Goal: Task Accomplishment & Management: Manage account settings

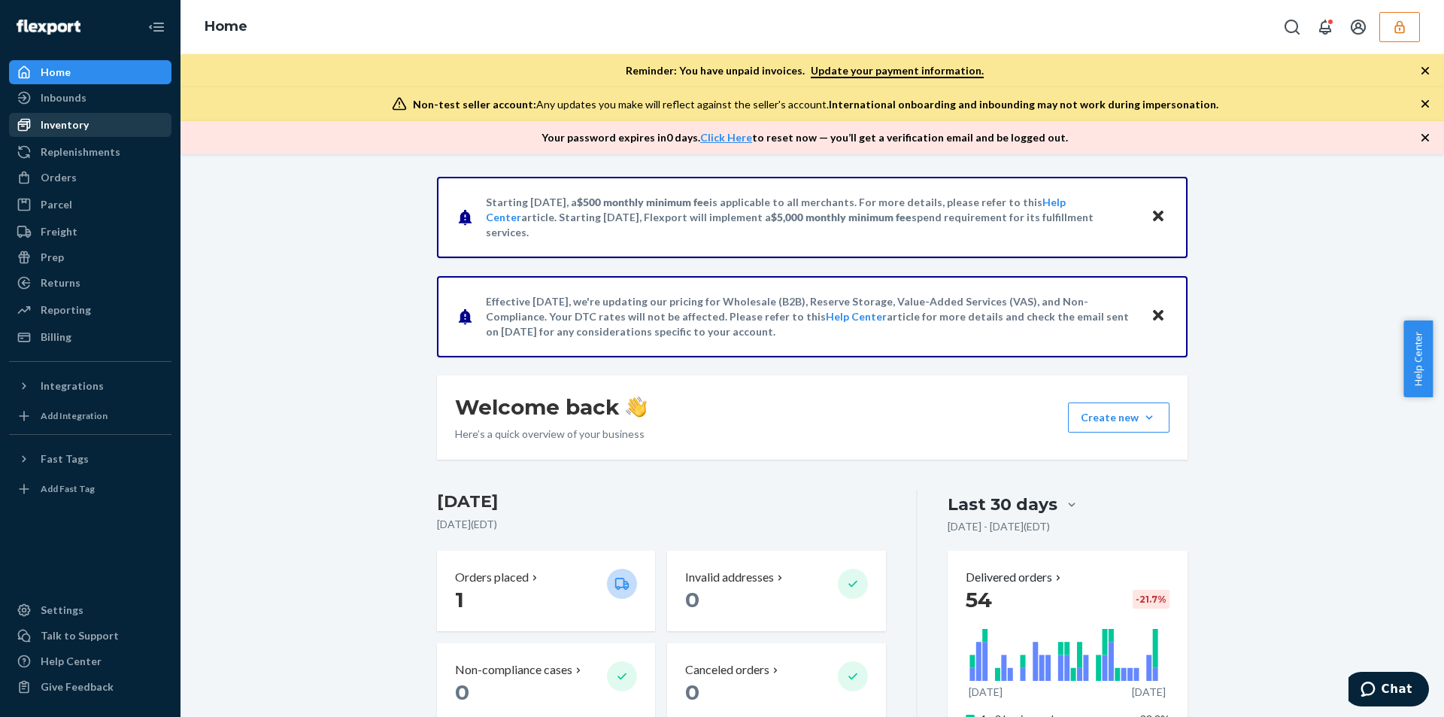
click at [72, 124] on div "Inventory" at bounding box center [65, 124] width 48 height 15
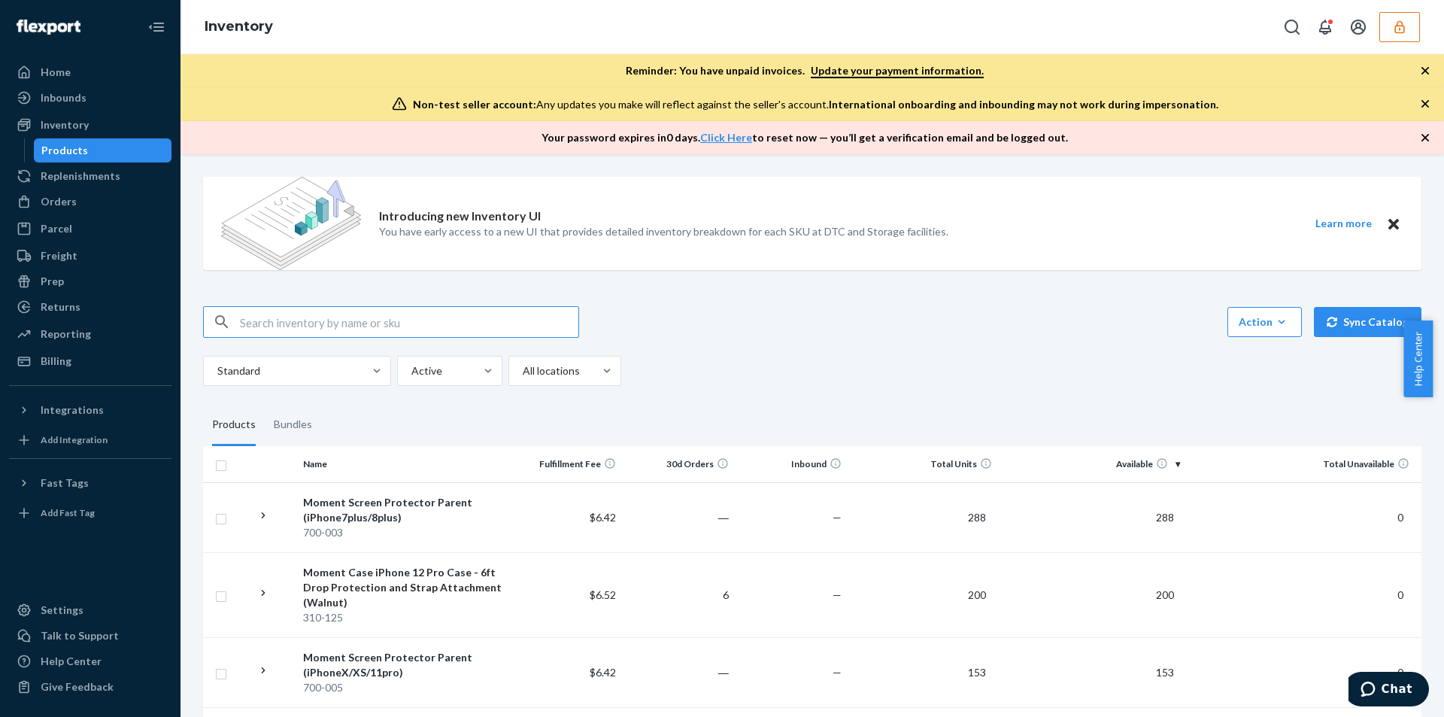
click at [1398, 28] on icon "button" at bounding box center [1399, 27] width 15 height 15
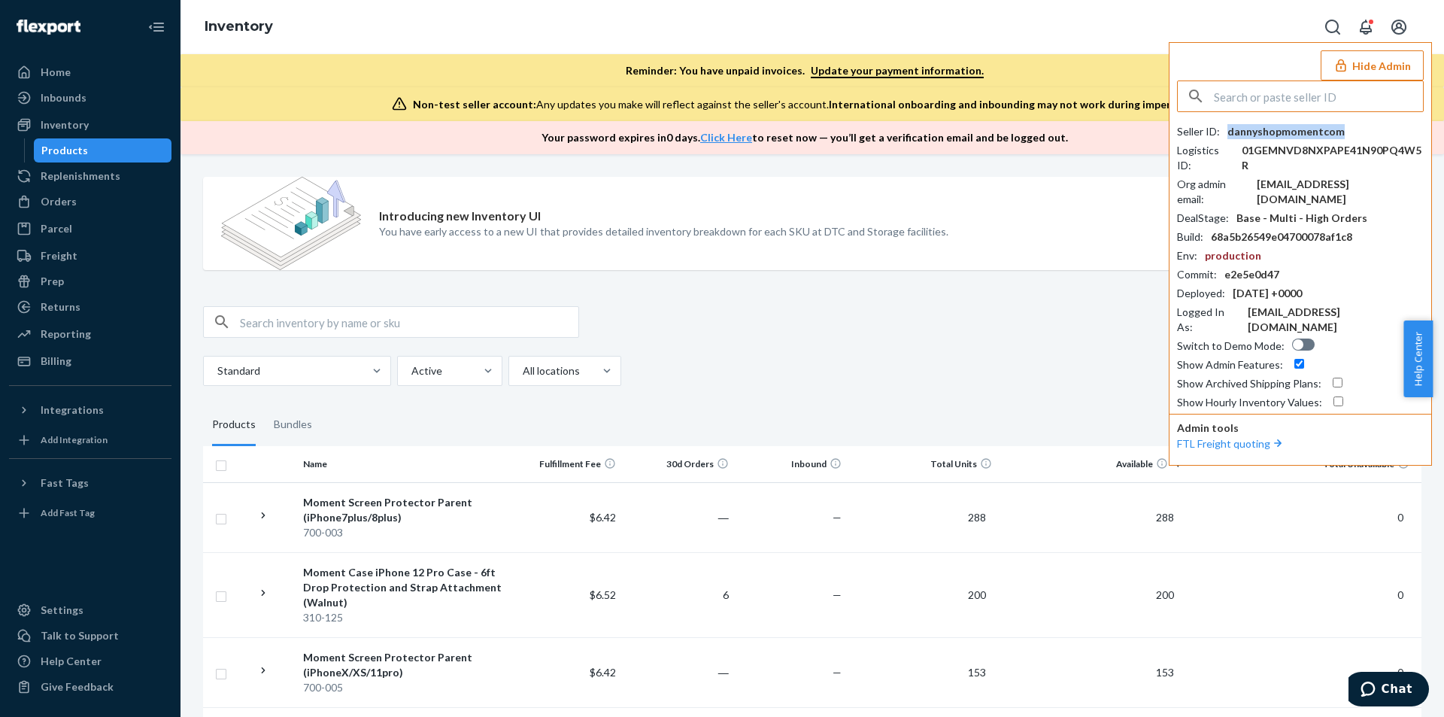
click at [1285, 132] on div "dannyshopmomentcom" at bounding box center [1285, 131] width 117 height 15
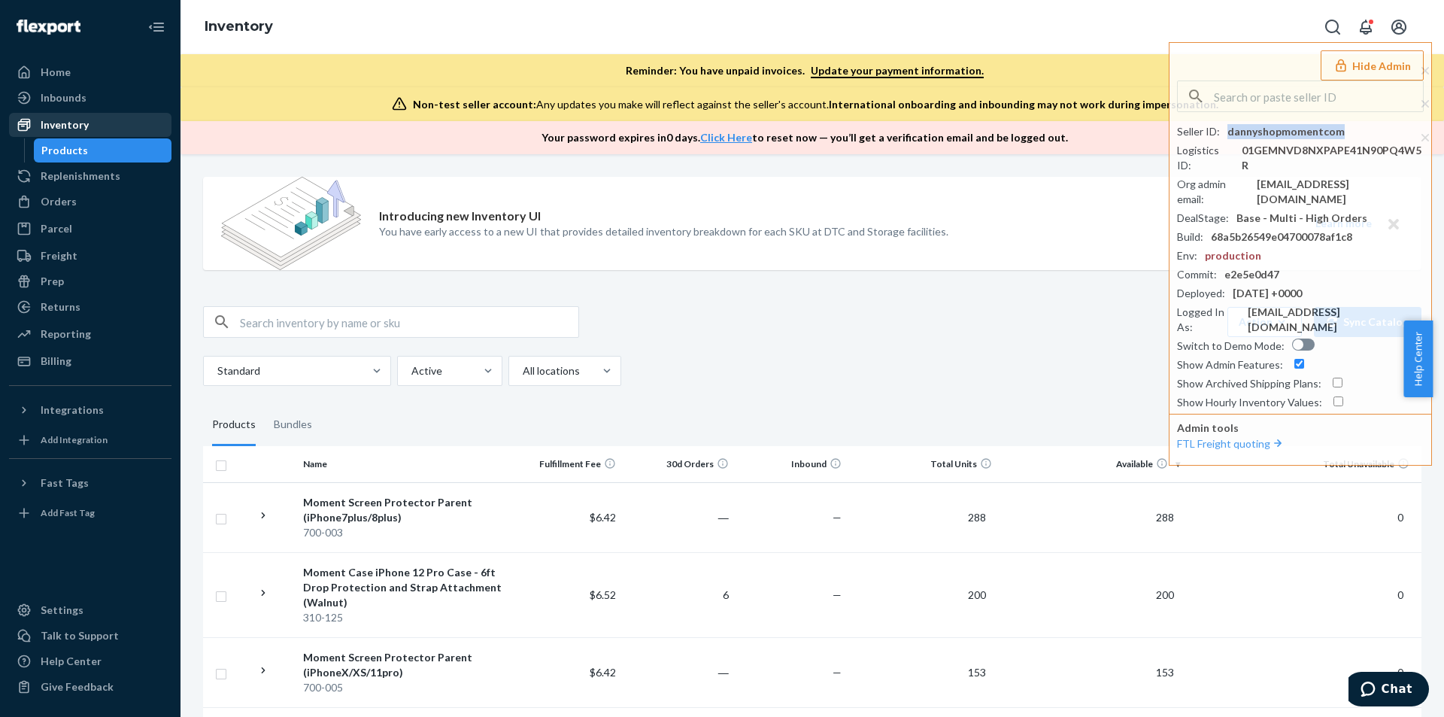
click at [63, 124] on div "Inventory" at bounding box center [65, 124] width 48 height 15
click at [350, 326] on input "text" at bounding box center [409, 322] width 338 height 30
paste input "D4R9VN6QJ40"
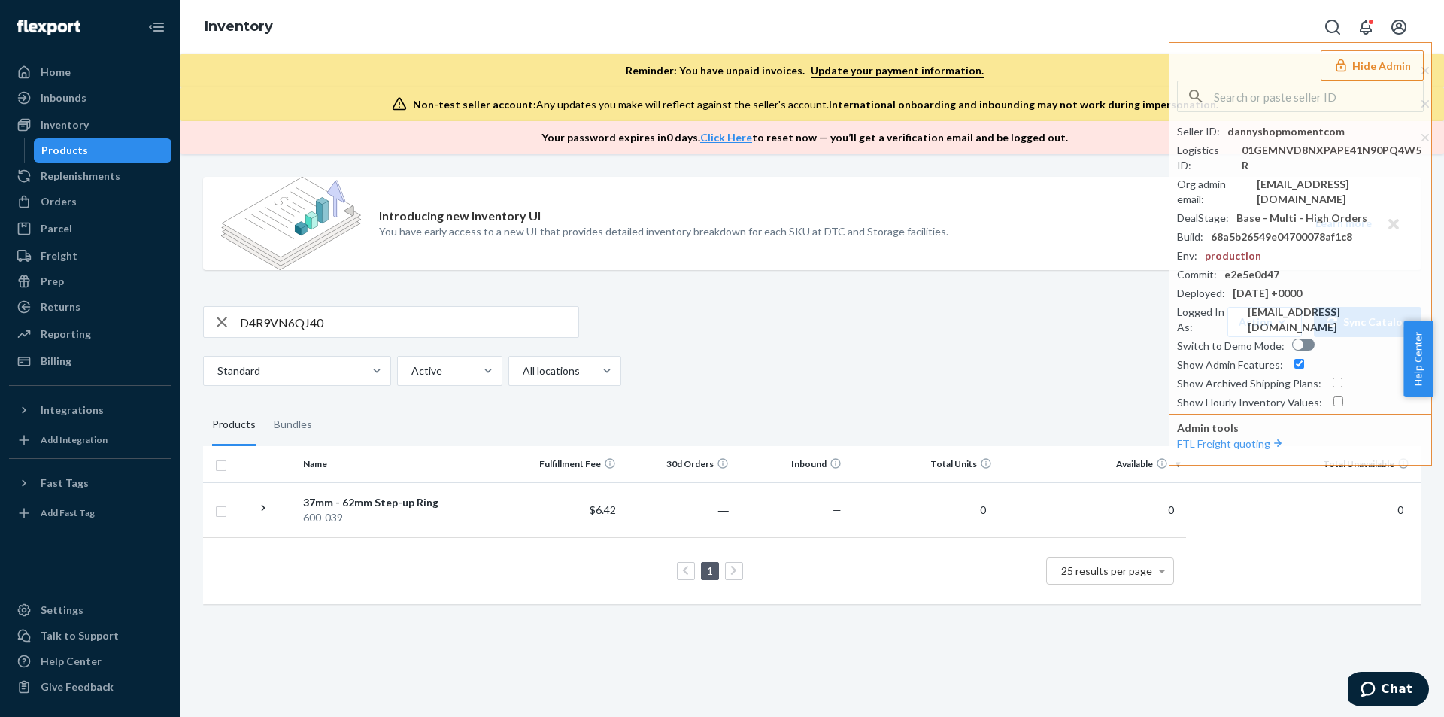
click at [333, 320] on input "D4R9VN6QJ40" at bounding box center [409, 322] width 338 height 30
paste input "8L8RKUO8U6"
click at [350, 320] on input "D8L8RKUO8U6" at bounding box center [409, 322] width 338 height 30
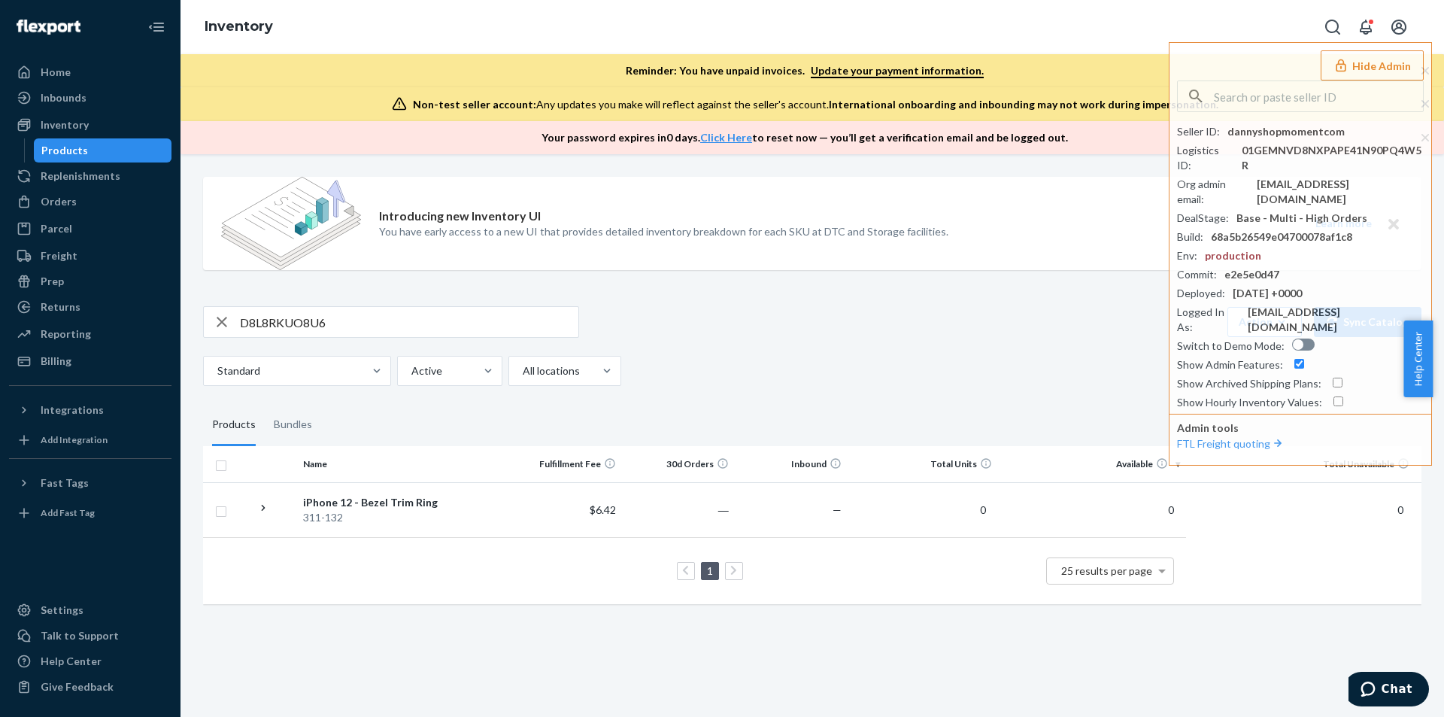
click at [346, 322] on input "D8L8RKUO8U6" at bounding box center [409, 322] width 338 height 30
click at [350, 321] on input "D8L8RKUO8U6" at bounding box center [409, 322] width 338 height 30
paste input "IEZ19SAT1S"
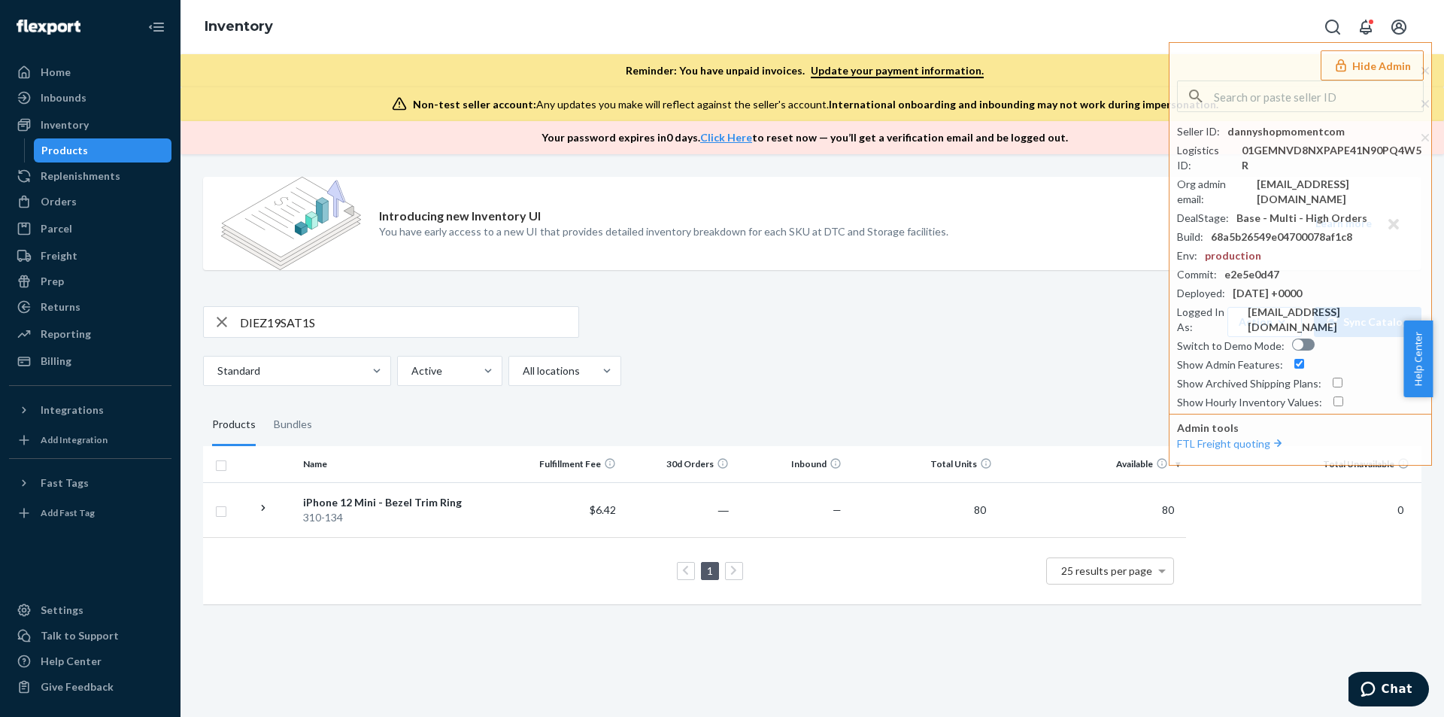
click at [346, 317] on input "DIEZ19SAT1S" at bounding box center [409, 322] width 338 height 30
click at [340, 318] on input "DIEZ19SAT1S" at bounding box center [409, 322] width 338 height 30
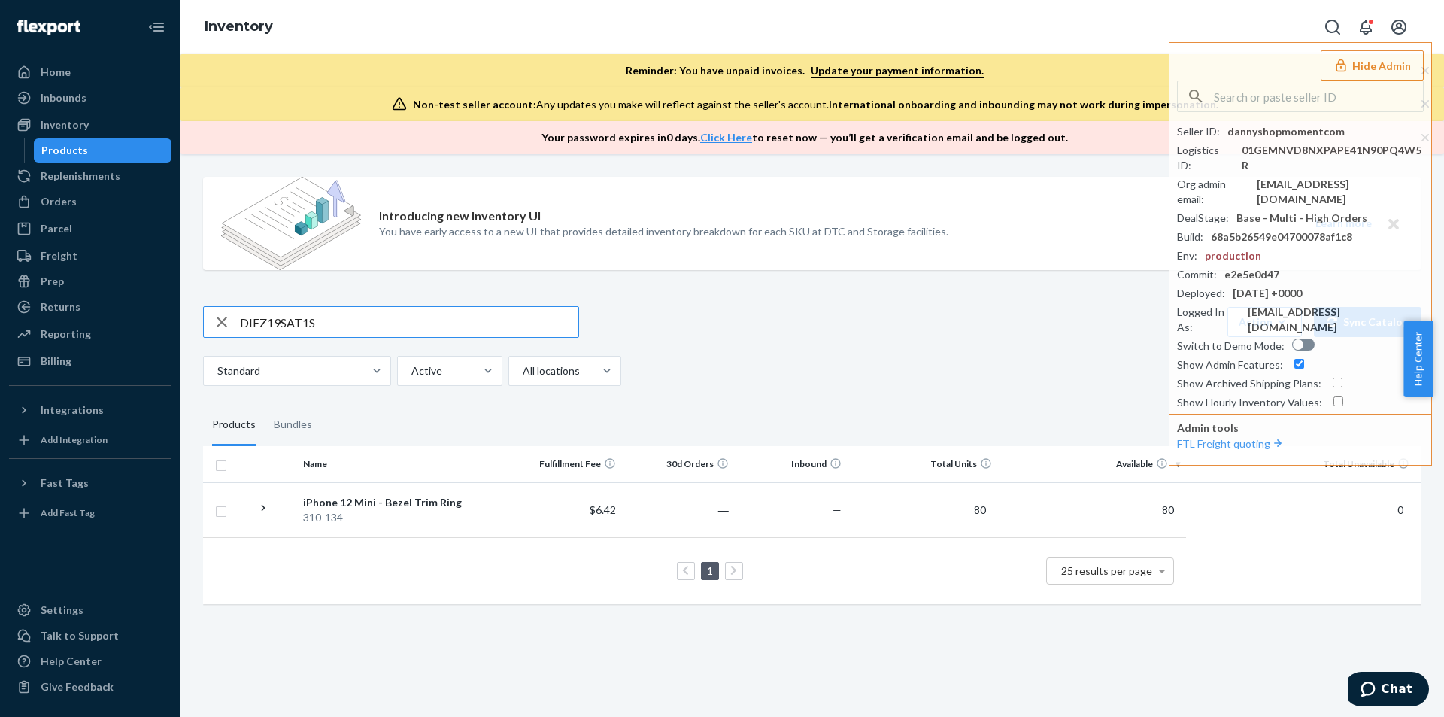
click at [340, 318] on input "DIEZ19SAT1S" at bounding box center [409, 322] width 338 height 30
click at [385, 330] on input "DIEZ19SAT1S" at bounding box center [409, 322] width 338 height 30
click at [386, 330] on input "DIEZ19SAT1S" at bounding box center [409, 322] width 338 height 30
click at [335, 324] on input "DIEZ19SAT1S" at bounding box center [409, 322] width 338 height 30
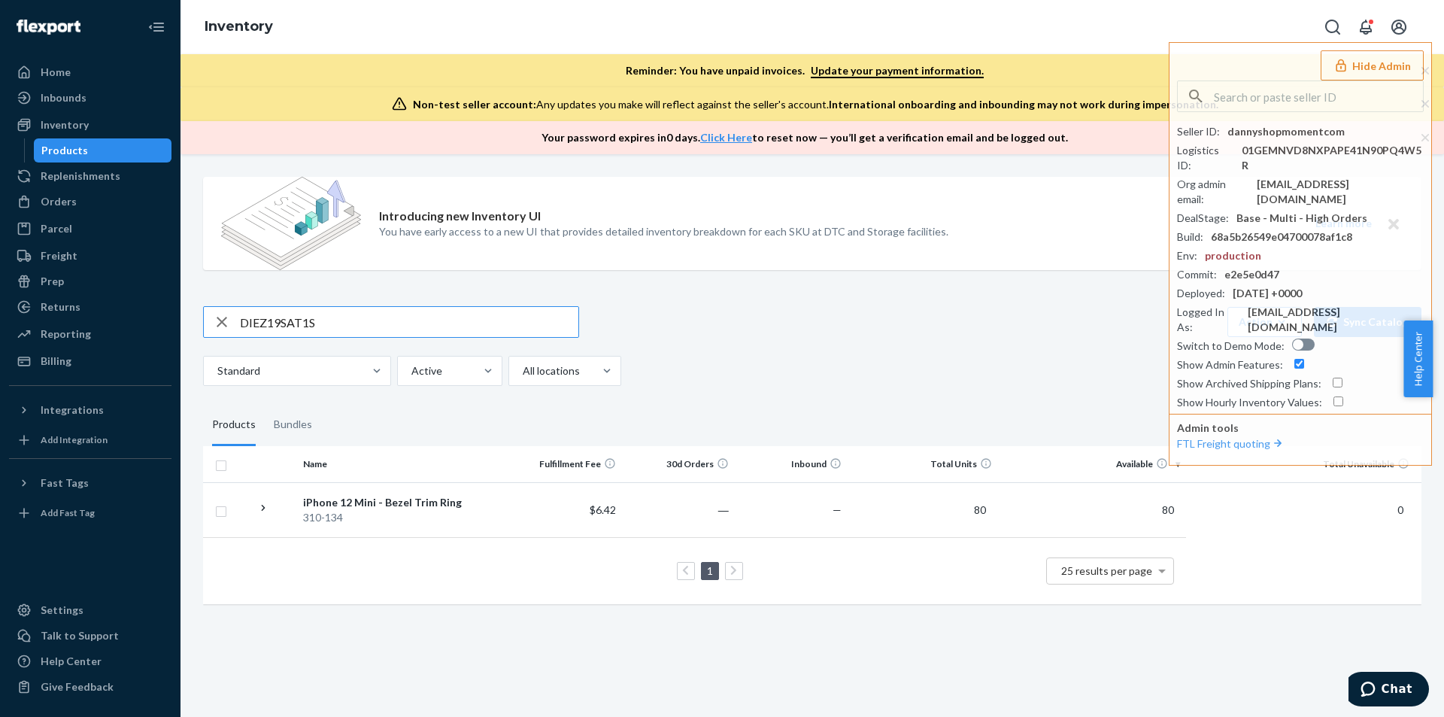
click at [336, 324] on input "DIEZ19SAT1S" at bounding box center [409, 322] width 338 height 30
paste input "VR0M5M9LS0"
click at [361, 318] on input "DVR0M5M9LS0" at bounding box center [409, 322] width 338 height 30
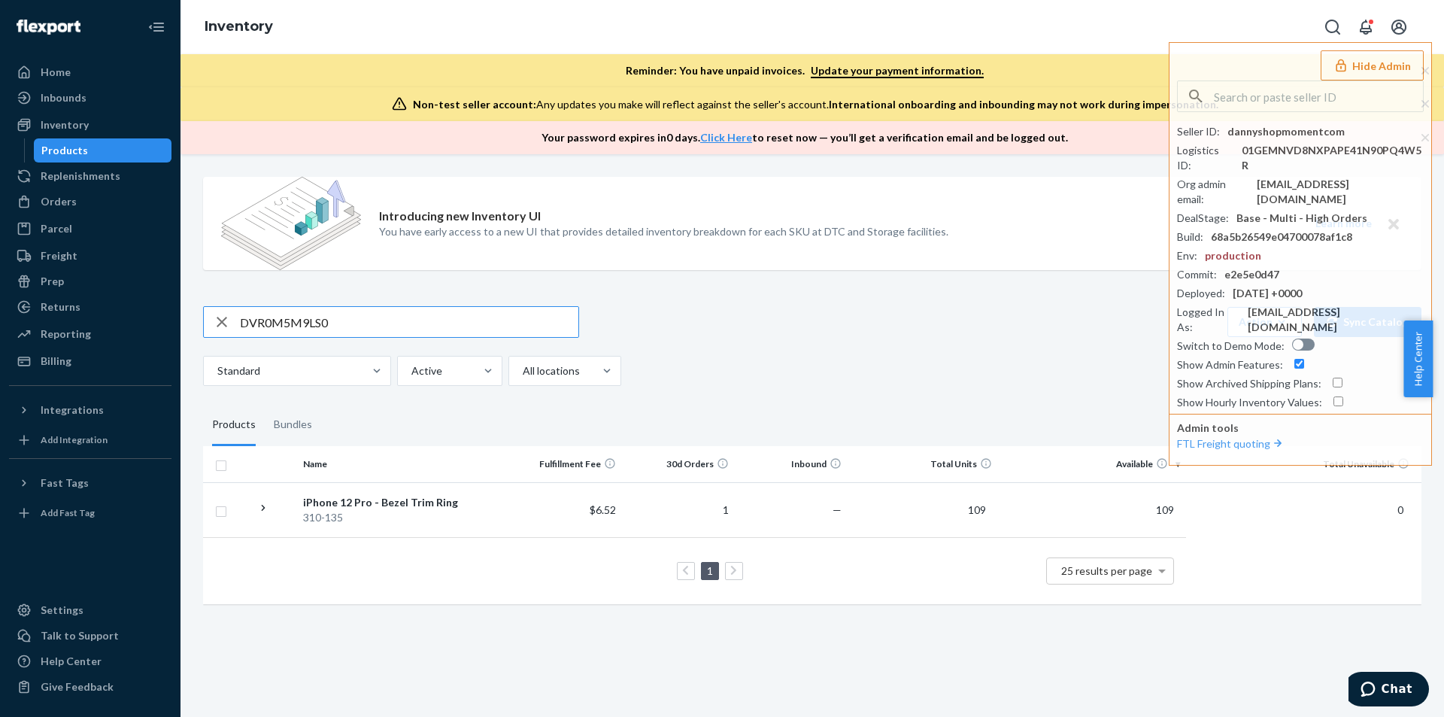
click at [361, 318] on input "DVR0M5M9LS0" at bounding box center [409, 322] width 338 height 30
paste input "DJ8NUR32TV"
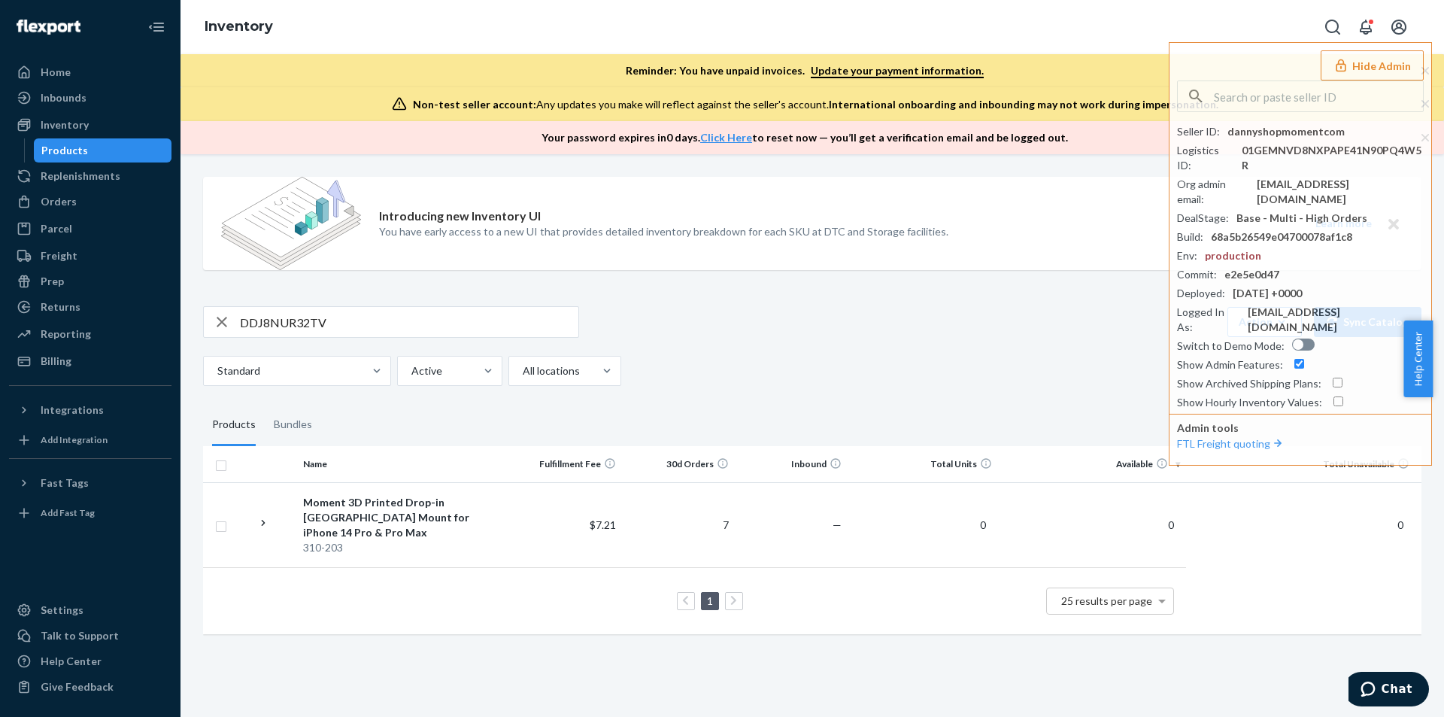
click at [351, 322] on input "DDJ8NUR32TV" at bounding box center [409, 322] width 338 height 30
paste input "F28FGN937S"
click at [357, 326] on input "DF28FGN937S" at bounding box center [409, 322] width 338 height 30
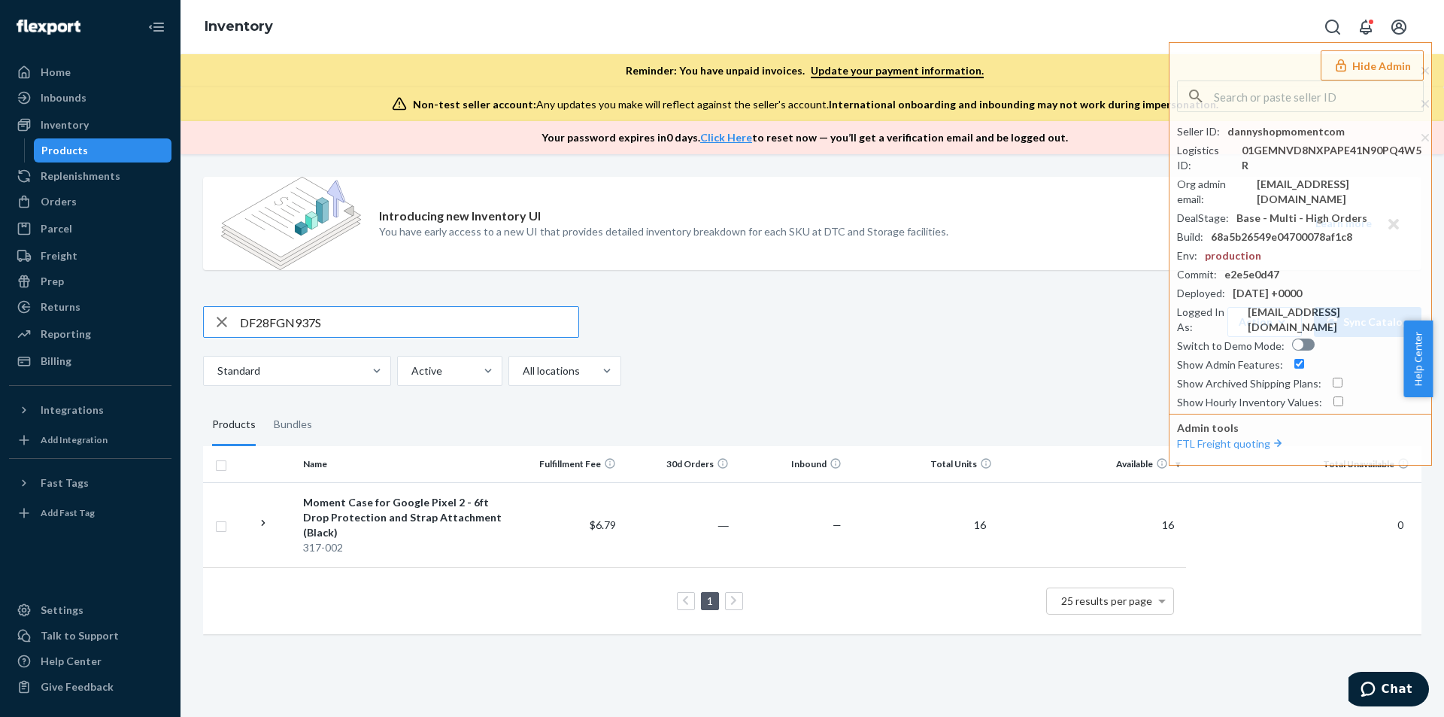
click at [358, 325] on input "DF28FGN937S" at bounding box center [409, 322] width 338 height 30
paste input "4NHEO8IGJI"
click at [365, 324] on input "D4NHEO8IGJI" at bounding box center [409, 322] width 338 height 30
paste input "5GMF8ZV510"
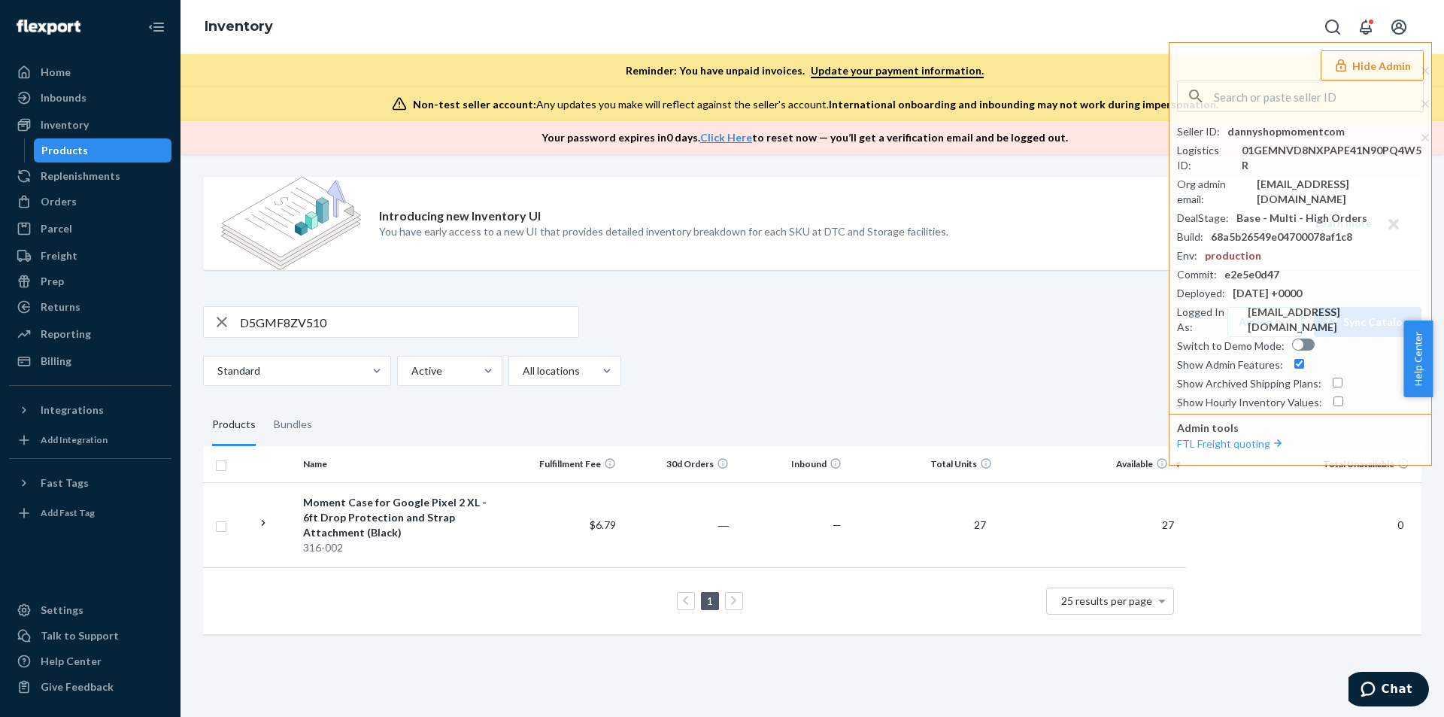
click at [365, 324] on input "D5GMF8ZV510" at bounding box center [409, 322] width 338 height 30
paste input "RGDG6LNYTS"
click at [353, 320] on input "DRGDG6LNYTS" at bounding box center [409, 322] width 338 height 30
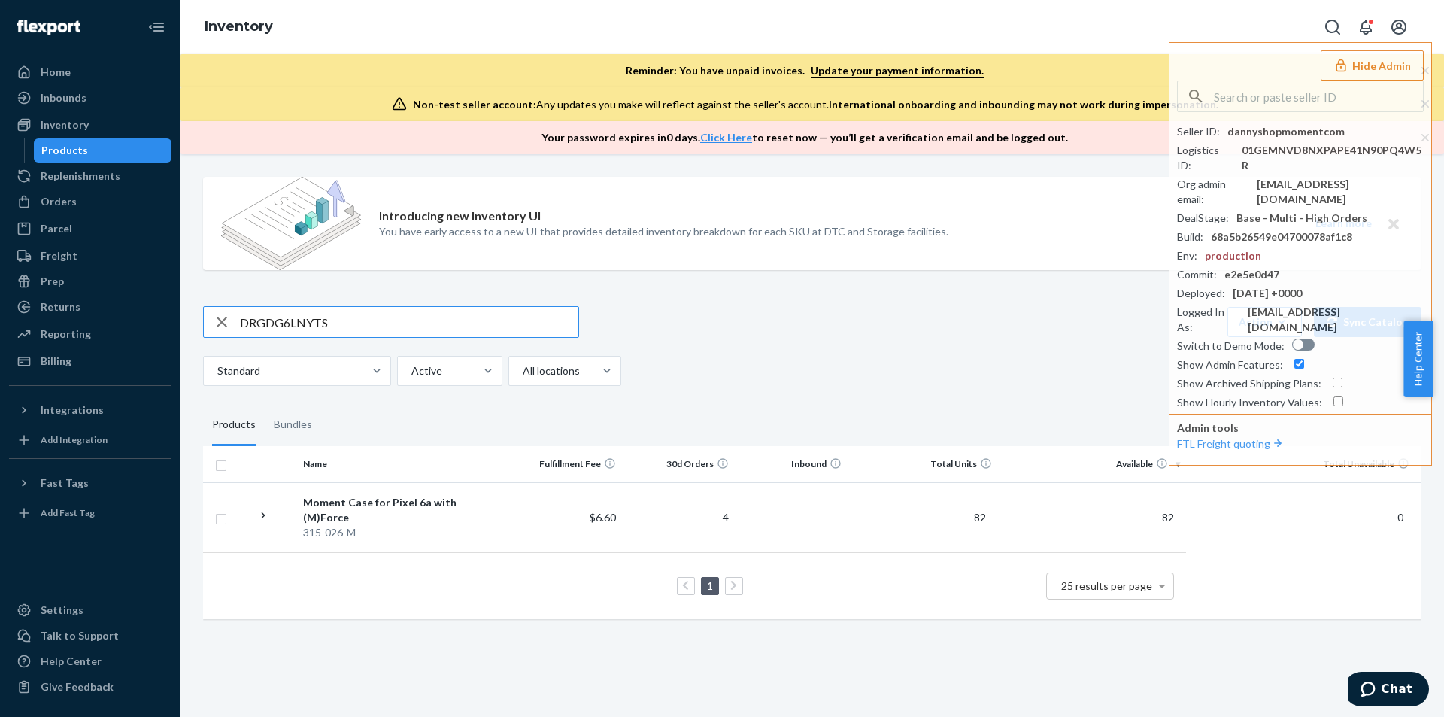
paste input "SAPBZKJXZX"
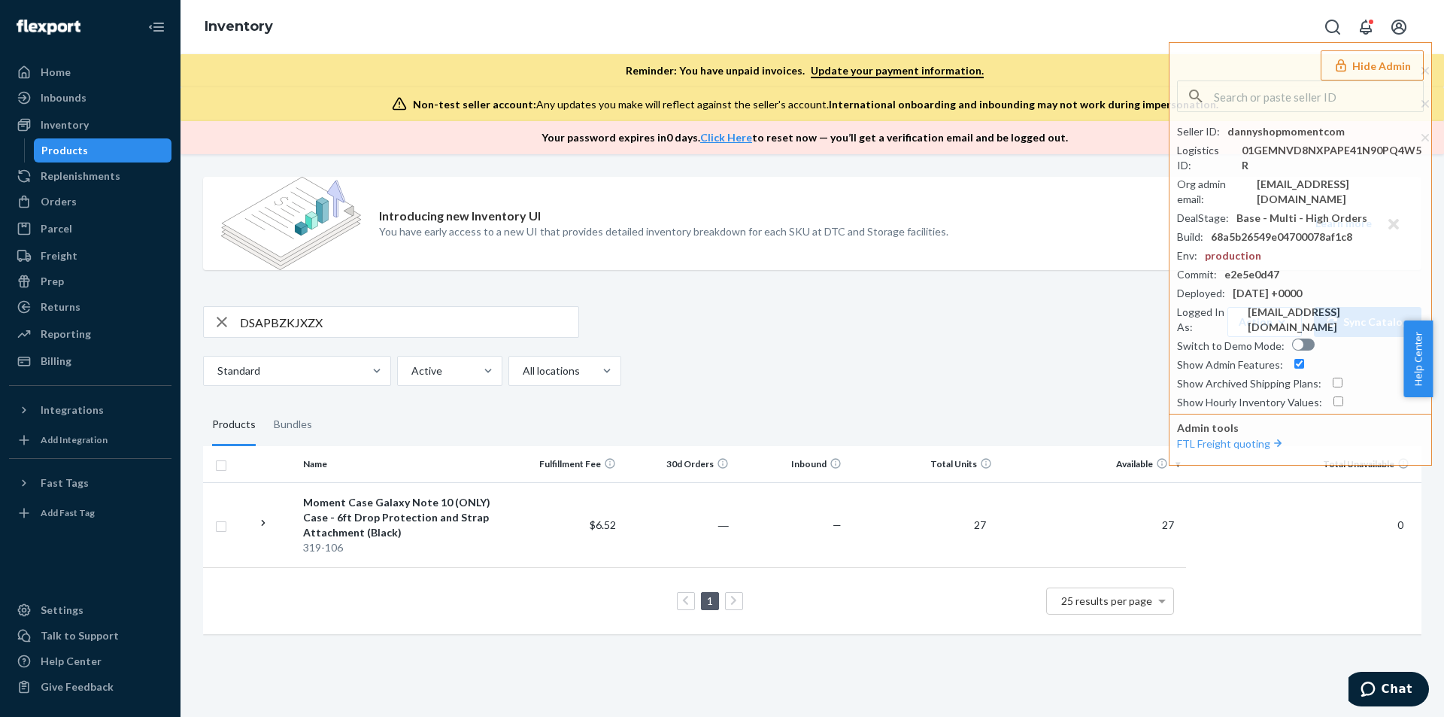
click at [353, 312] on input "DSAPBZKJXZX" at bounding box center [409, 322] width 338 height 30
paste input "Q2FOMSVCWV"
click at [396, 316] on input "DQ2FOMSVCWV" at bounding box center [409, 322] width 338 height 30
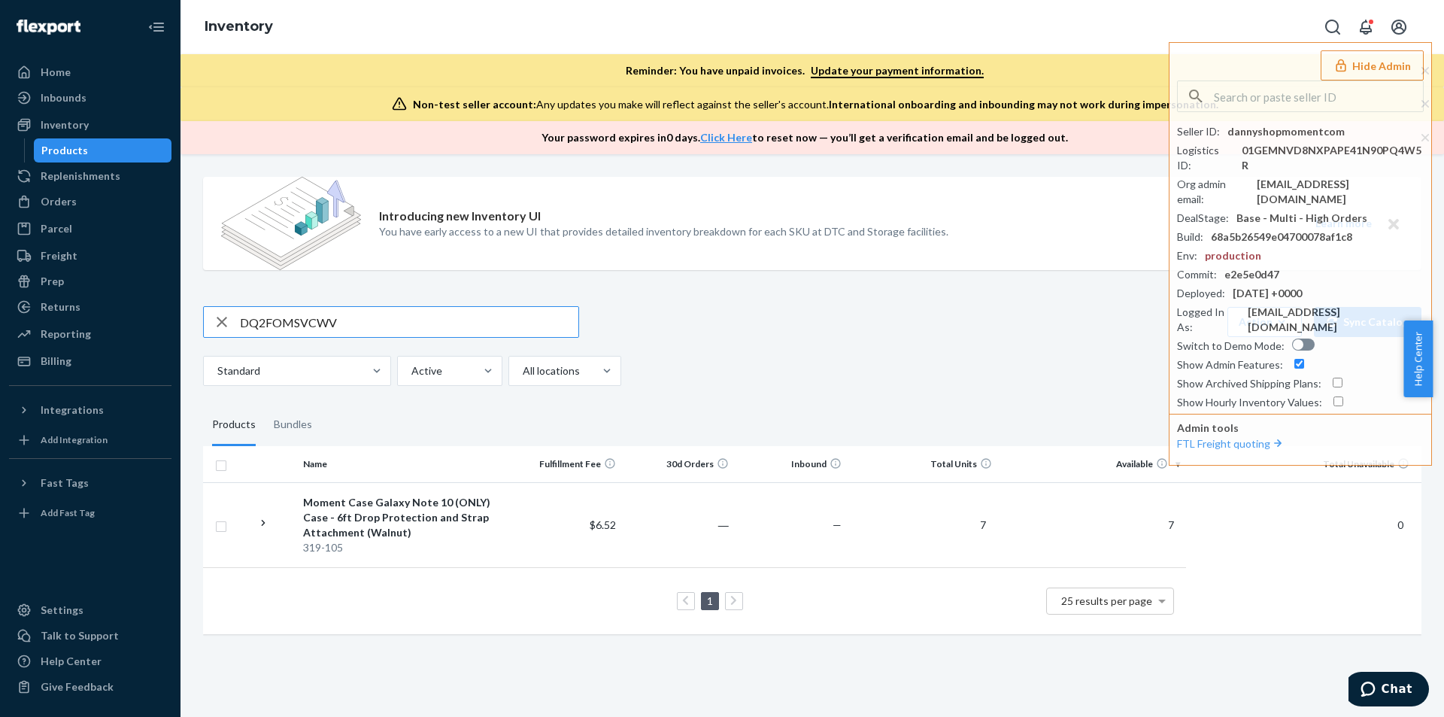
paste input "105V342QHA"
click at [353, 320] on input "D105V342QHA" at bounding box center [409, 322] width 338 height 30
click at [353, 318] on input "D105V342QHA" at bounding box center [409, 322] width 338 height 30
click at [352, 318] on input "D105V342QHA" at bounding box center [409, 322] width 338 height 30
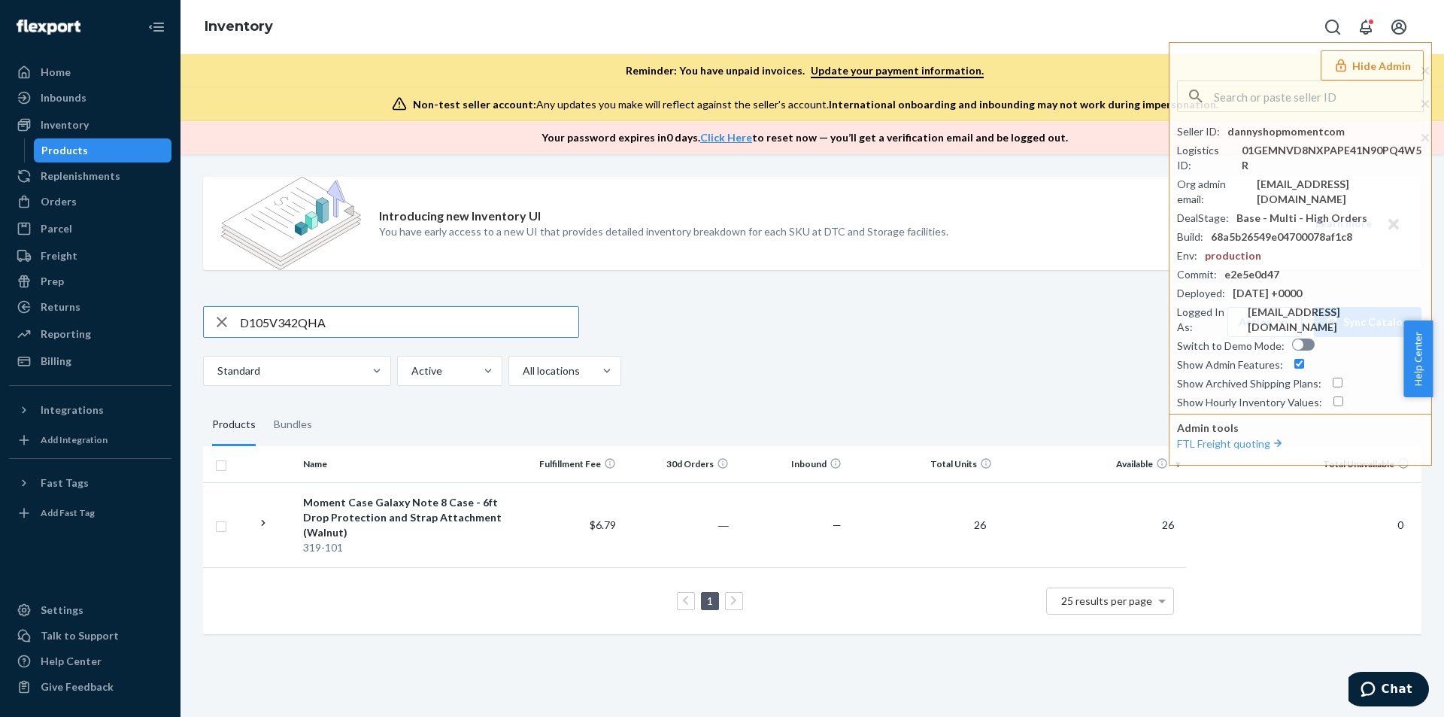
click at [352, 318] on input "D105V342QHA" at bounding box center [409, 322] width 338 height 30
paste input "VN4PB7NVMC"
click at [348, 327] on input "DVN4PB7NVMC" at bounding box center [409, 322] width 338 height 30
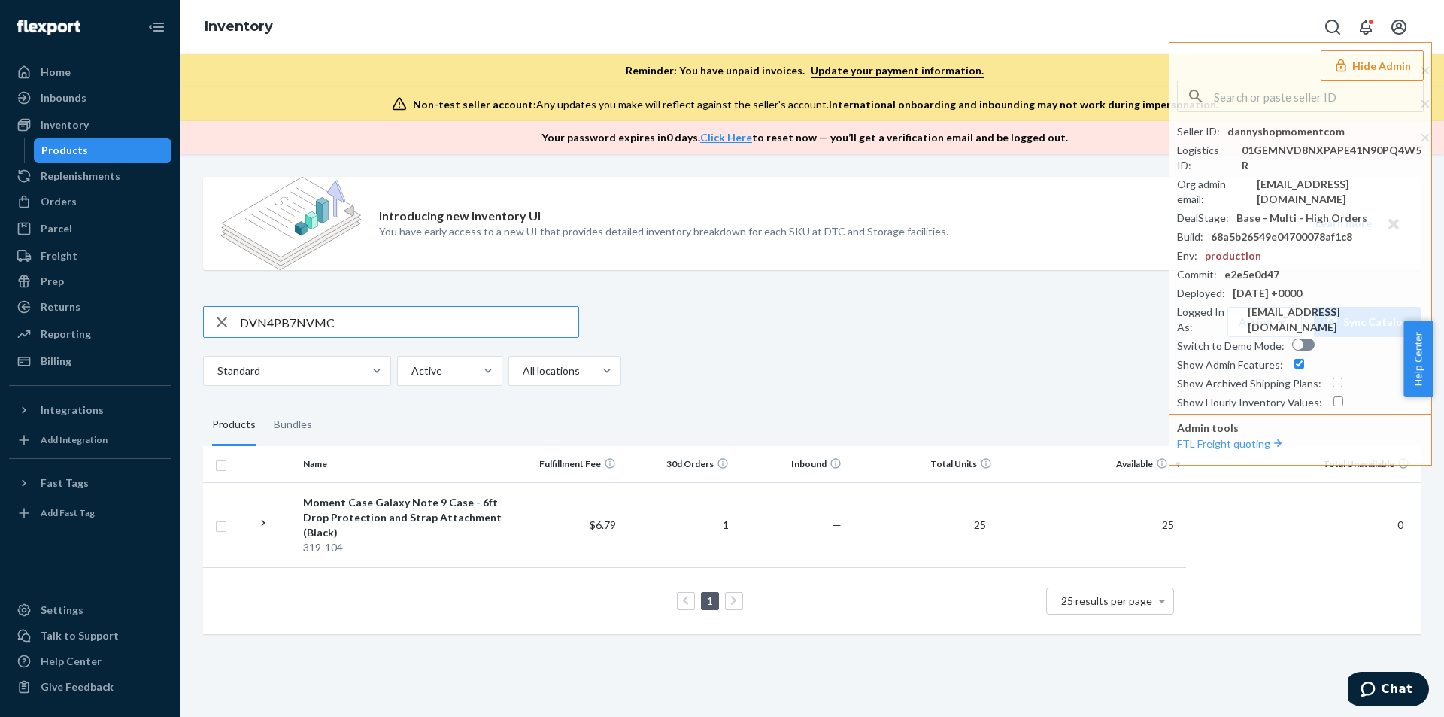
click at [348, 327] on input "DVN4PB7NVMC" at bounding box center [409, 322] width 338 height 30
paste input "26LN53KXC2"
click at [371, 326] on input "D26LN53KXC2" at bounding box center [409, 322] width 338 height 30
paste input "148IVMTI89"
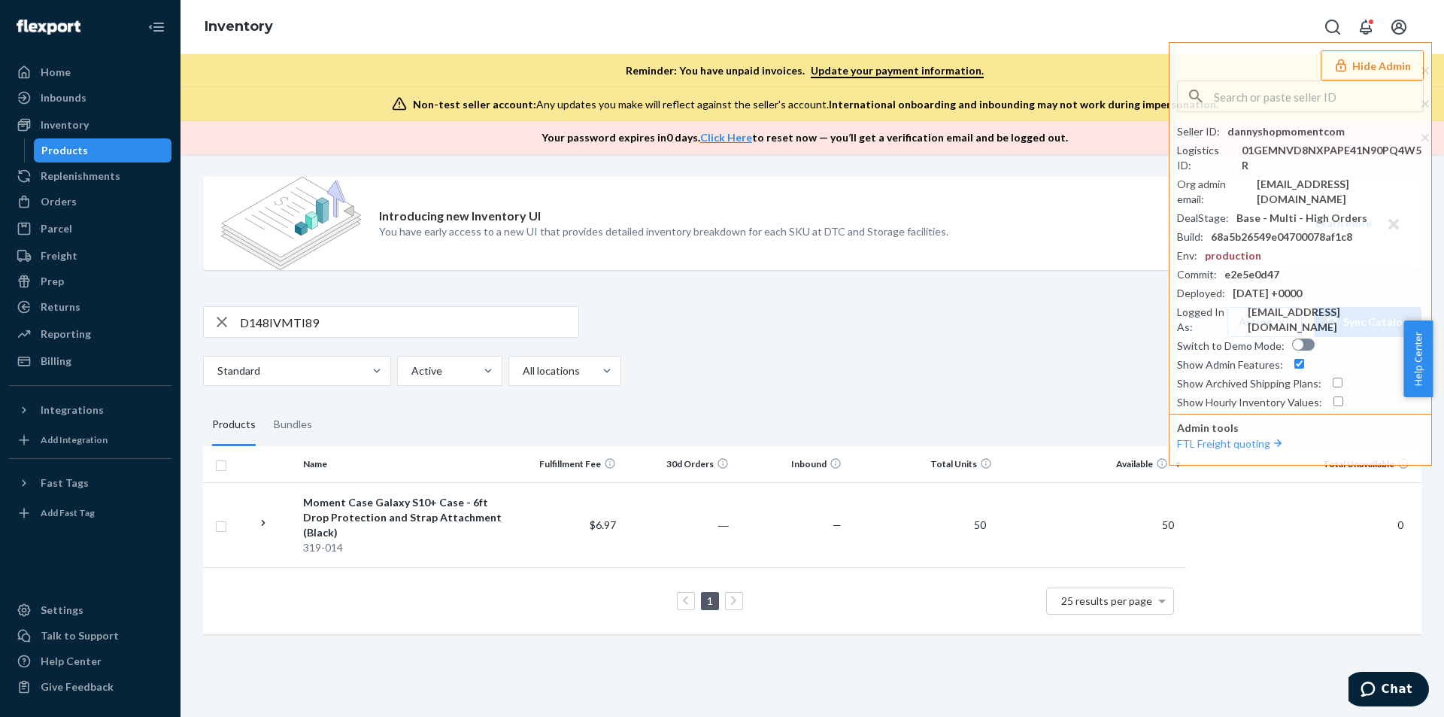
click at [347, 328] on input "D148IVMTI89" at bounding box center [409, 322] width 338 height 30
paste input "NWAD871MUX"
click at [352, 326] on input "DNWAD871MUX" at bounding box center [409, 322] width 338 height 30
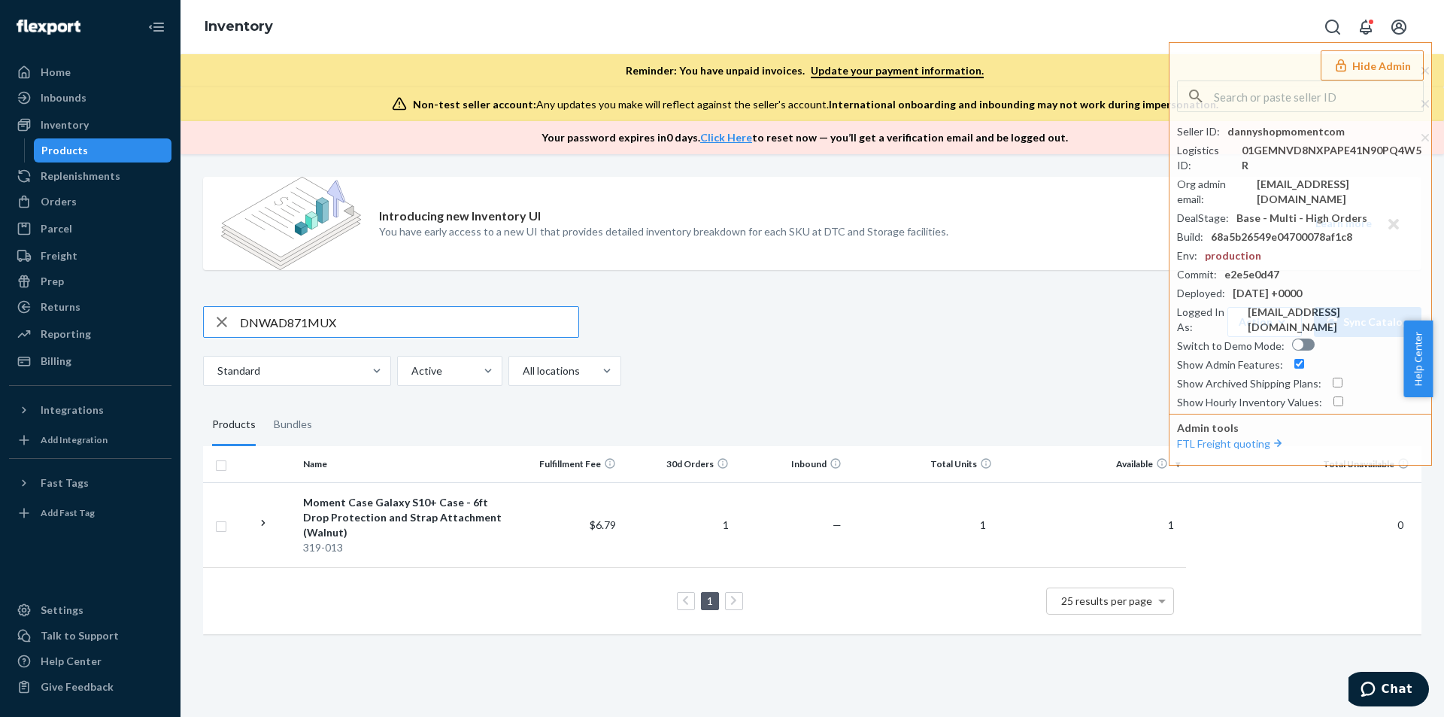
paste input "WGSHSRLFLW"
click at [383, 329] on input "DWGSHSRLFLW" at bounding box center [409, 322] width 338 height 30
paste input "YFURS3QT42"
click at [343, 314] on input "DYFURS3QT42" at bounding box center [409, 322] width 338 height 30
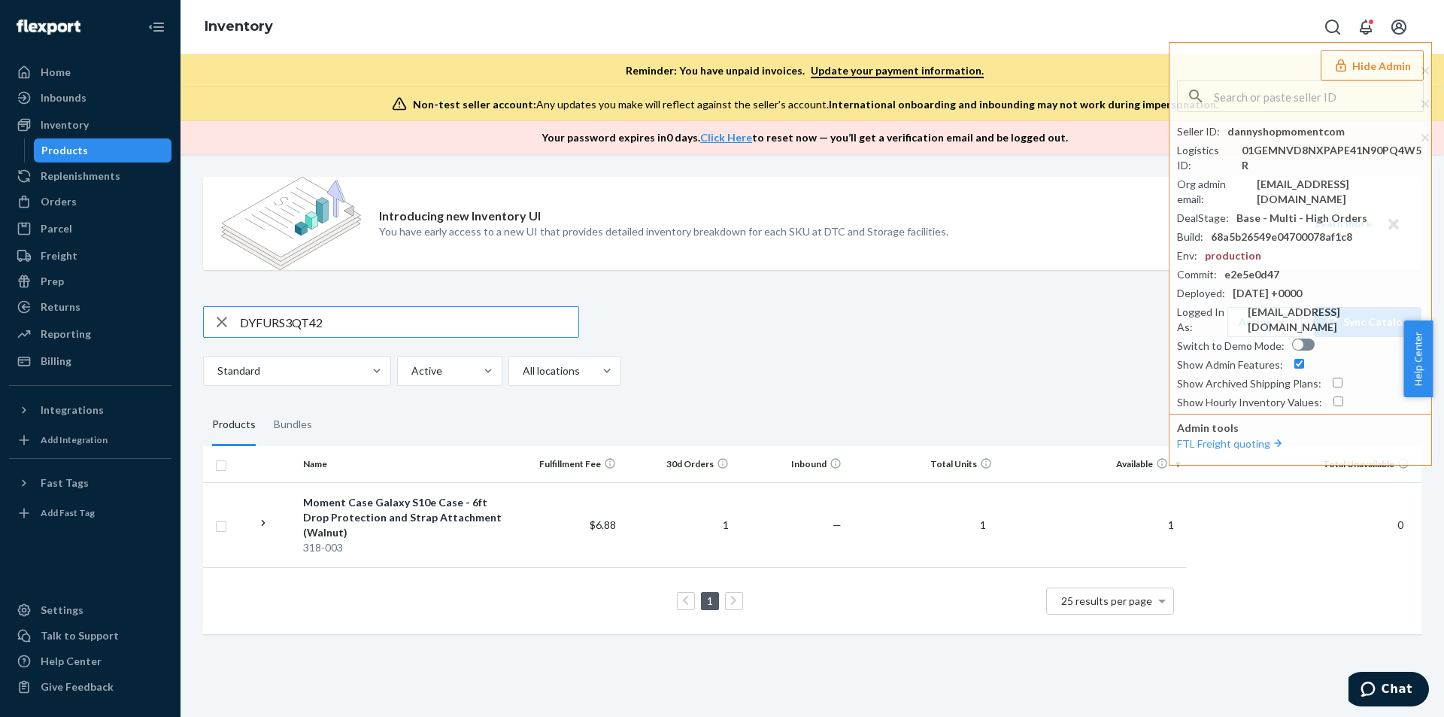
click at [343, 315] on input "DYFURS3QT42" at bounding box center [409, 322] width 338 height 30
paste input "H8PYQQOBLO"
click at [338, 320] on input "DH8PYQQOBLO" at bounding box center [409, 322] width 338 height 30
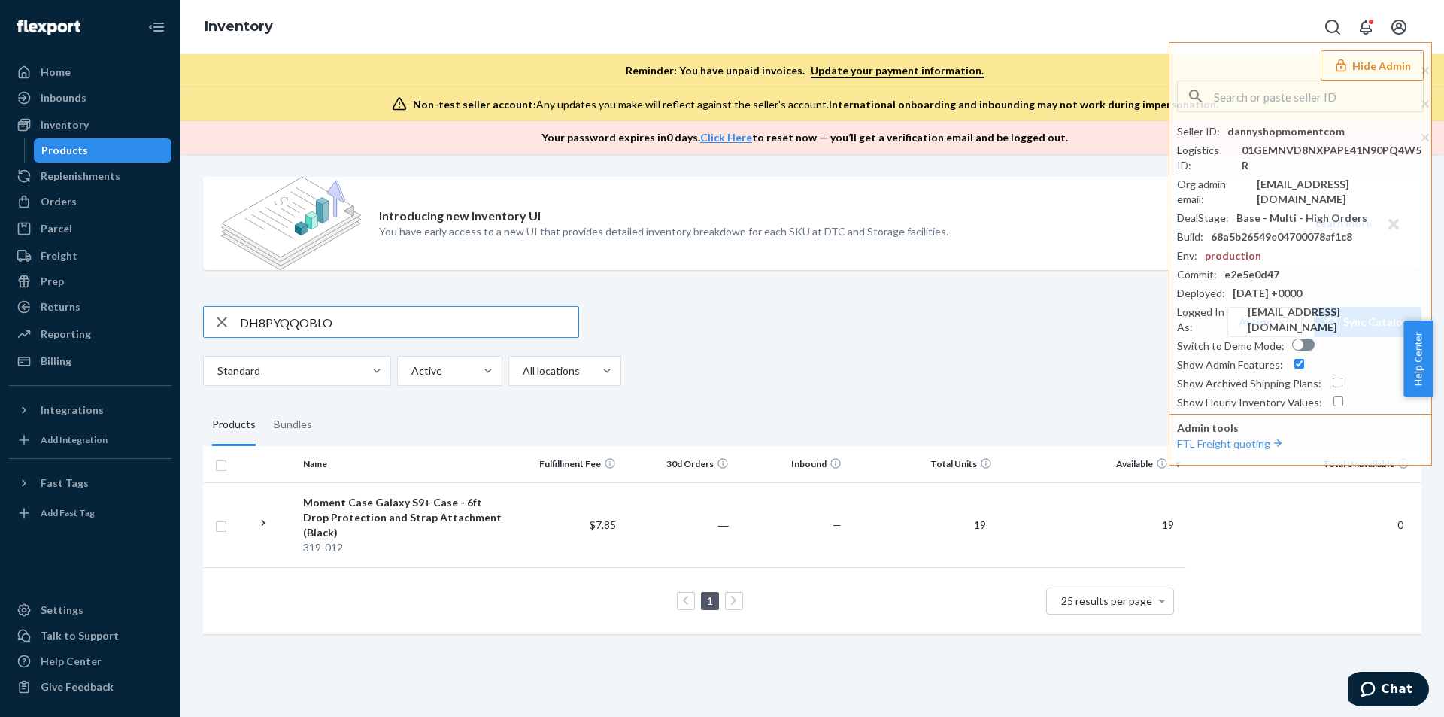
click at [338, 320] on input "DH8PYQQOBLO" at bounding box center [409, 322] width 338 height 30
paste input "89TLEZCX4E"
click at [329, 318] on input "D89TLEZCX4E" at bounding box center [409, 322] width 338 height 30
paste input "AENKO62FQG"
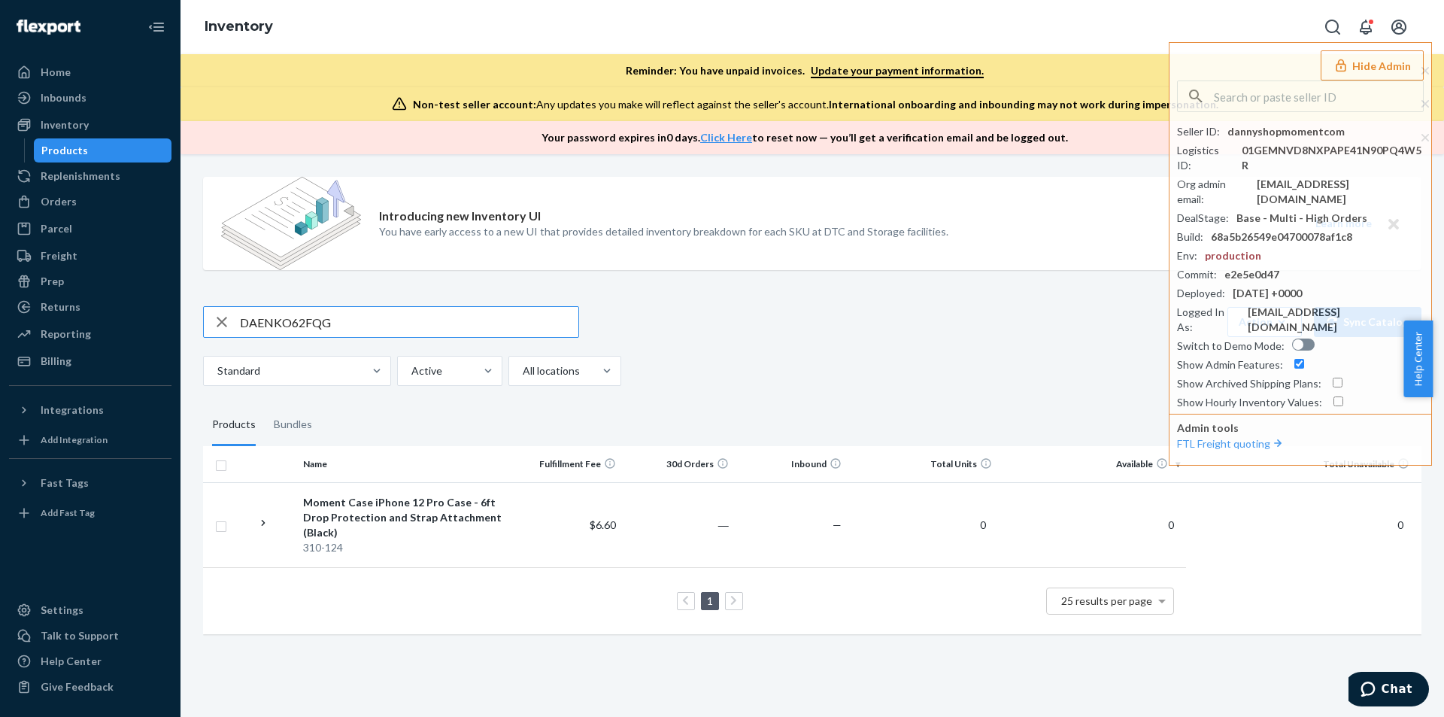
click at [356, 319] on input "DAENKO62FQG" at bounding box center [409, 322] width 338 height 30
paste input "KDOX5418SX"
click at [356, 320] on input "DKDOX5418SX" at bounding box center [409, 322] width 338 height 30
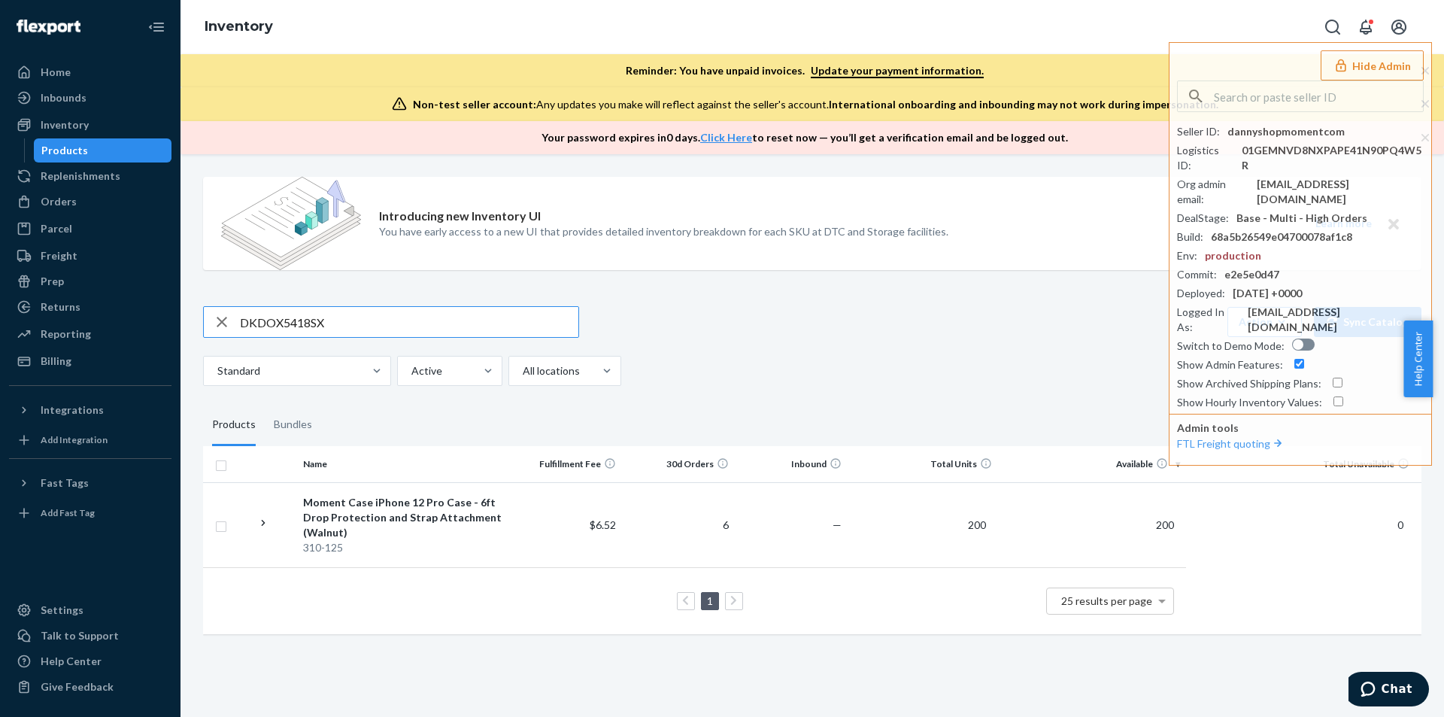
paste input "CU690KOIBO"
click at [344, 317] on input "DCU690KOIBO" at bounding box center [409, 322] width 338 height 30
paste input "EUZ2183OZJ"
click at [380, 320] on input "DEUZ2183OZJ" at bounding box center [409, 322] width 338 height 30
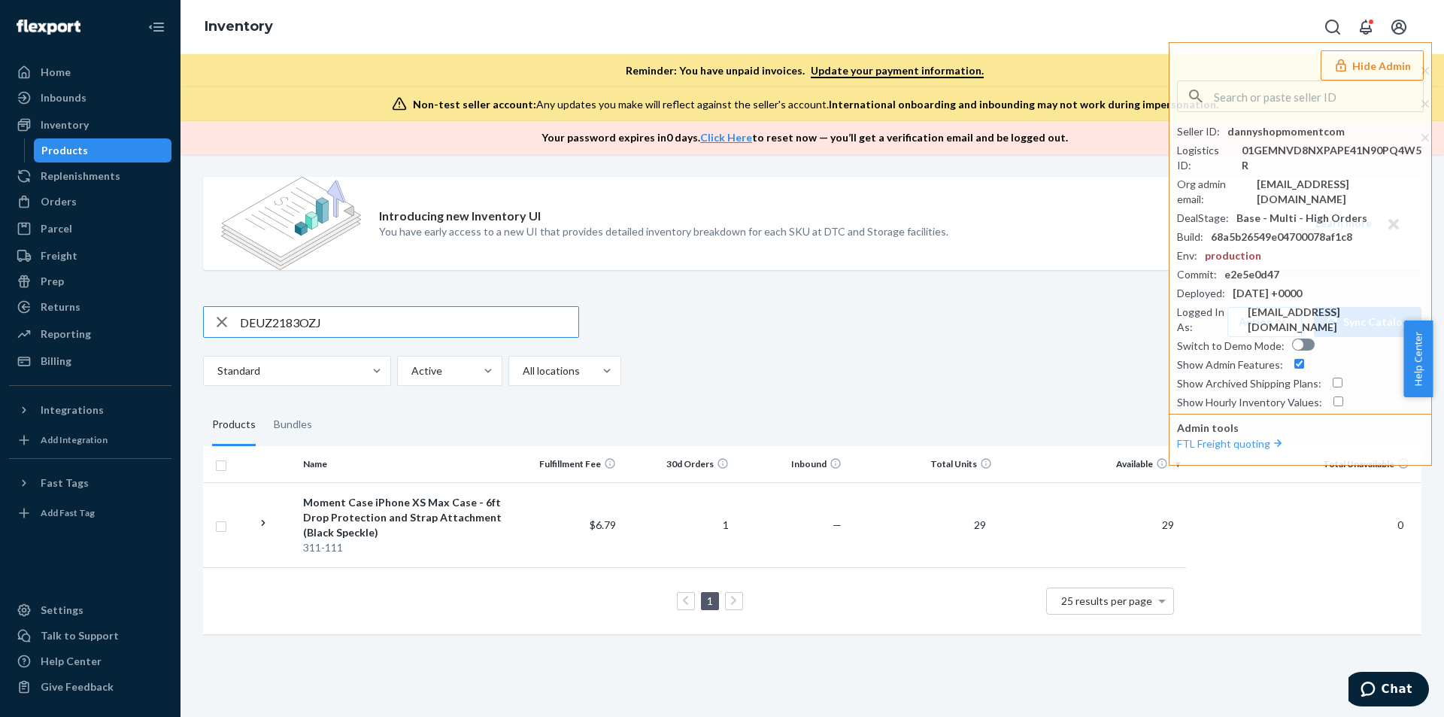
click at [380, 320] on input "DEUZ2183OZJ" at bounding box center [409, 322] width 338 height 30
paste input "7EQGDBGCZ1"
click at [362, 328] on input "D7EQGDBGCZ1" at bounding box center [409, 322] width 338 height 30
paste input "ASPKMLF358"
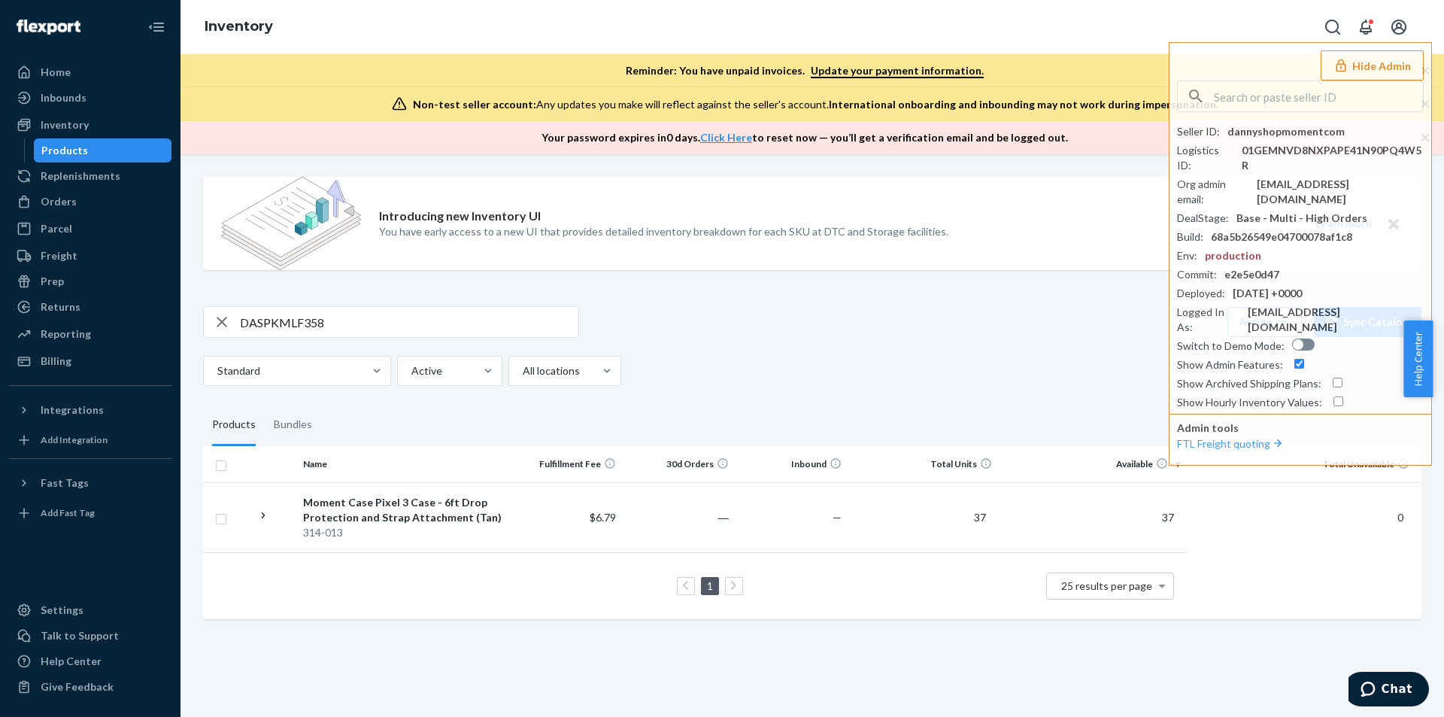
click at [358, 312] on input "DASPKMLF358" at bounding box center [409, 322] width 338 height 30
click at [357, 312] on input "DASPKMLF358" at bounding box center [409, 322] width 338 height 30
paste input "XC5BLQB3VG"
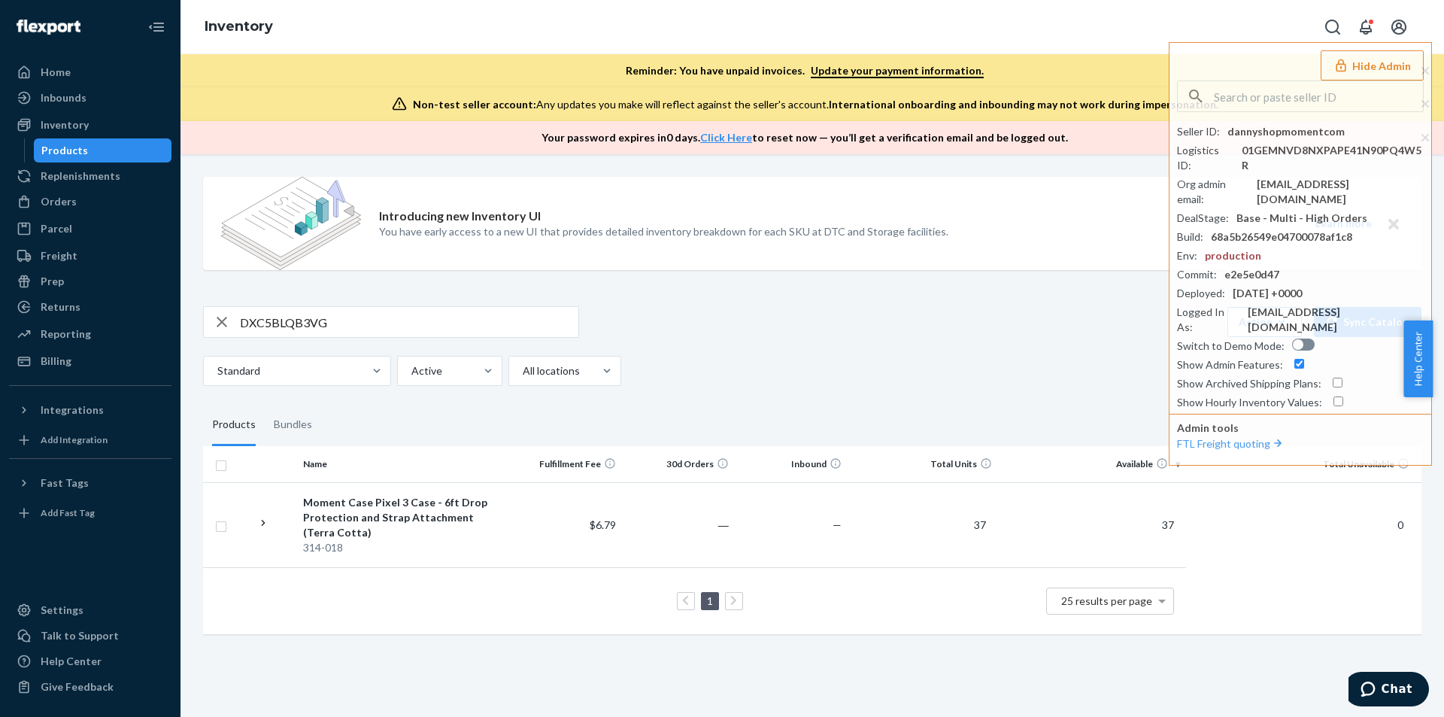
click at [356, 329] on input "DXC5BLQB3VG" at bounding box center [409, 322] width 338 height 30
paste input "ASPKMLF358"
click at [405, 323] on input "DASPKMLF358" at bounding box center [409, 322] width 338 height 30
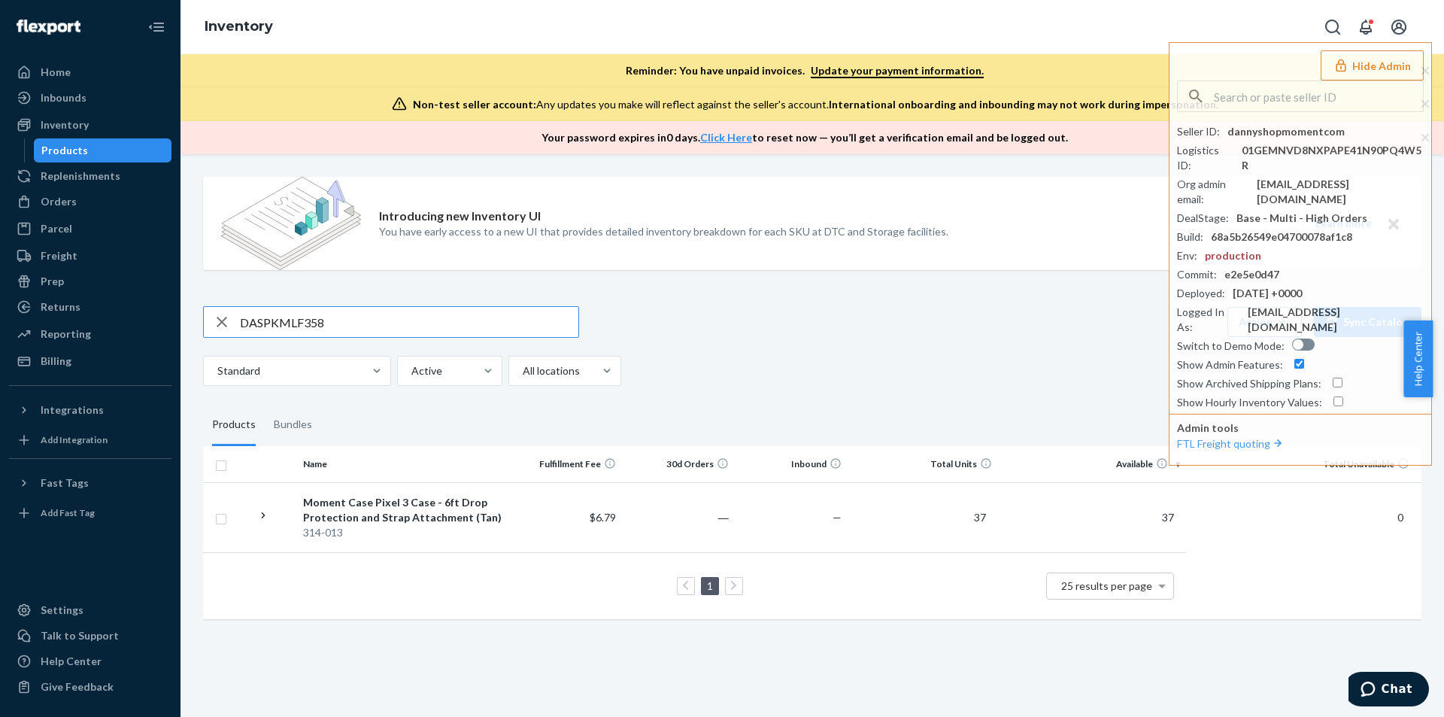
paste input "36OXB3Q3PX"
click at [355, 321] on input "D36OXB3Q3PX" at bounding box center [409, 322] width 338 height 30
paste input "C8NYS6BWQW"
click at [353, 320] on input "DC8NYS6BWQW" at bounding box center [409, 322] width 338 height 30
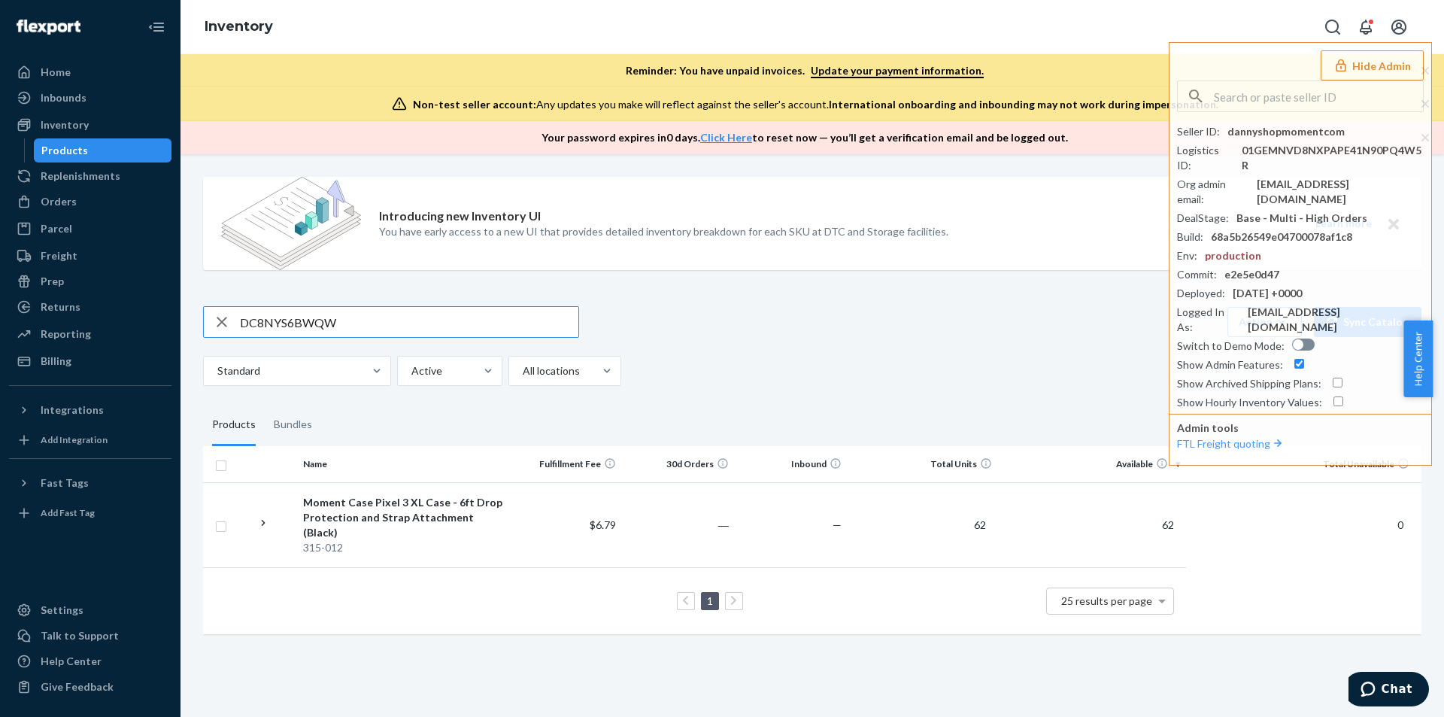
click at [353, 320] on input "DC8NYS6BWQW" at bounding box center [409, 322] width 338 height 30
paste input "K0ZTTQJZ01"
click at [353, 323] on input "DK0ZTTQJZ01" at bounding box center [409, 322] width 338 height 30
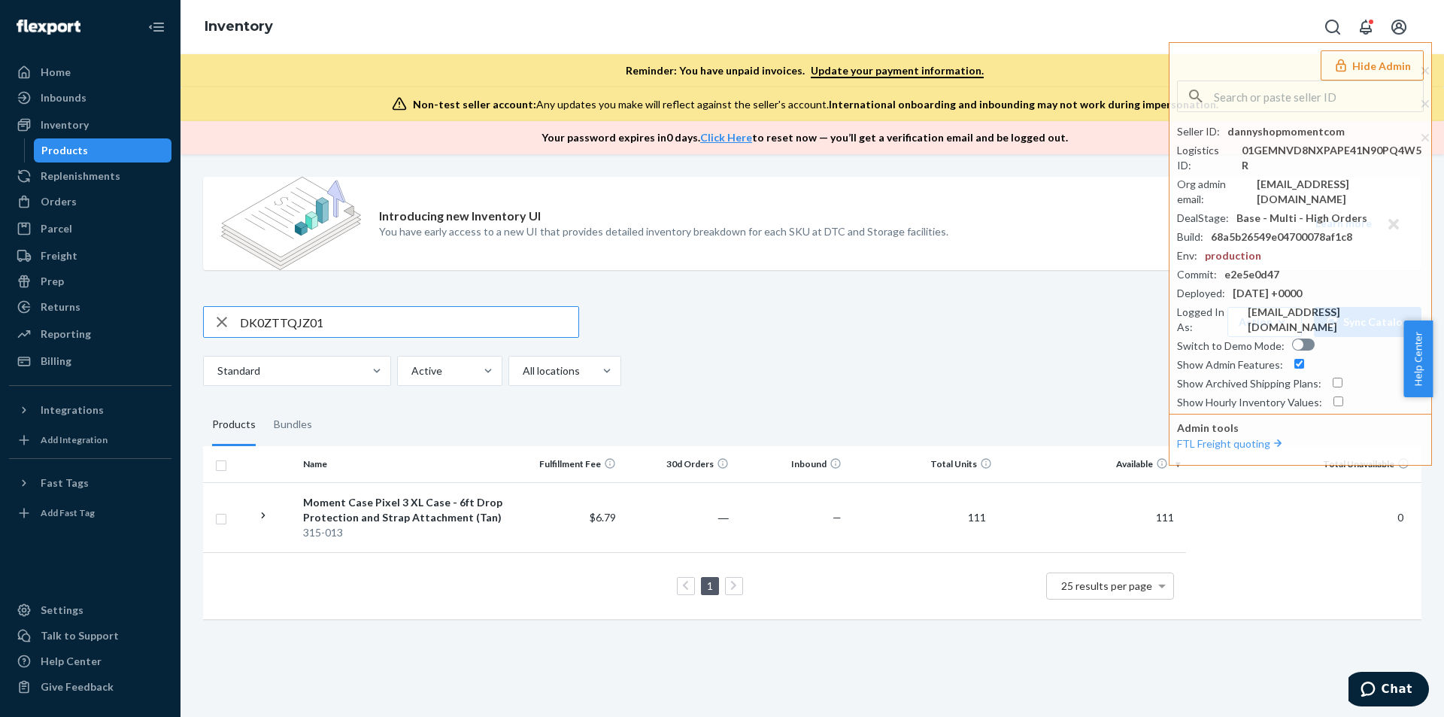
click at [353, 323] on input "DK0ZTTQJZ01" at bounding box center [409, 322] width 338 height 30
paste input "GOI0XU33A7"
click at [329, 317] on input "DGOI0XU33A7" at bounding box center [409, 322] width 338 height 30
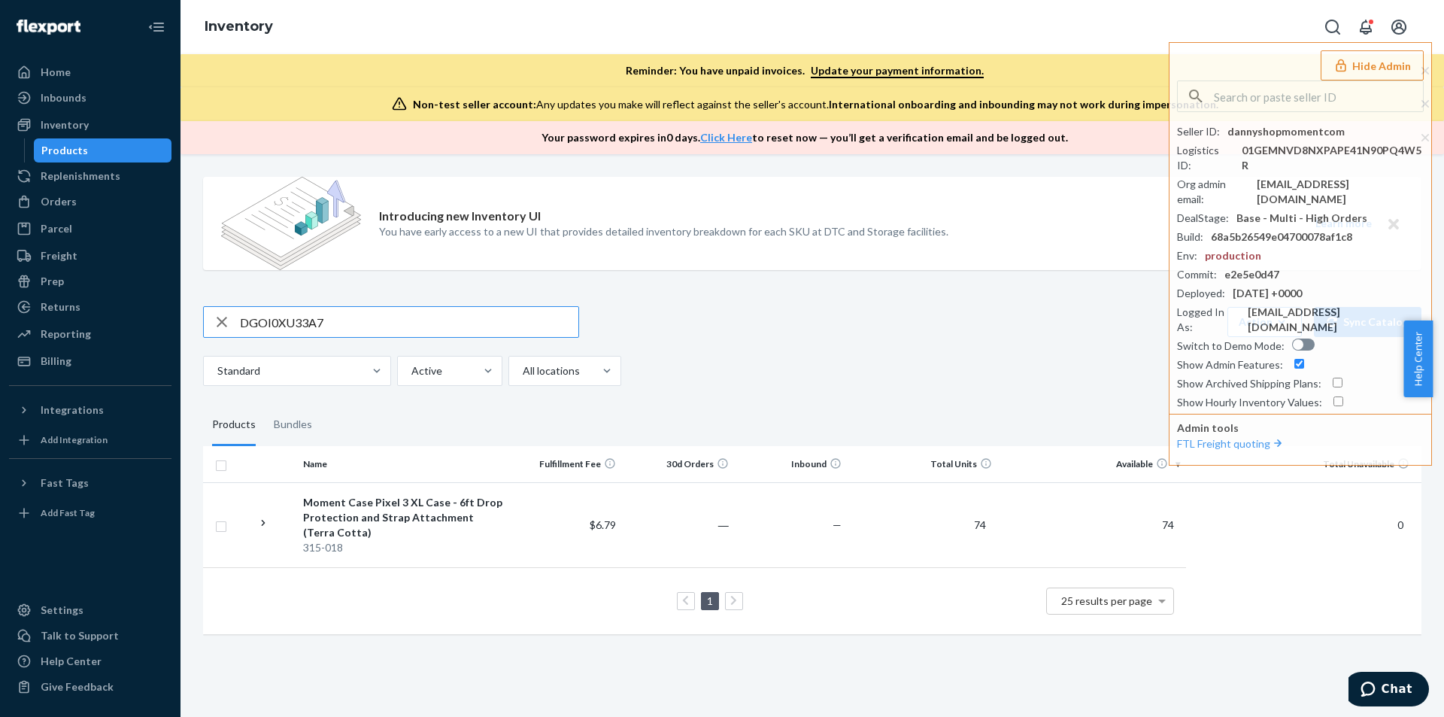
paste input "FP8C5KI9AJ"
click at [336, 319] on input "DFP8C5KI9AJ" at bounding box center [409, 322] width 338 height 30
paste input "17I9R4BLT5"
click at [330, 323] on input "D17I9R4BLT5" at bounding box center [409, 322] width 338 height 30
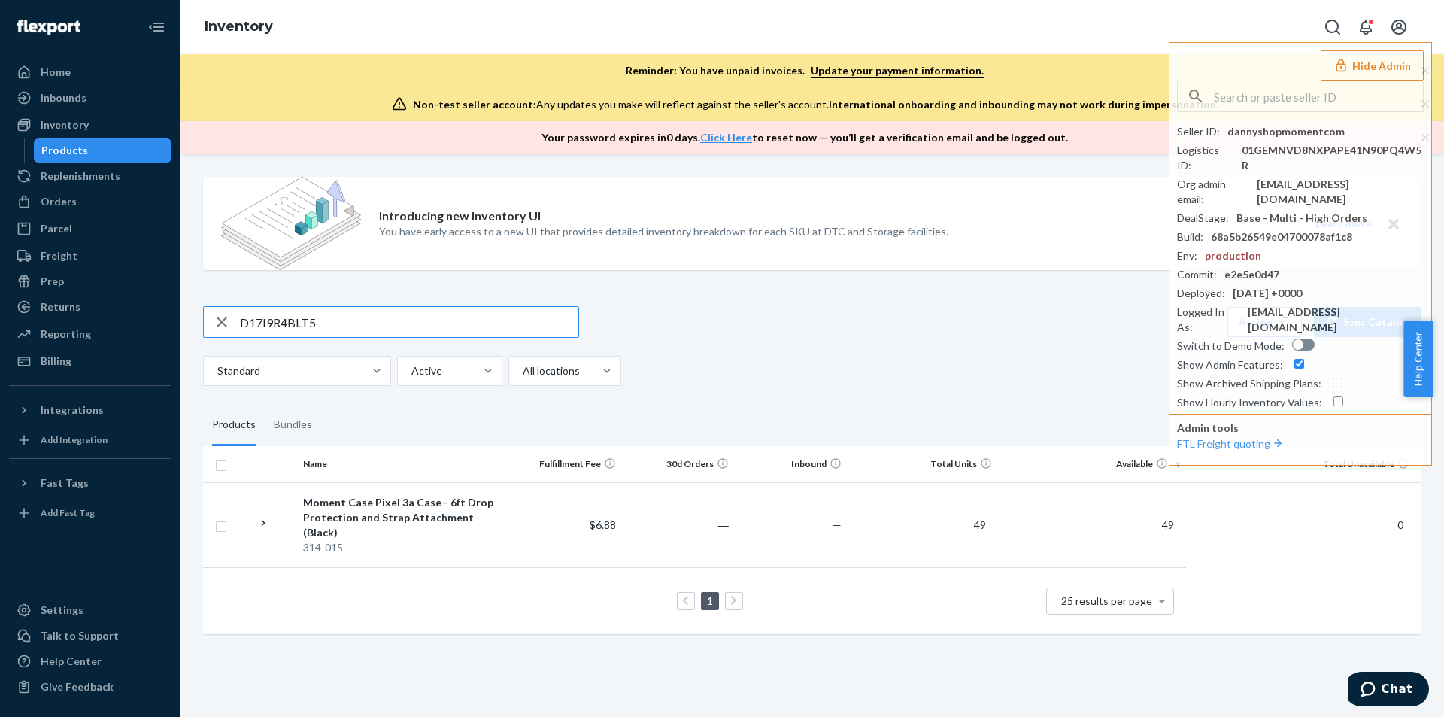
click at [330, 323] on input "D17I9R4BLT5" at bounding box center [409, 322] width 338 height 30
paste input "BKG0KGNWYS"
click at [342, 318] on input "DBKG0KGNWYS" at bounding box center [409, 322] width 338 height 30
paste input "WFII792YPC"
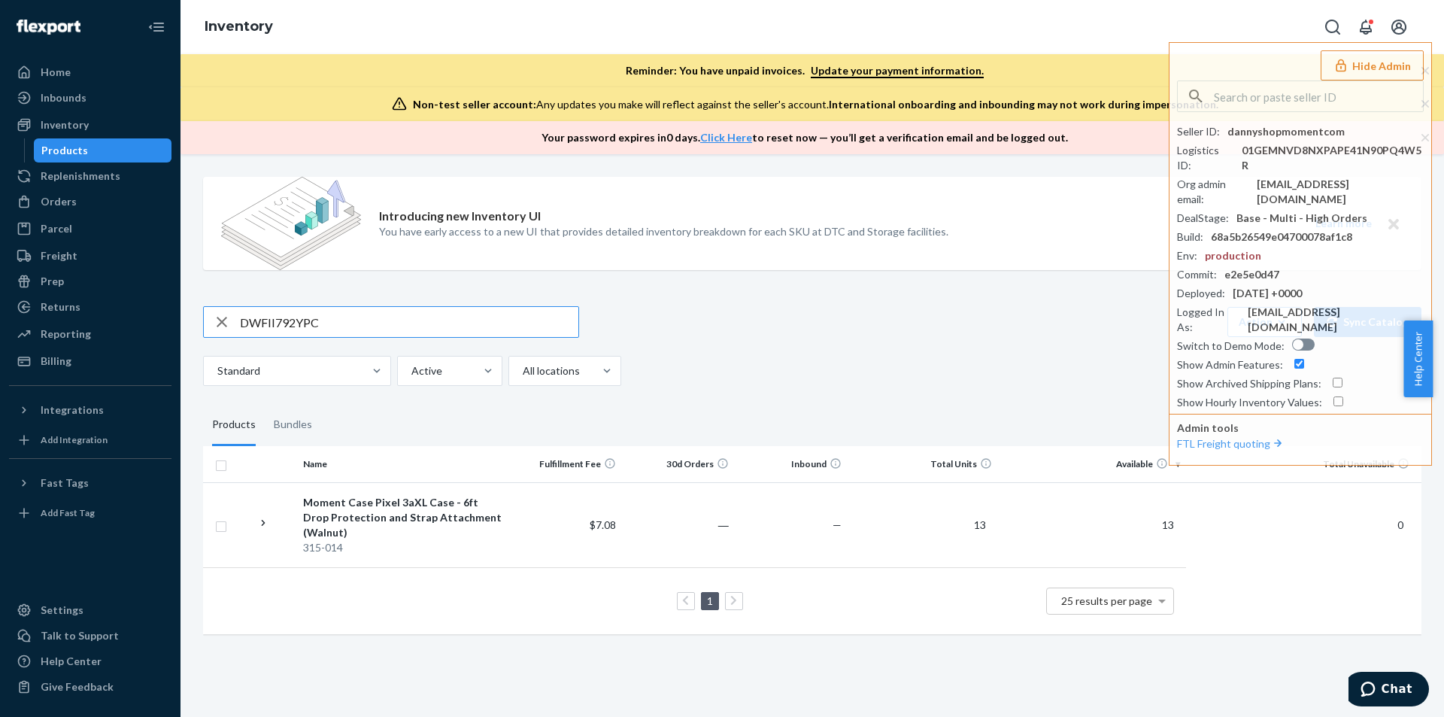
click at [341, 319] on input "DWFII792YPC" at bounding box center [409, 322] width 338 height 30
paste input "6E31ASDRWS"
click at [338, 320] on input "D6E31ASDRWS" at bounding box center [409, 322] width 338 height 30
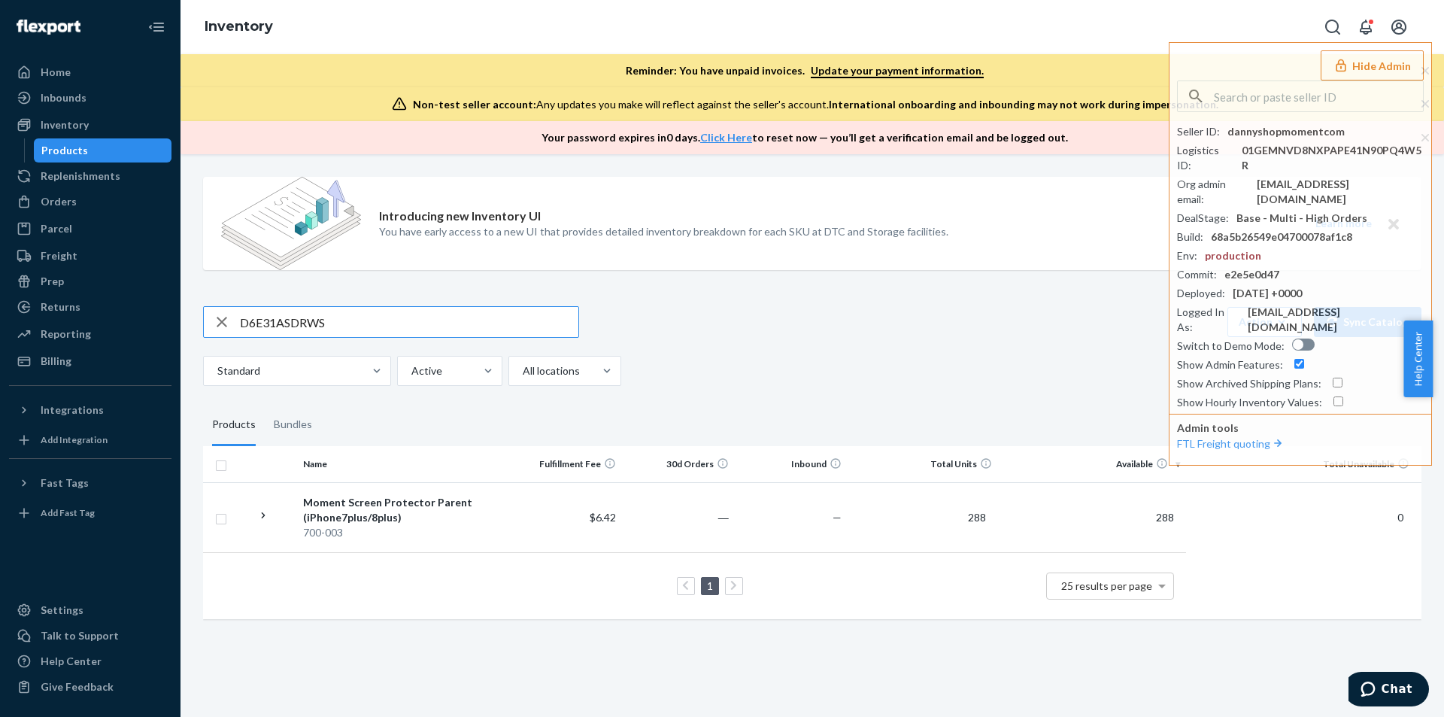
click at [338, 320] on input "D6E31ASDRWS" at bounding box center [409, 322] width 338 height 30
paste input "ORNA3Q5A0K"
click at [358, 315] on input "DORNA3Q5A0K" at bounding box center [409, 322] width 338 height 30
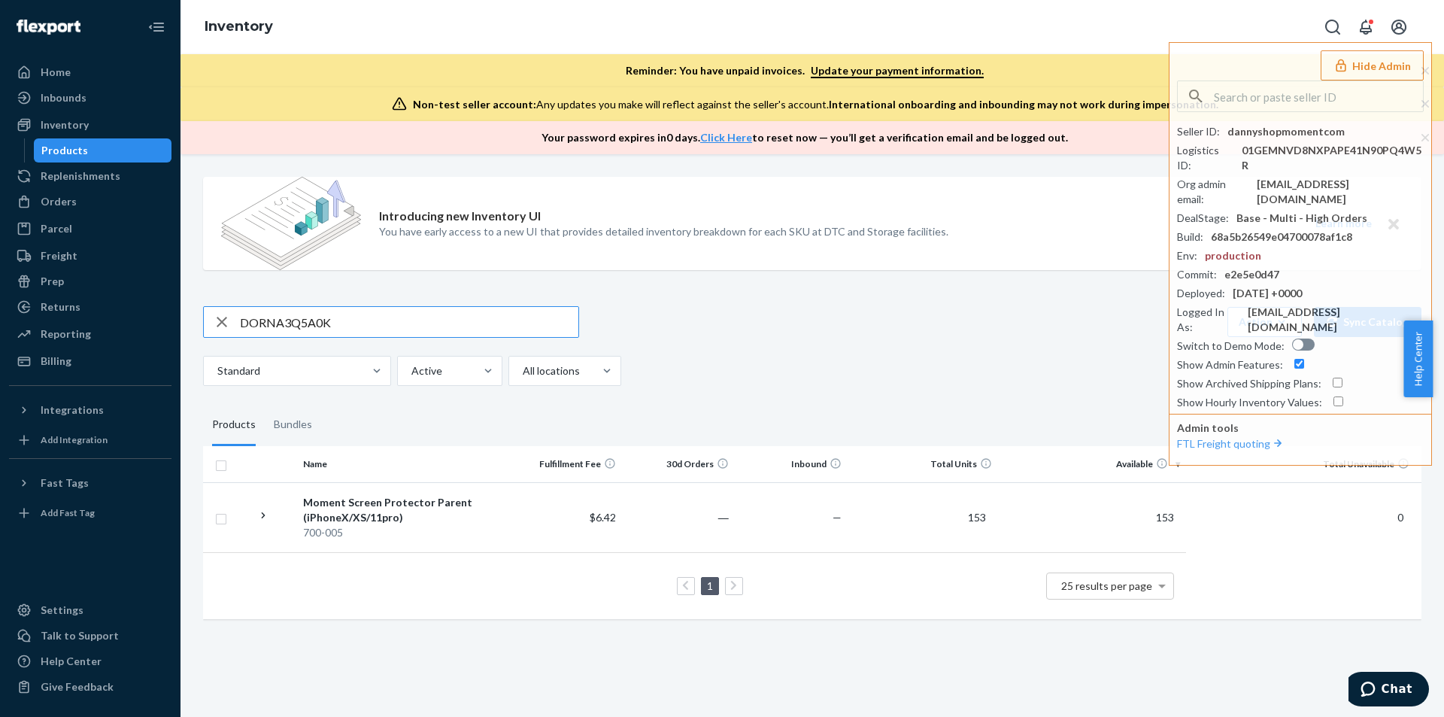
paste input "5V1PG1VTE4"
click at [368, 326] on input "D5V1PG1VTE4" at bounding box center [409, 322] width 338 height 30
paste input "L1HI2ZYR2"
click at [351, 326] on input "DL1HI2ZYR24" at bounding box center [409, 322] width 338 height 30
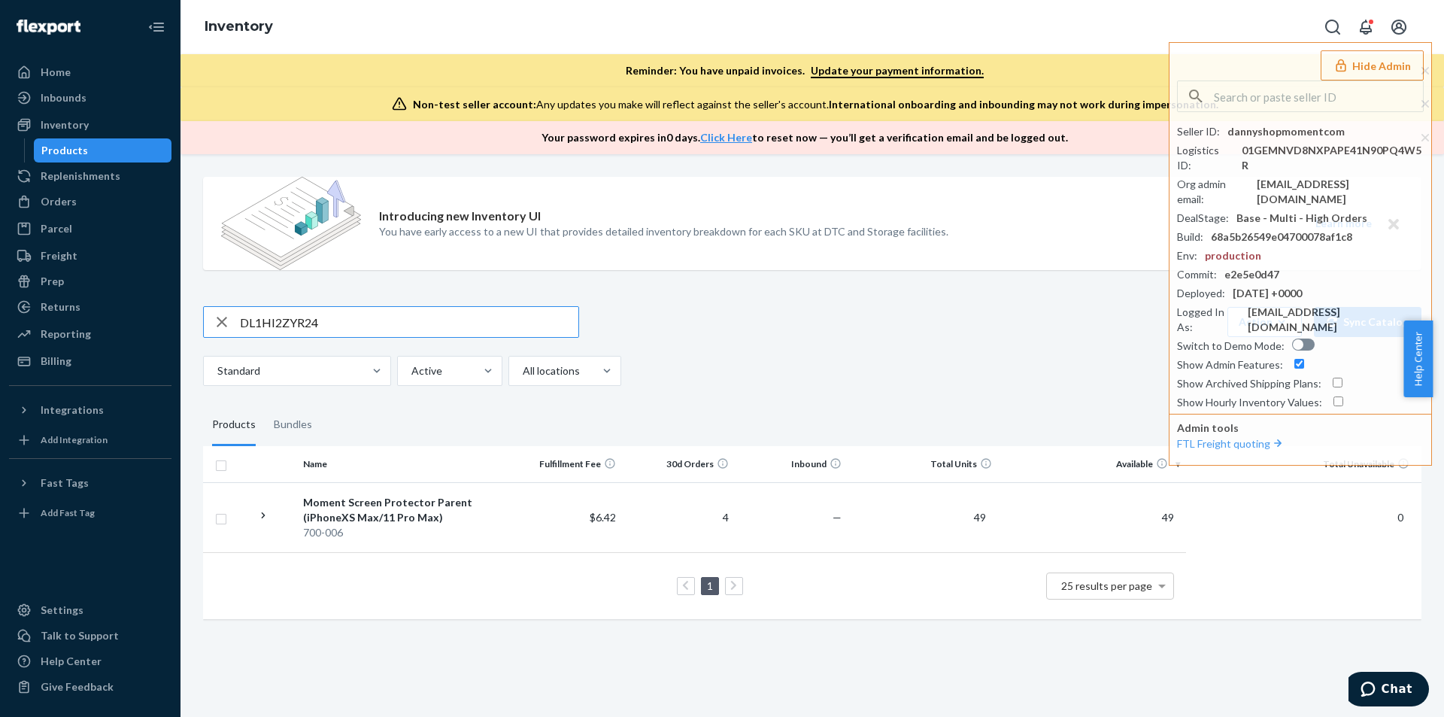
click at [351, 326] on input "DL1HI2ZYR24" at bounding box center [409, 322] width 338 height 30
paste input "G0VEJ0Z7JY"
click at [350, 318] on input "DG0VEJ0Z7JY" at bounding box center [409, 322] width 338 height 30
paste input "9LRR81ZZ5F"
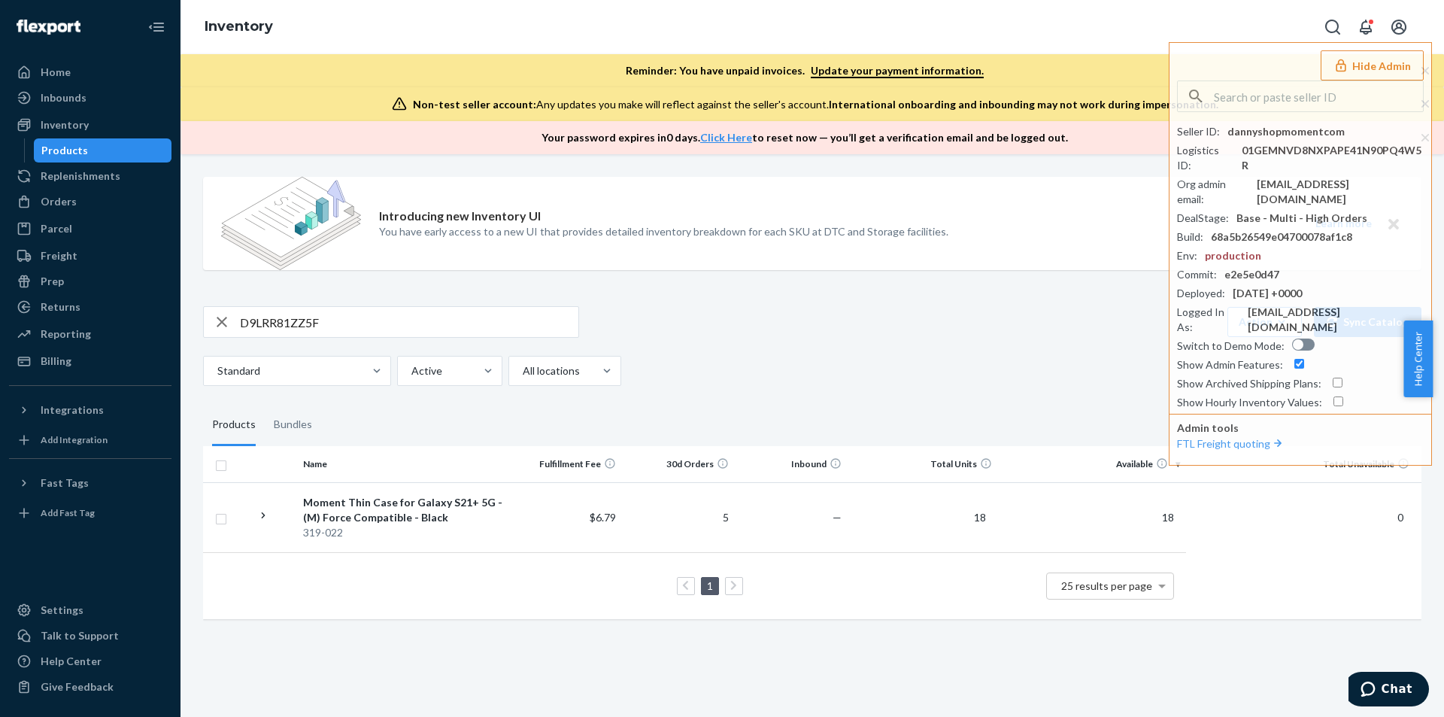
click at [338, 326] on input "D9LRR81ZZ5F" at bounding box center [409, 322] width 338 height 30
paste input "5EN4LUOF0"
click at [359, 323] on input "D5EN4LUOF0F" at bounding box center [409, 322] width 338 height 30
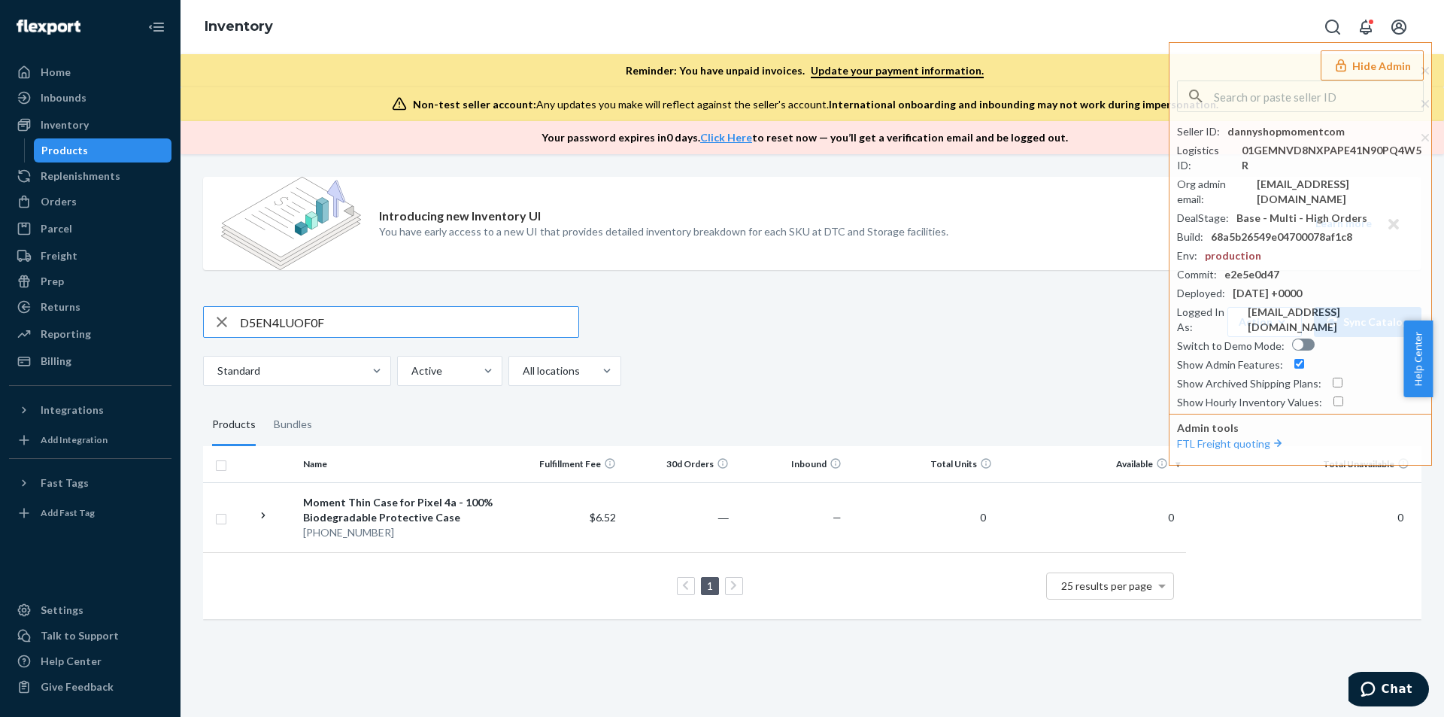
click at [359, 323] on input "D5EN4LUOF0F" at bounding box center [409, 322] width 338 height 30
paste input "P6IN64MKJP"
click at [391, 324] on input "DP6IN64MKJP" at bounding box center [409, 322] width 338 height 30
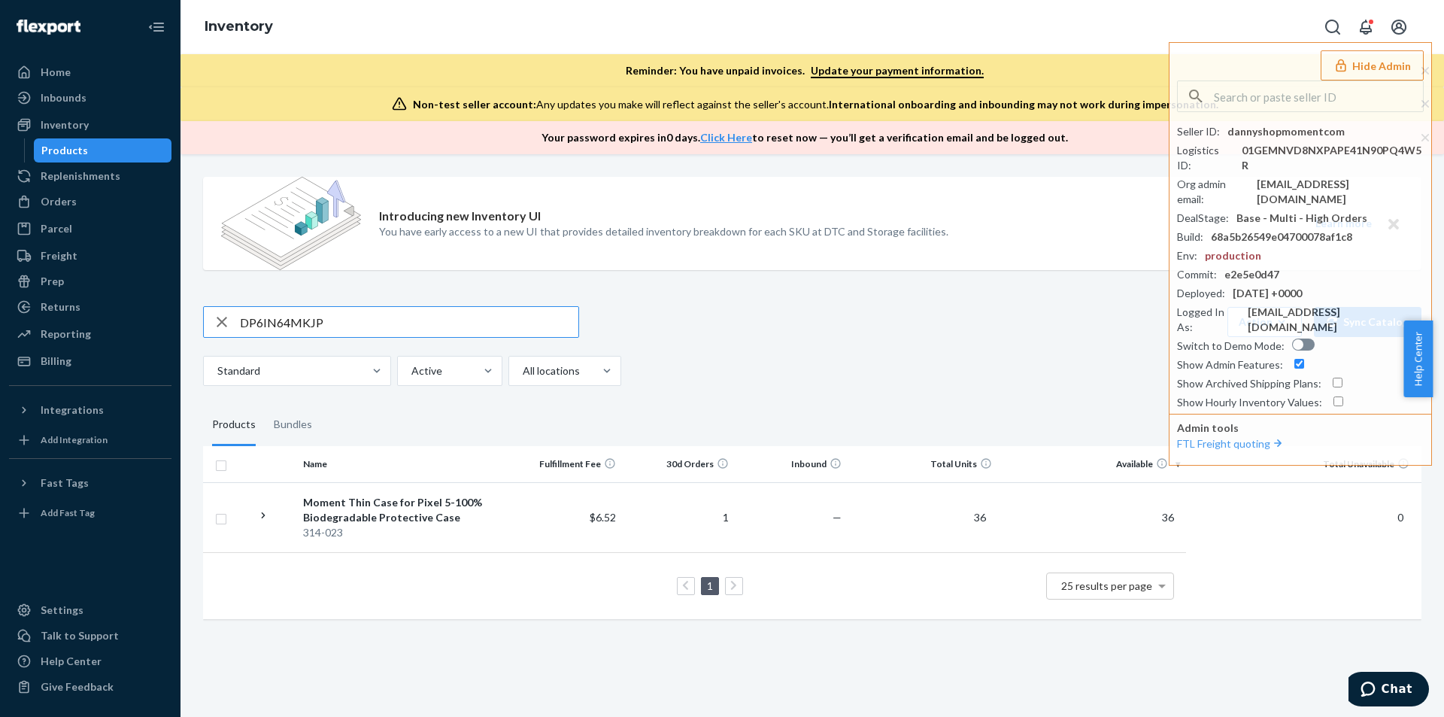
click at [391, 324] on input "DP6IN64MKJP" at bounding box center [409, 322] width 338 height 30
paste input "444X96FKE4"
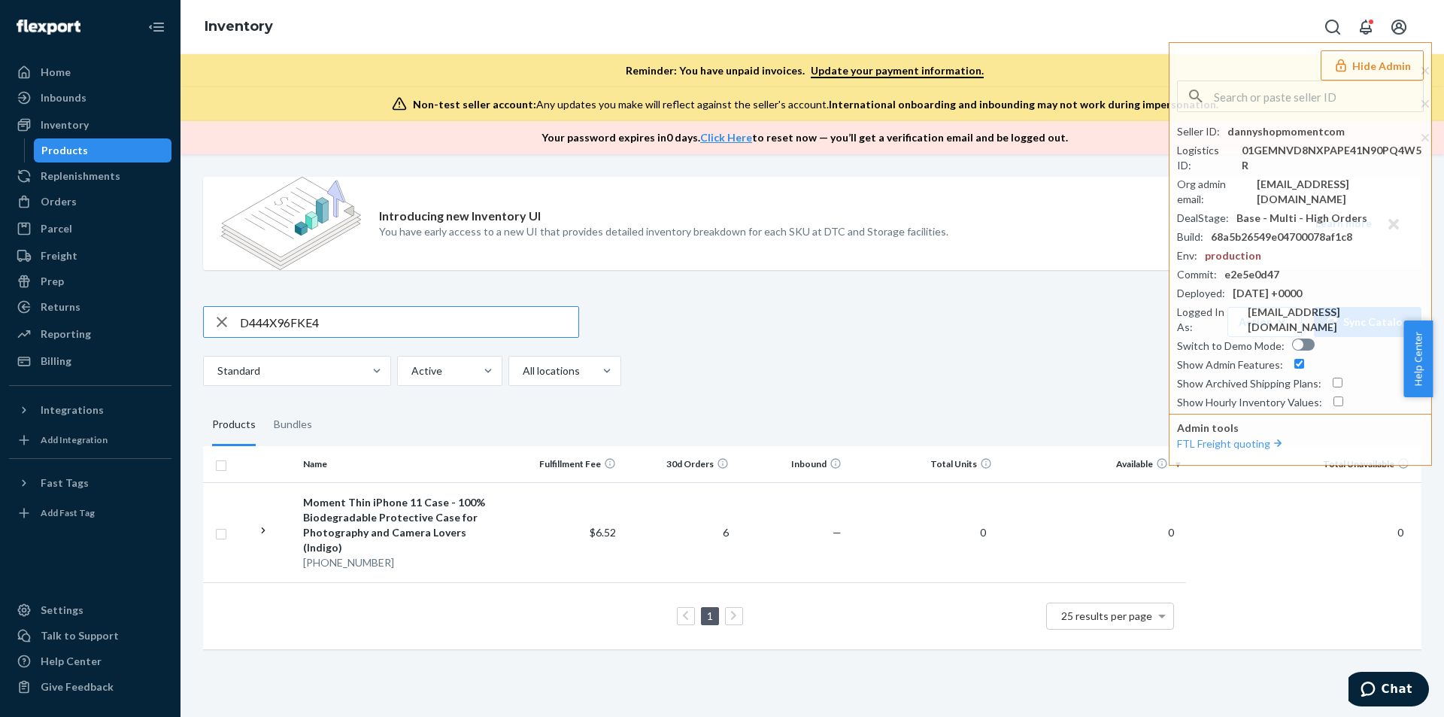
click at [347, 326] on input "D444X96FKE4" at bounding box center [409, 322] width 338 height 30
paste input "5VS7K876ST"
click at [353, 311] on input "D5VS7K876ST" at bounding box center [409, 322] width 338 height 30
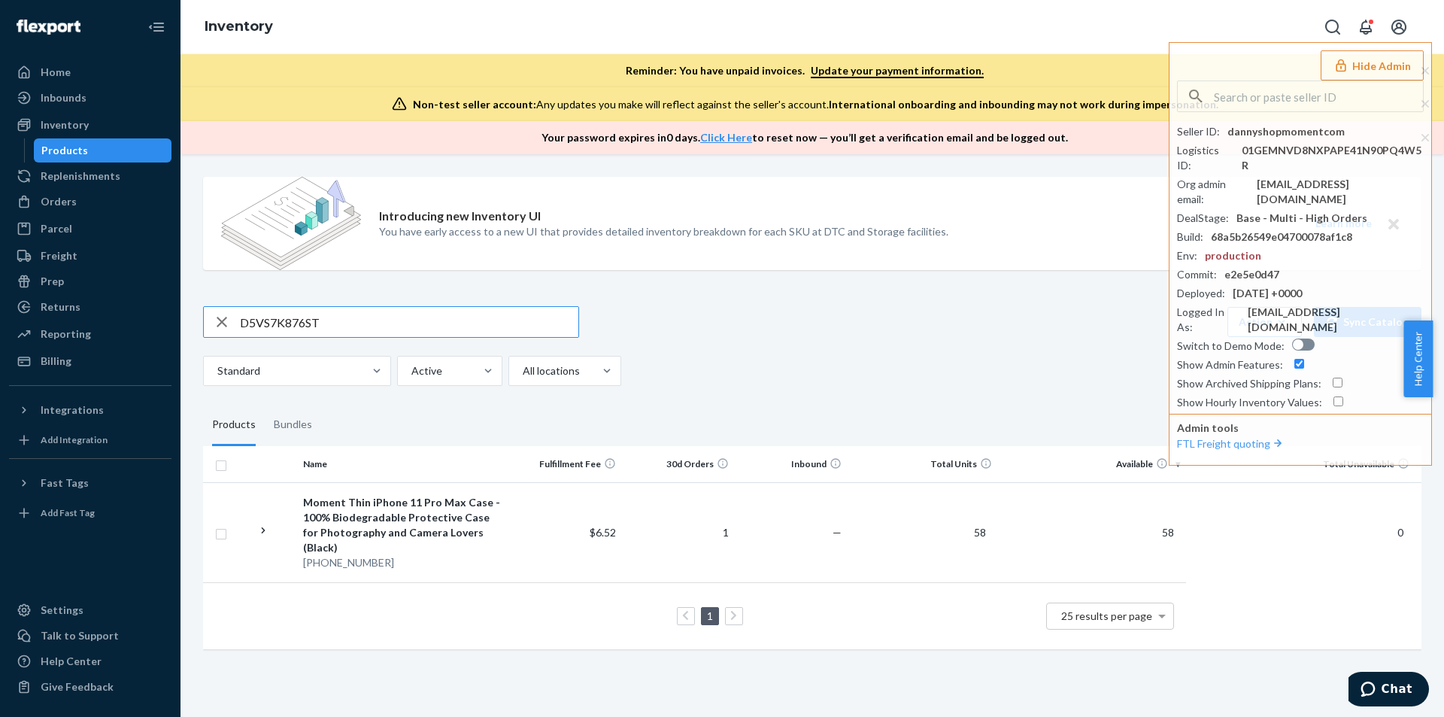
paste input "8TU8B09PBR"
click at [377, 314] on input "D8TU8B09PBR" at bounding box center [409, 322] width 338 height 30
paste input "OHUIEID4P7"
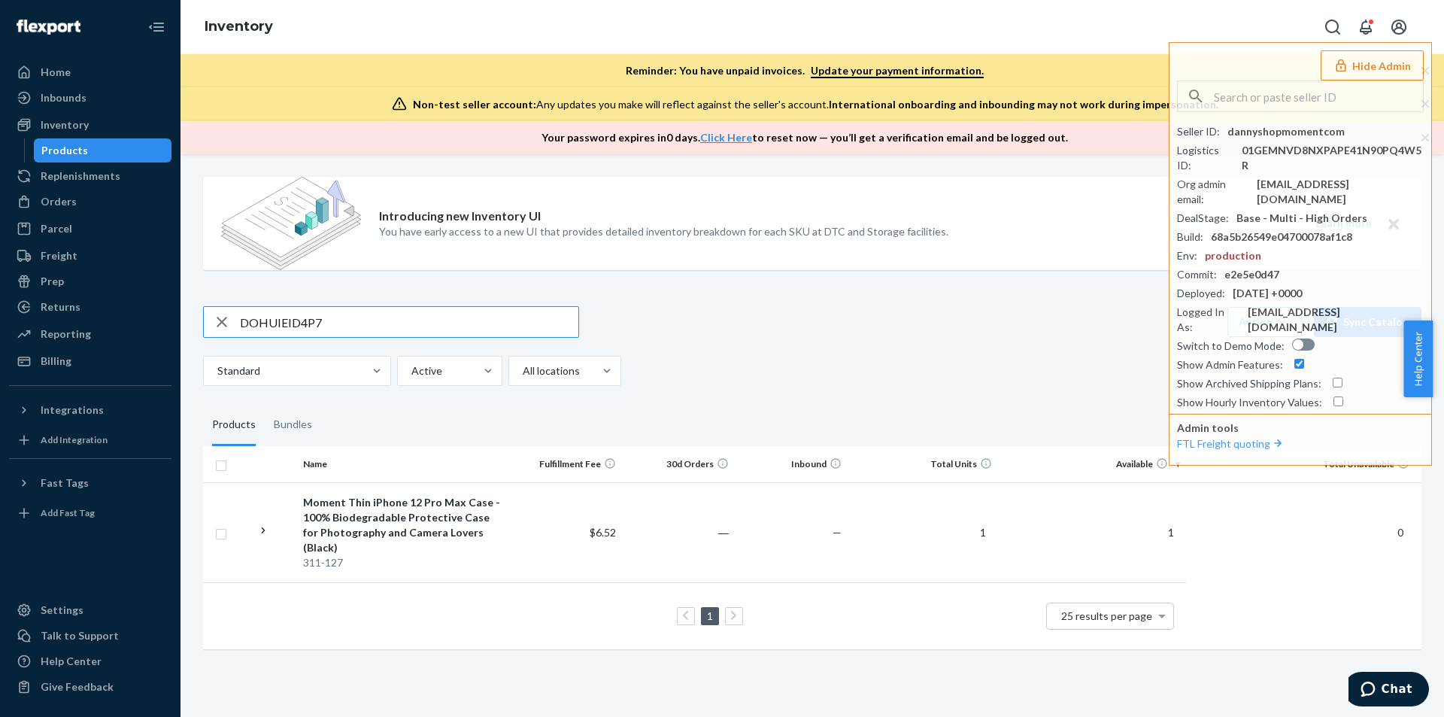
click at [344, 323] on input "DOHUIEID4P7" at bounding box center [409, 322] width 338 height 30
paste input "764OITE4NL"
click at [329, 323] on input "D764OITE4NL" at bounding box center [409, 322] width 338 height 30
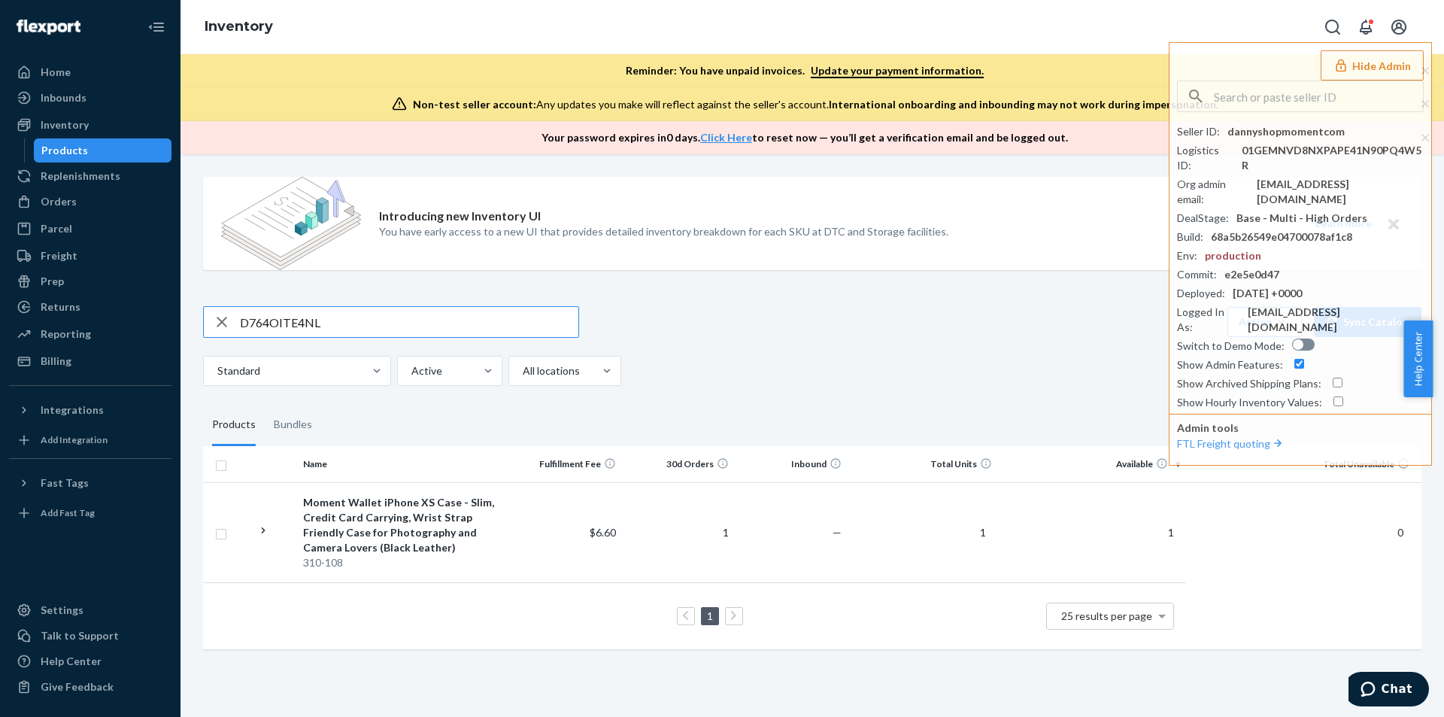
paste input "98IEXCJ8Z2"
click at [350, 318] on input "D98IEXCJ8Z2" at bounding box center [409, 322] width 338 height 30
paste input "PPNHNPG6Q7"
click at [367, 319] on input "DPPNHNPG6Q7" at bounding box center [409, 322] width 338 height 30
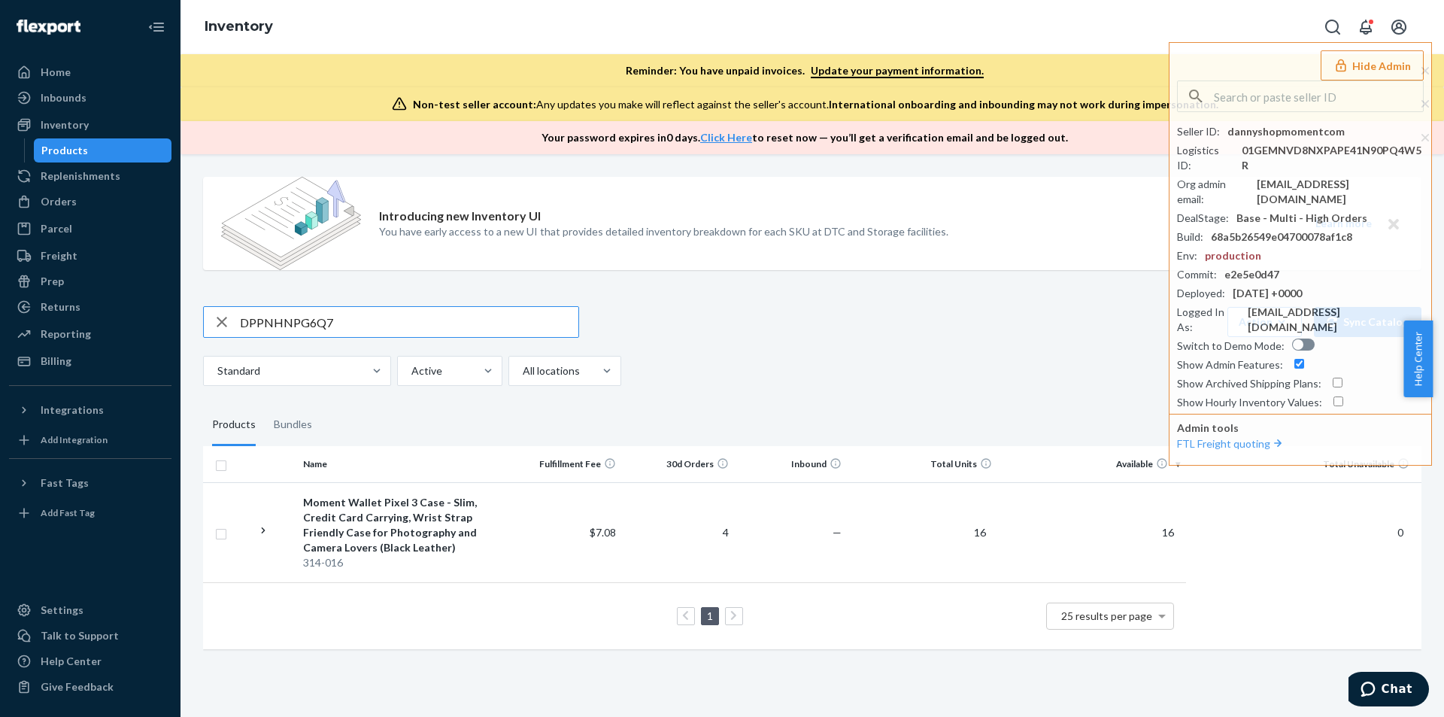
click at [367, 319] on input "DPPNHNPG6Q7" at bounding box center [409, 322] width 338 height 30
paste input "R32PYEWAW"
click at [353, 324] on input "DPR32PYEWAW" at bounding box center [409, 322] width 338 height 30
paste input "8I3J94OCIY"
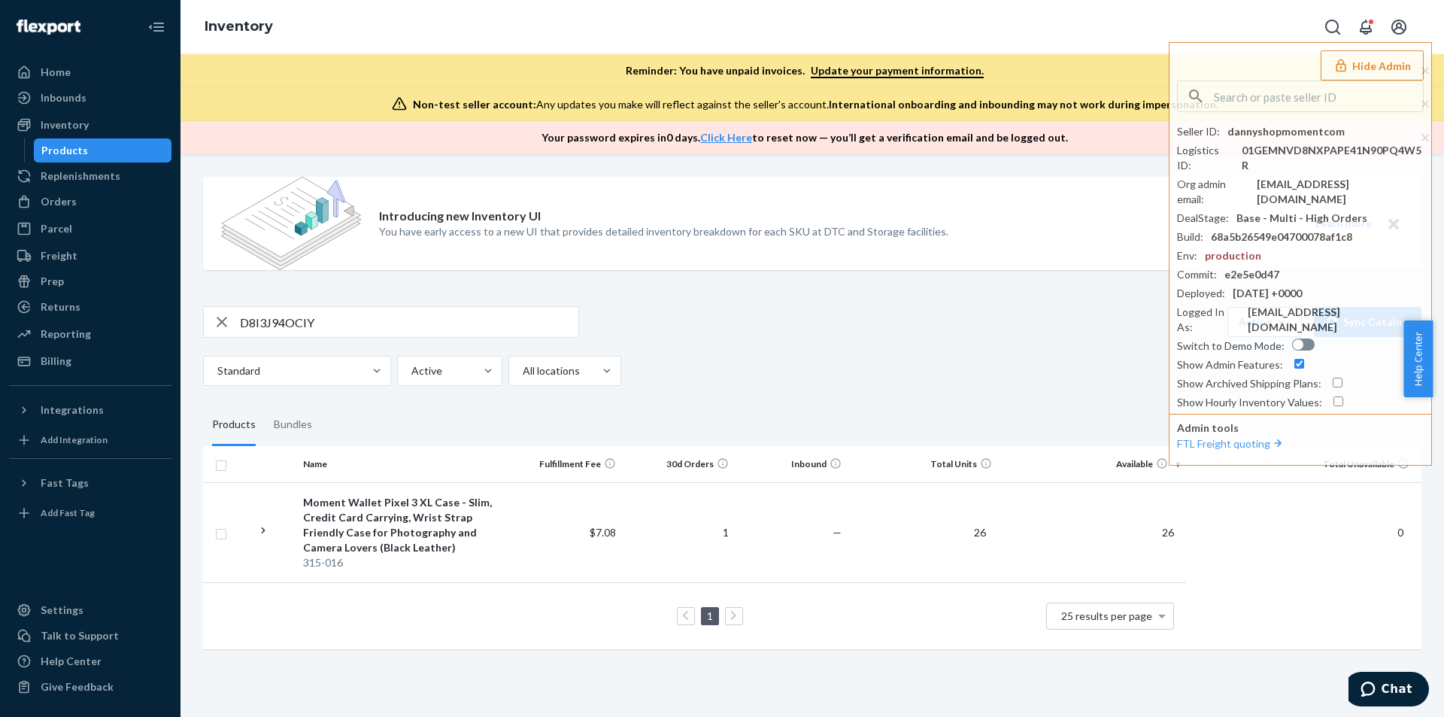
click at [332, 323] on input "D8I3J94OCIY" at bounding box center [409, 322] width 338 height 30
paste input "V6EKH8VYOE"
click at [339, 326] on input "DV6EKH8VYOE" at bounding box center [409, 322] width 338 height 30
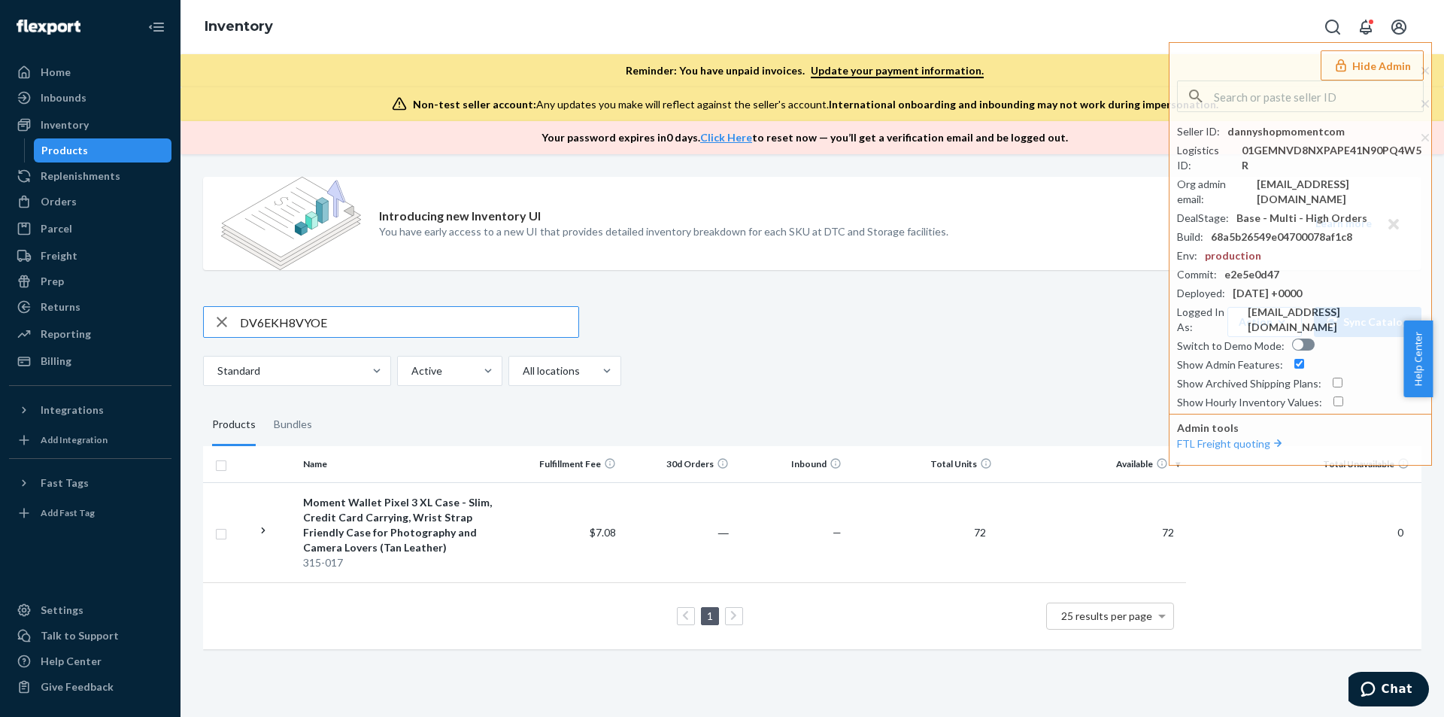
paste input "OA05J9T9XC"
type input "DOA05J9T9XC"
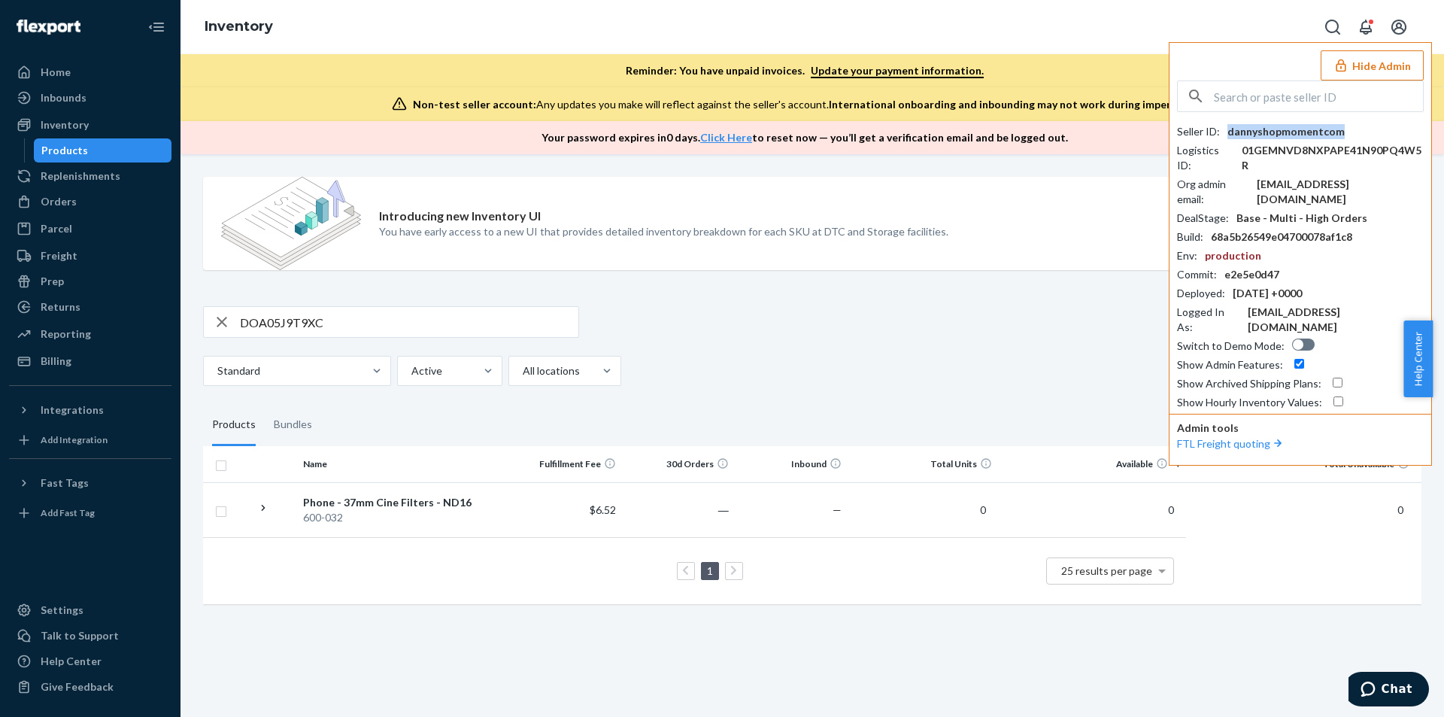
click at [1248, 134] on div "dannyshopmomentcom" at bounding box center [1285, 131] width 117 height 15
copy div "dannyshopmomentcom"
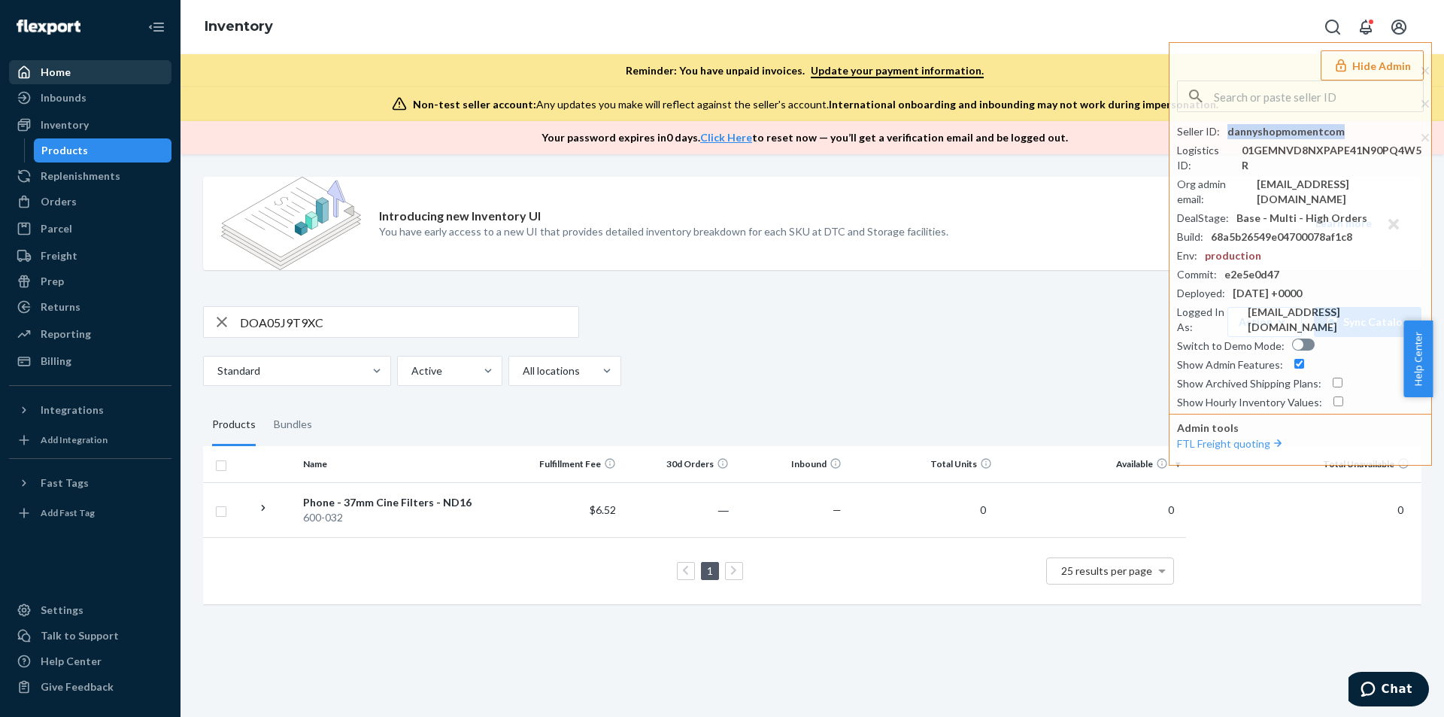
click at [50, 74] on div "Home" at bounding box center [56, 72] width 30 height 15
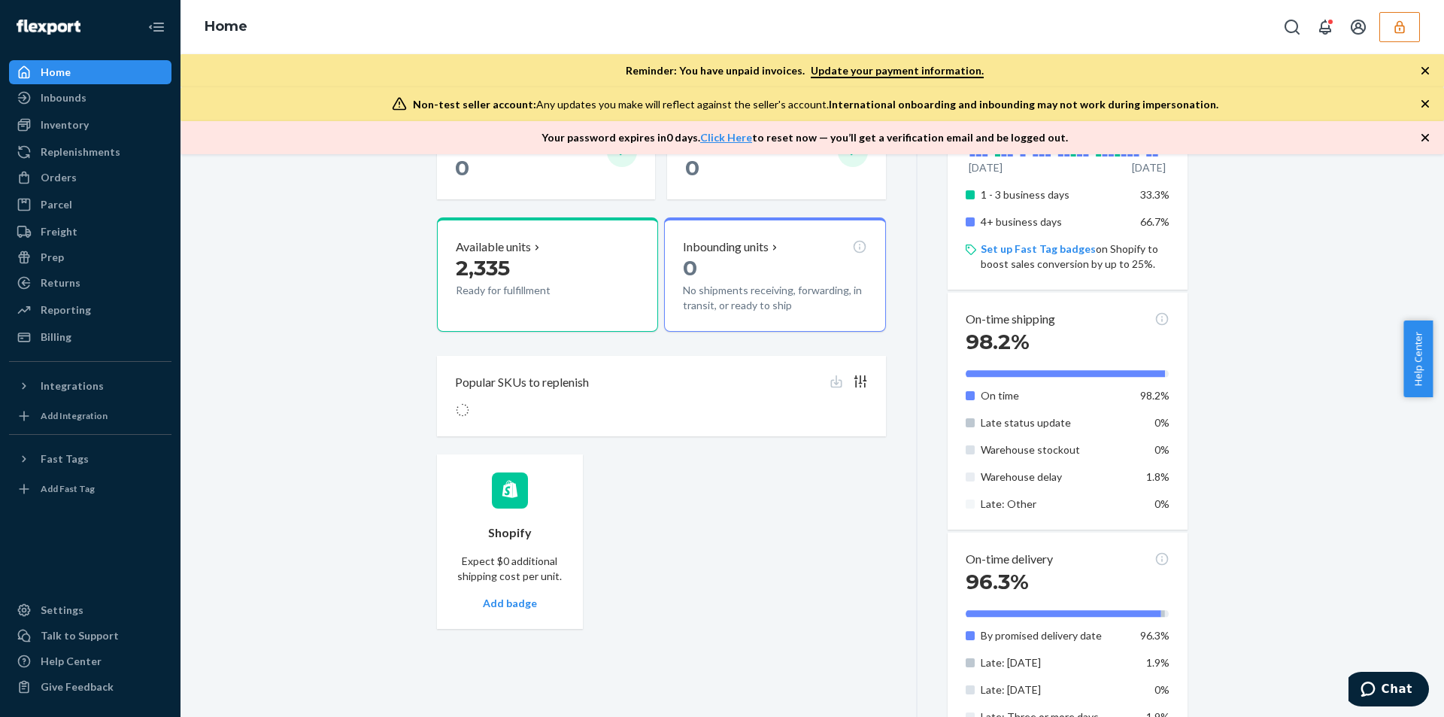
scroll to position [525, 0]
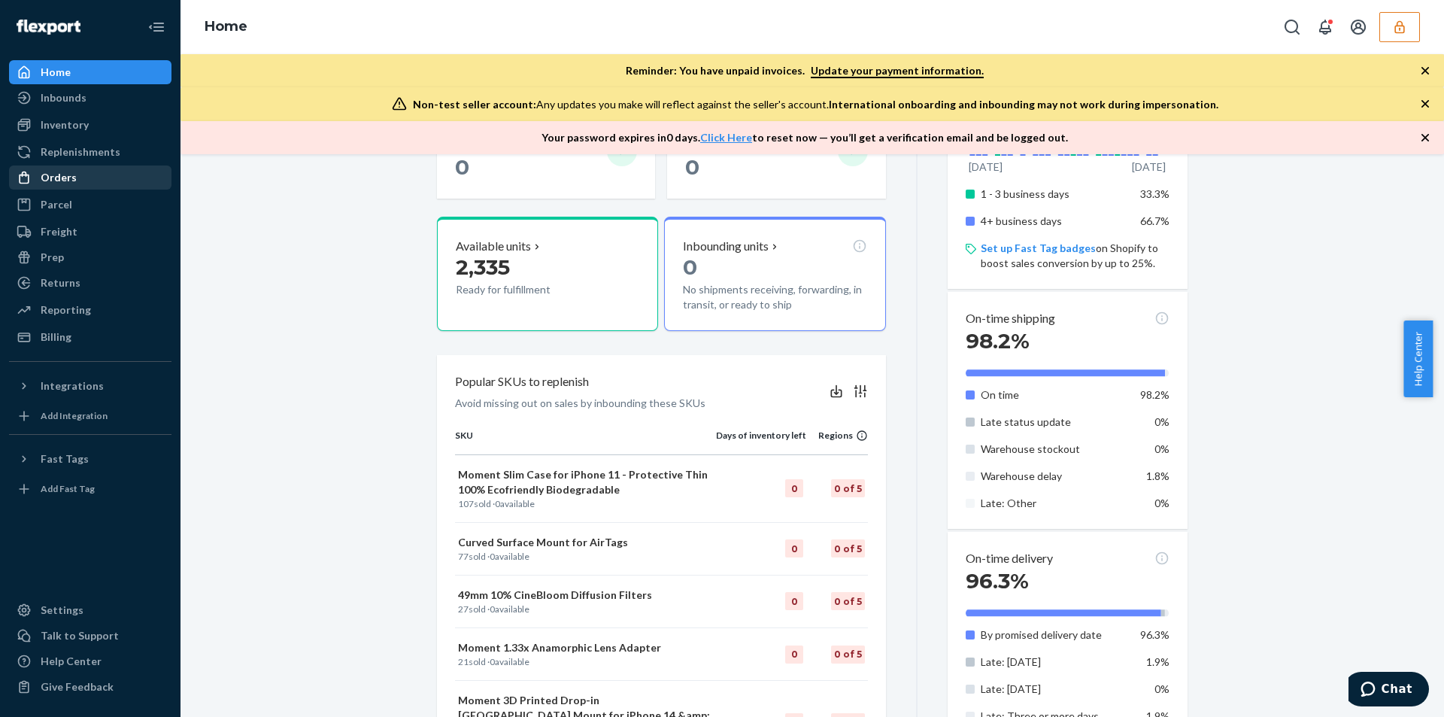
click at [59, 174] on div "Orders" at bounding box center [59, 177] width 36 height 15
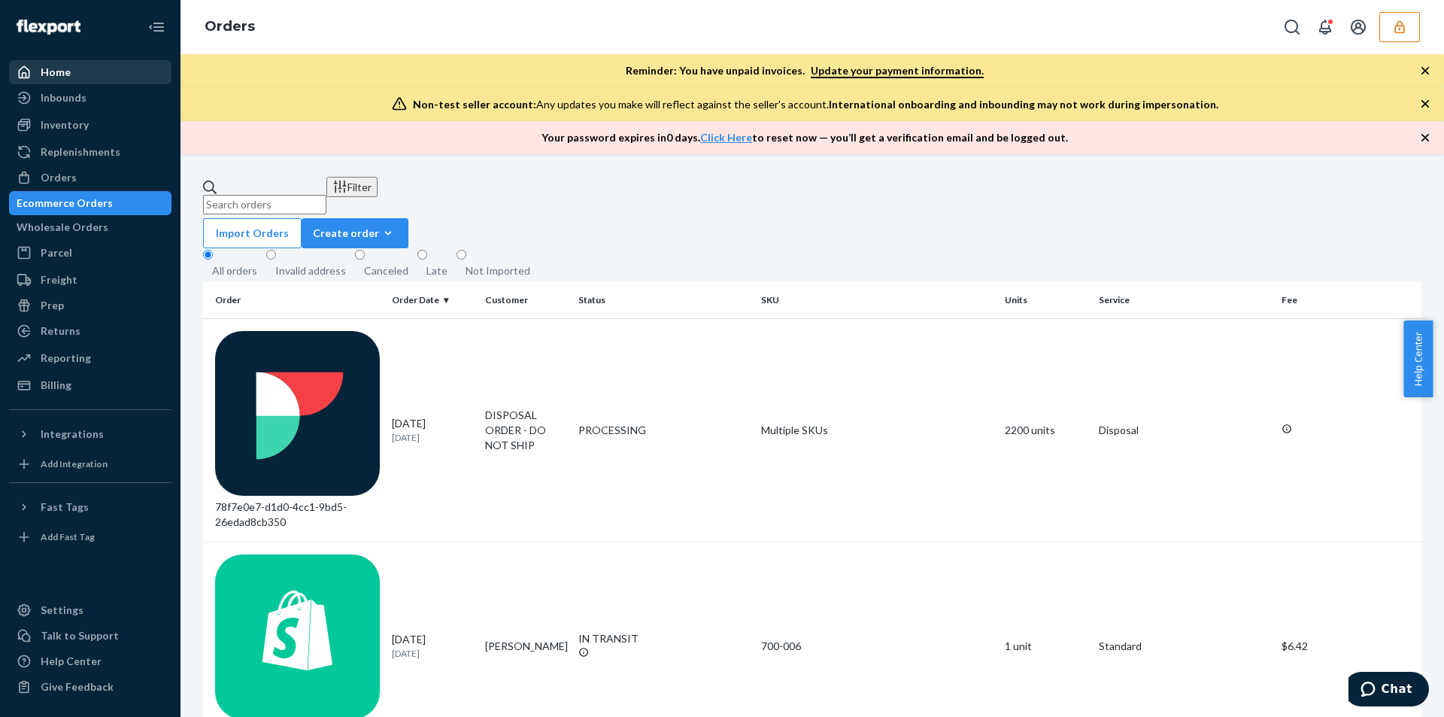
click at [57, 77] on div "Home" at bounding box center [56, 72] width 30 height 15
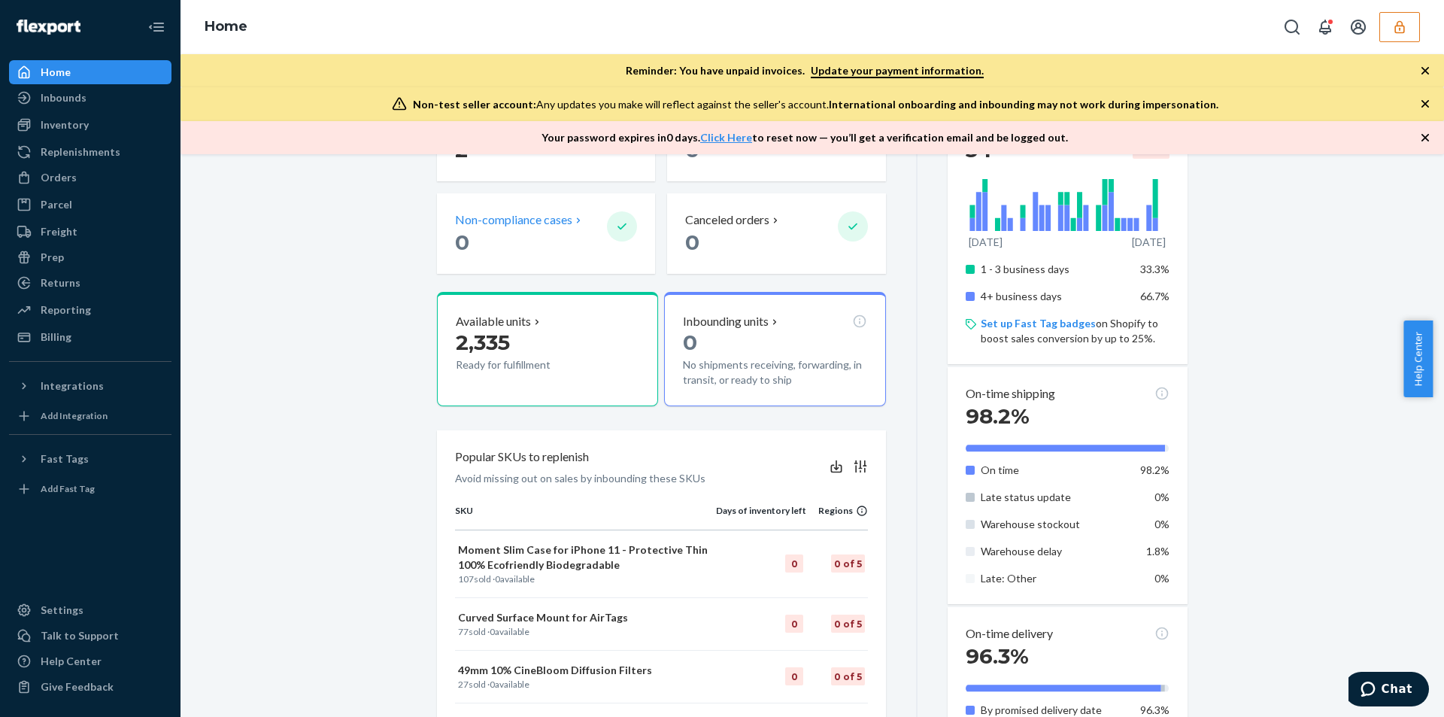
scroll to position [450, 0]
click at [1404, 32] on icon "button" at bounding box center [1399, 27] width 15 height 15
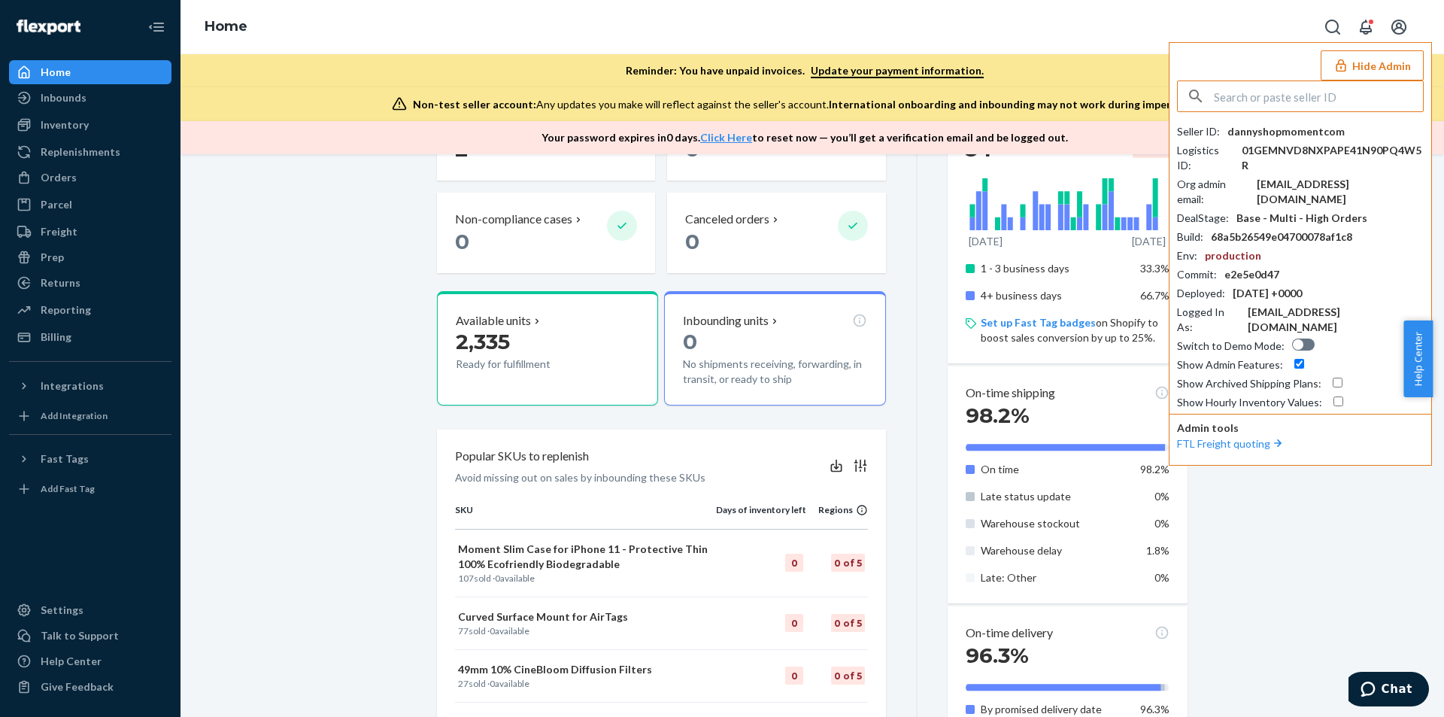
click at [1308, 100] on input "text" at bounding box center [1318, 96] width 209 height 30
type input "[EMAIL_ADDRESS][DOMAIN_NAME]"
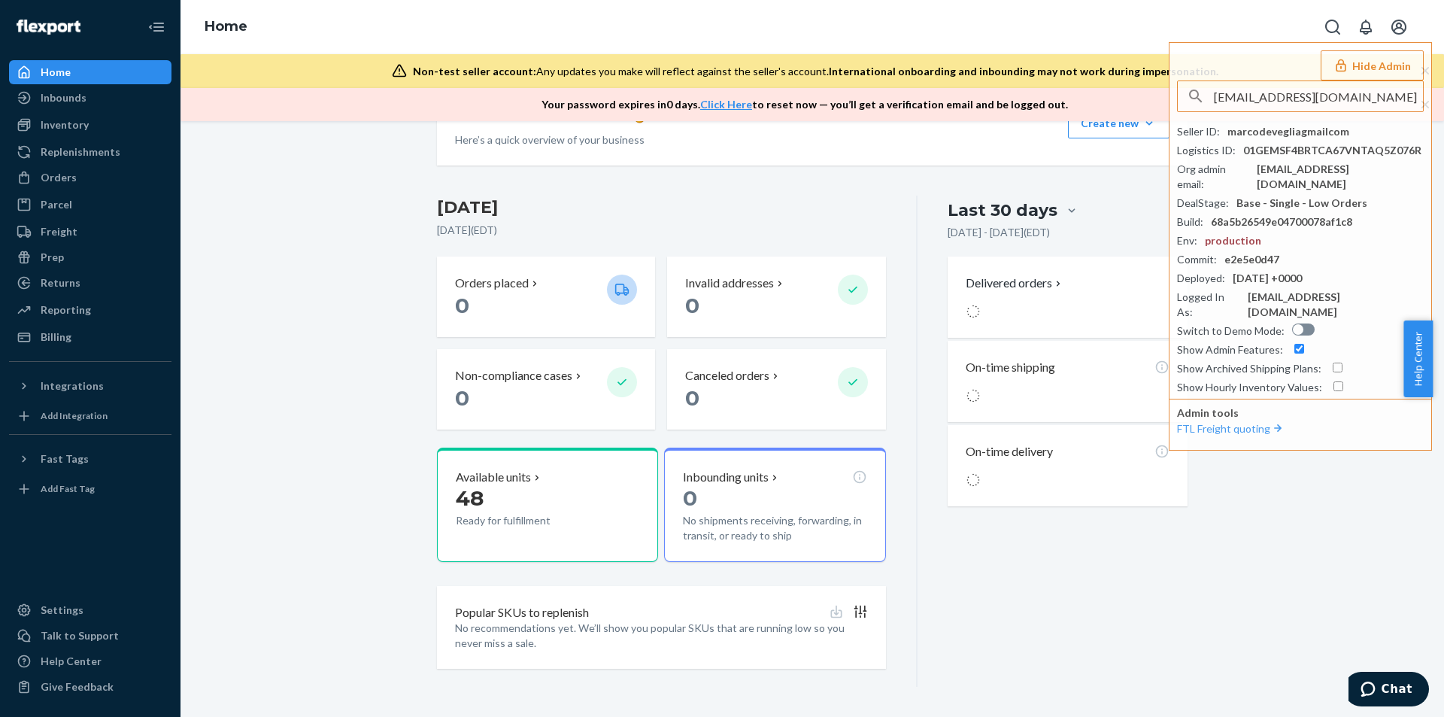
scroll to position [261, 0]
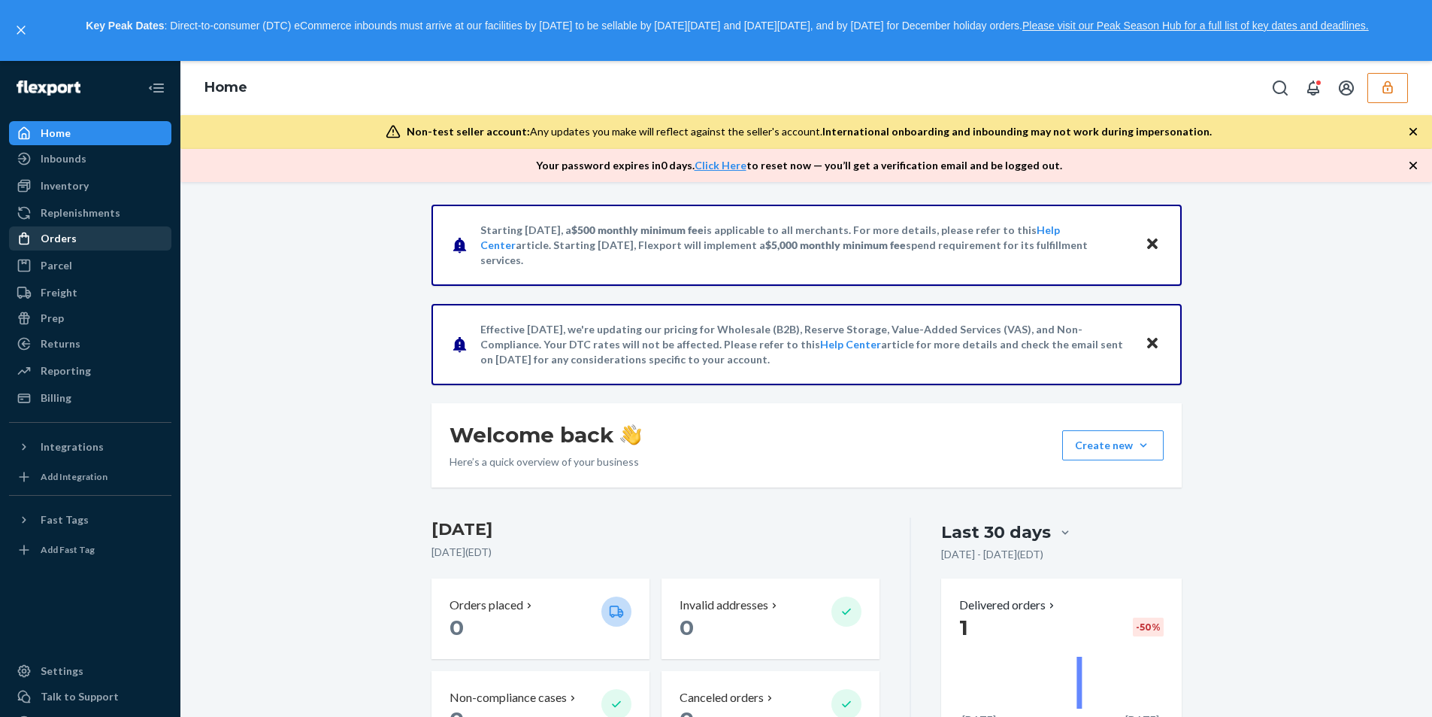
click at [65, 238] on div "Orders" at bounding box center [59, 238] width 36 height 15
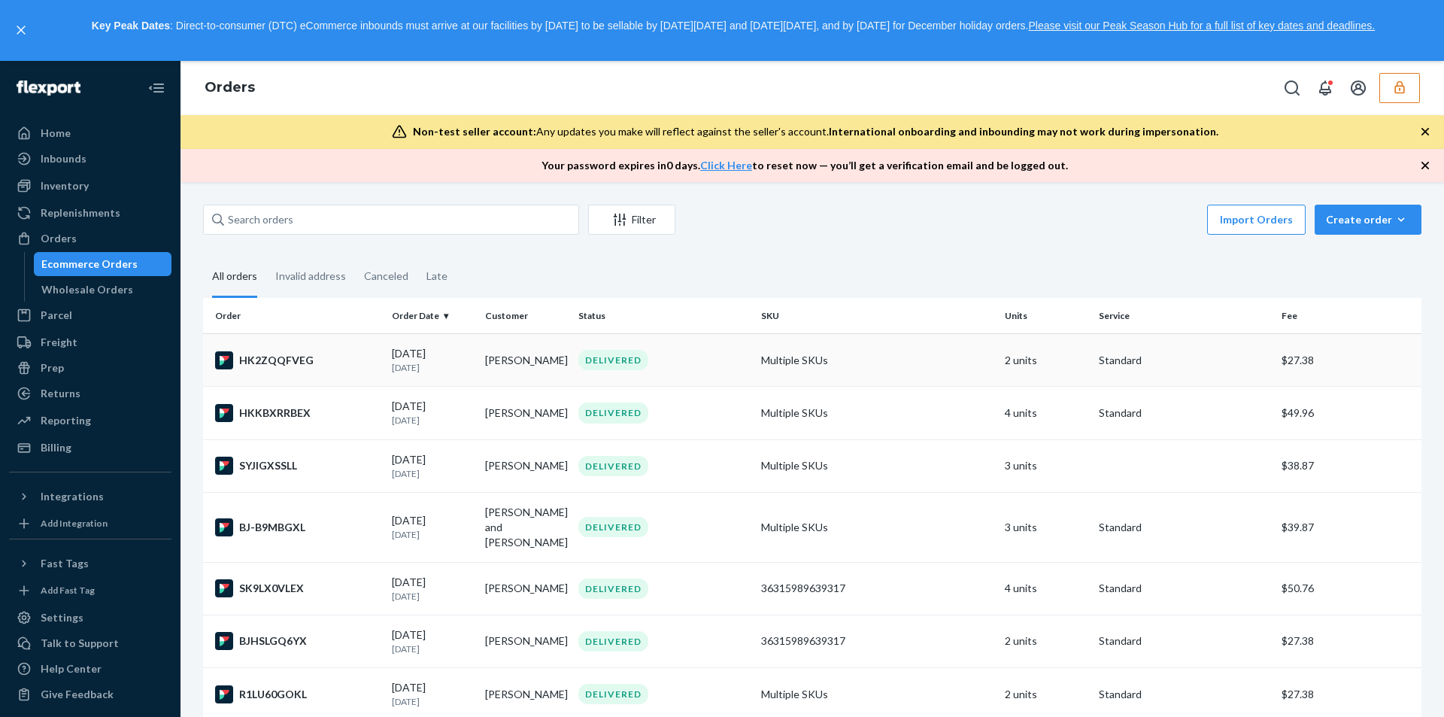
click at [702, 361] on div "DELIVERED" at bounding box center [663, 360] width 177 height 20
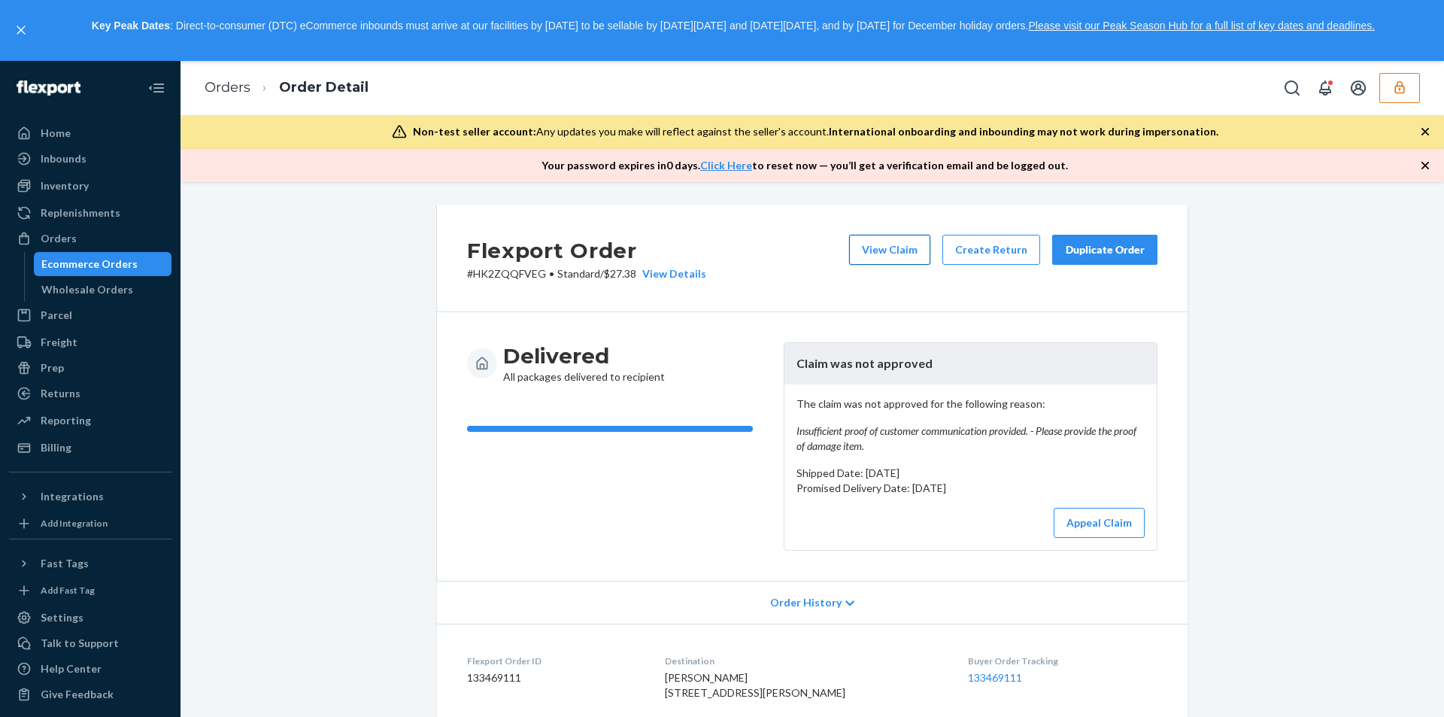
click at [902, 248] on button "View Claim" at bounding box center [889, 250] width 81 height 30
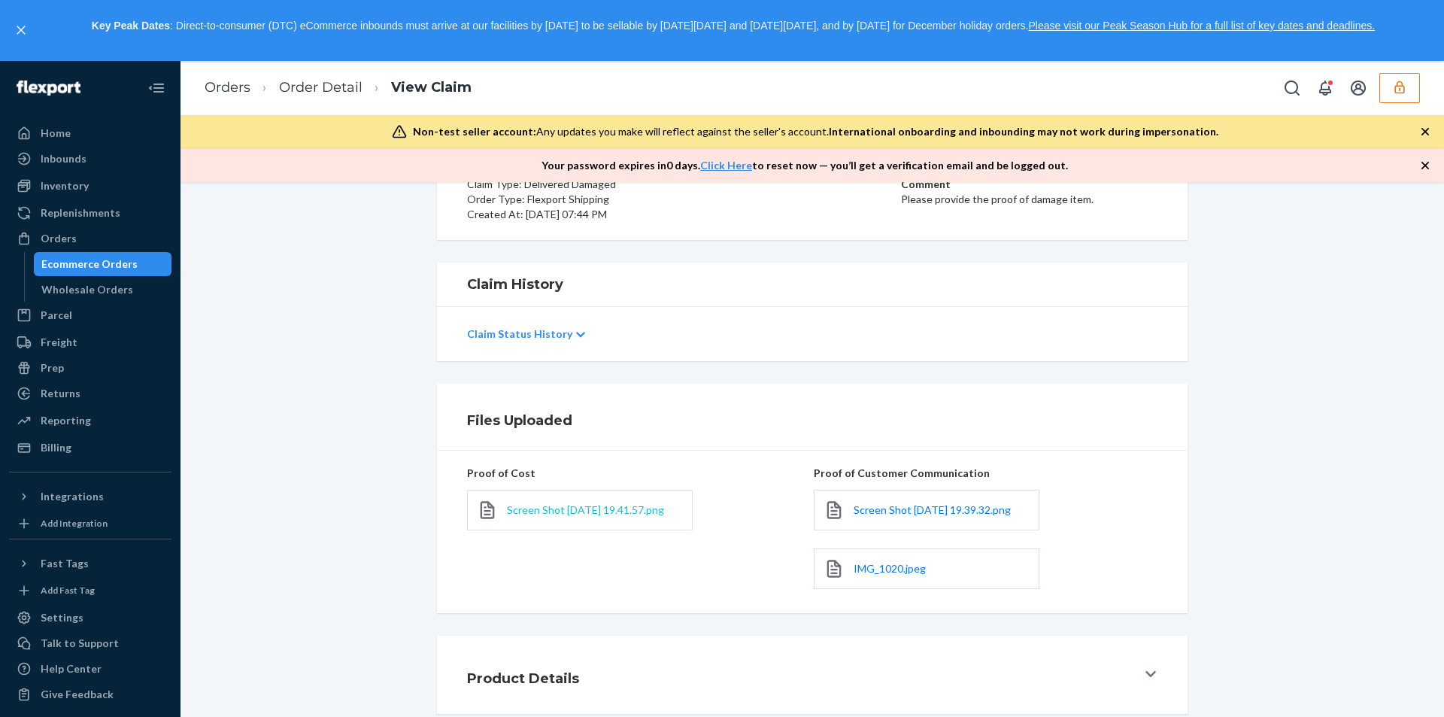
scroll to position [192, 0]
click at [548, 503] on span "Screen Shot 2025-08-18 at 19.41.57.png" at bounding box center [585, 509] width 157 height 13
click at [874, 514] on span "Screen Shot 2025-08-18 at 19.39.32.png" at bounding box center [931, 509] width 157 height 13
click at [866, 571] on span "IMG_1020.jpeg" at bounding box center [889, 568] width 72 height 13
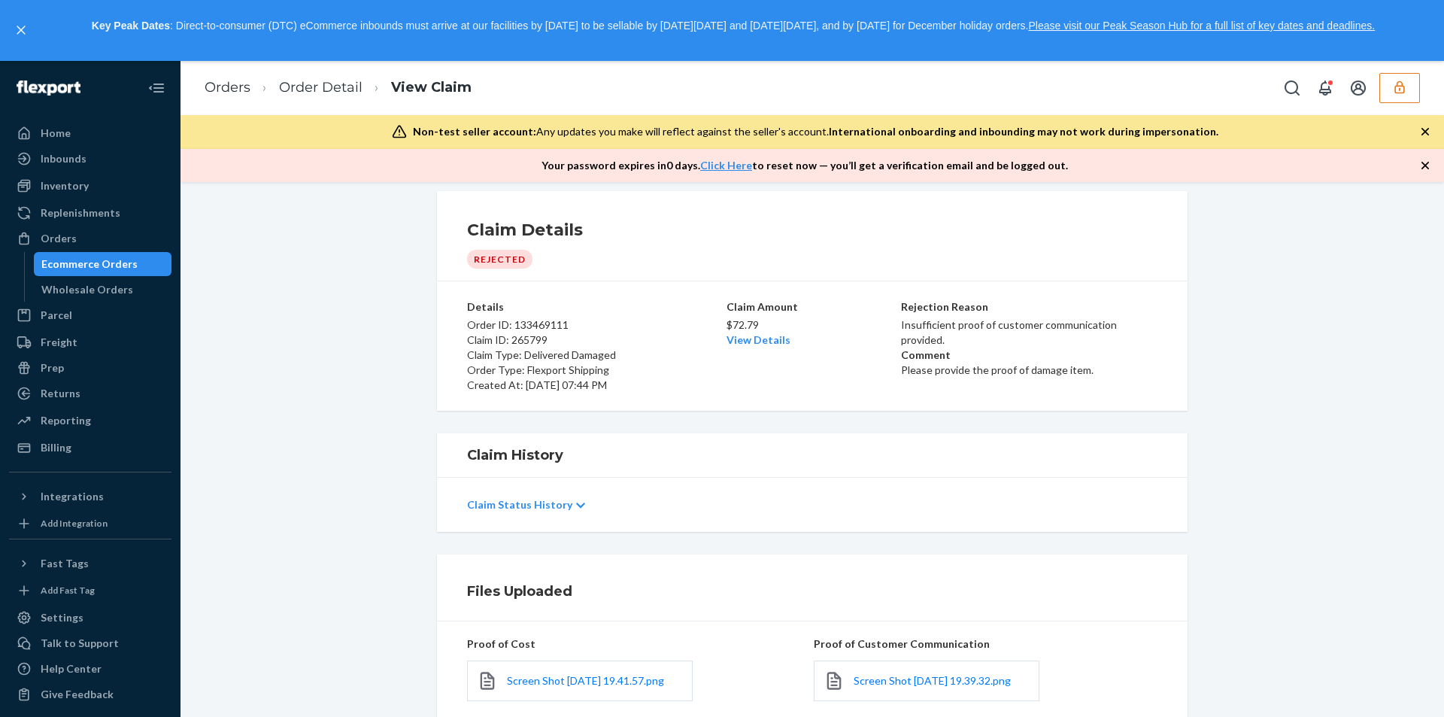
scroll to position [0, 0]
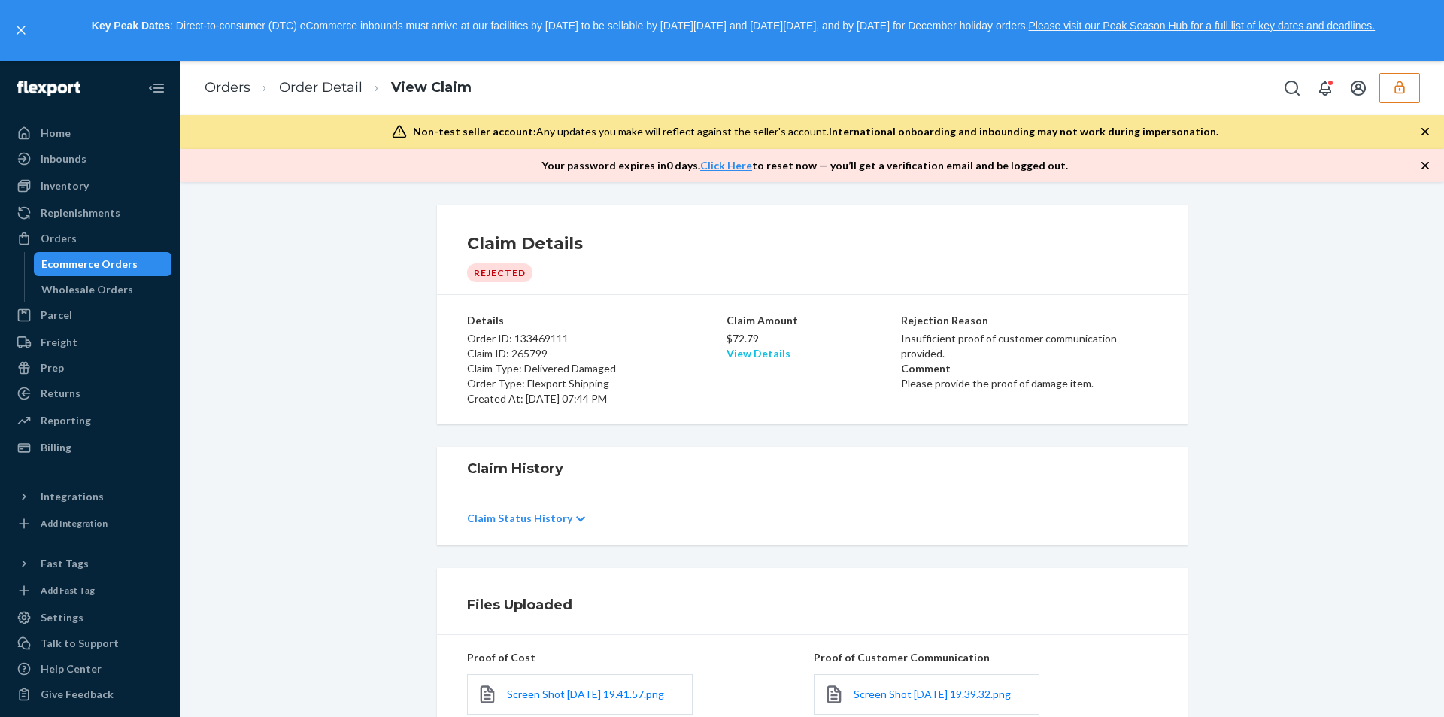
click at [770, 353] on link "View Details" at bounding box center [758, 353] width 64 height 13
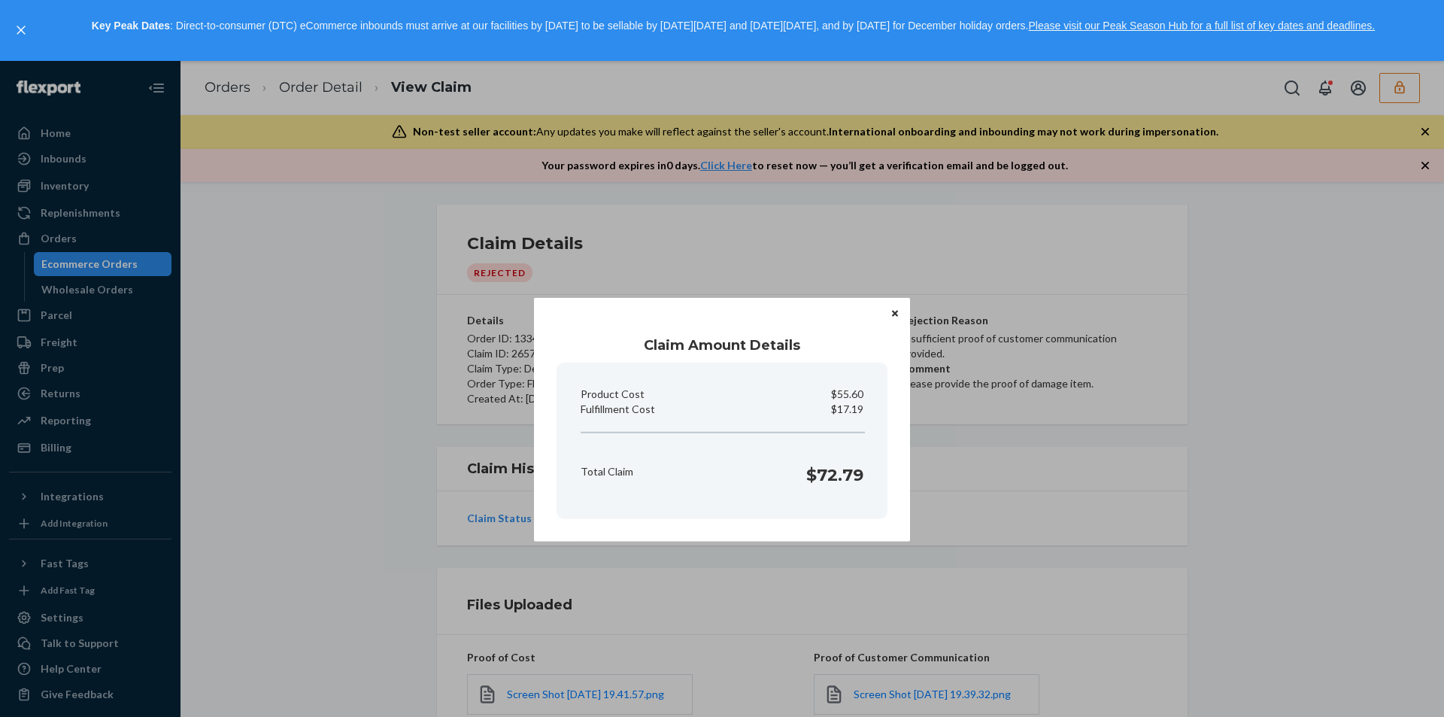
click at [890, 314] on button "Close" at bounding box center [894, 313] width 15 height 17
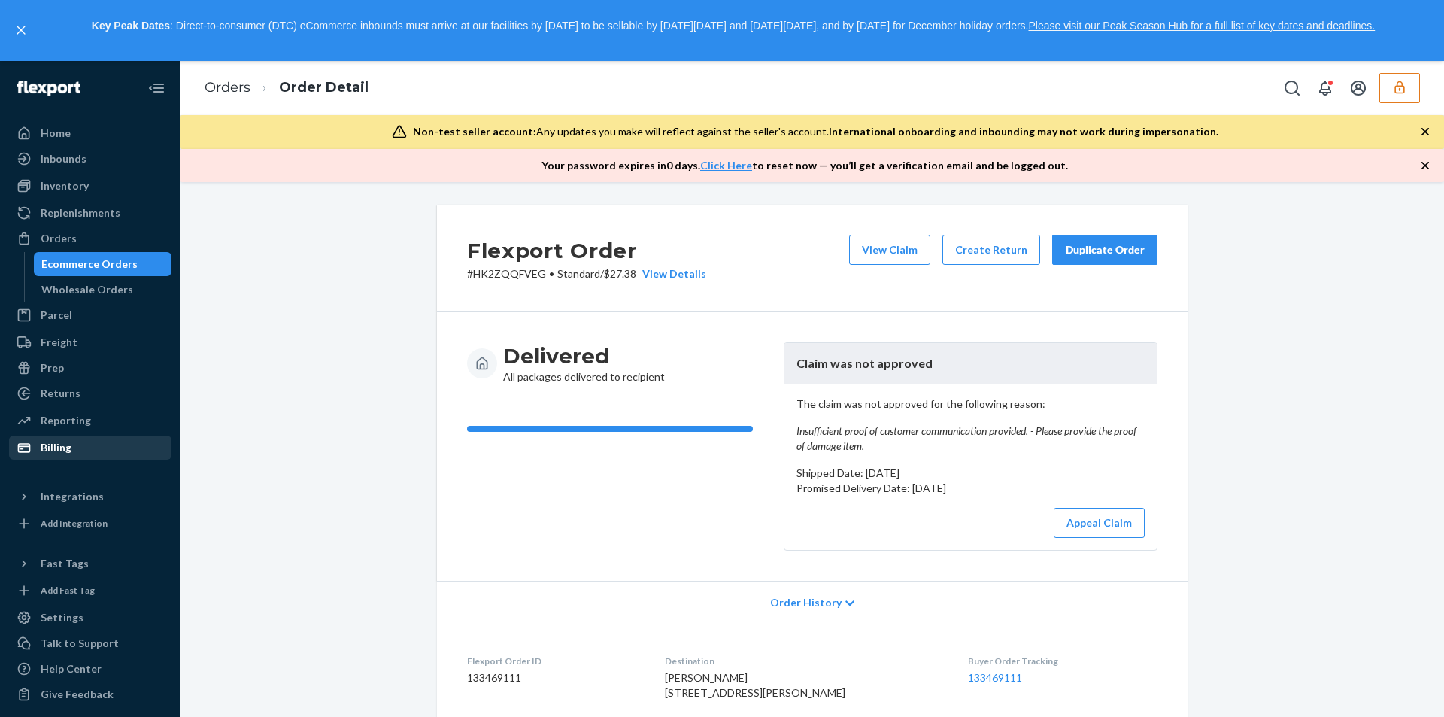
click at [71, 451] on div "Billing" at bounding box center [90, 447] width 159 height 21
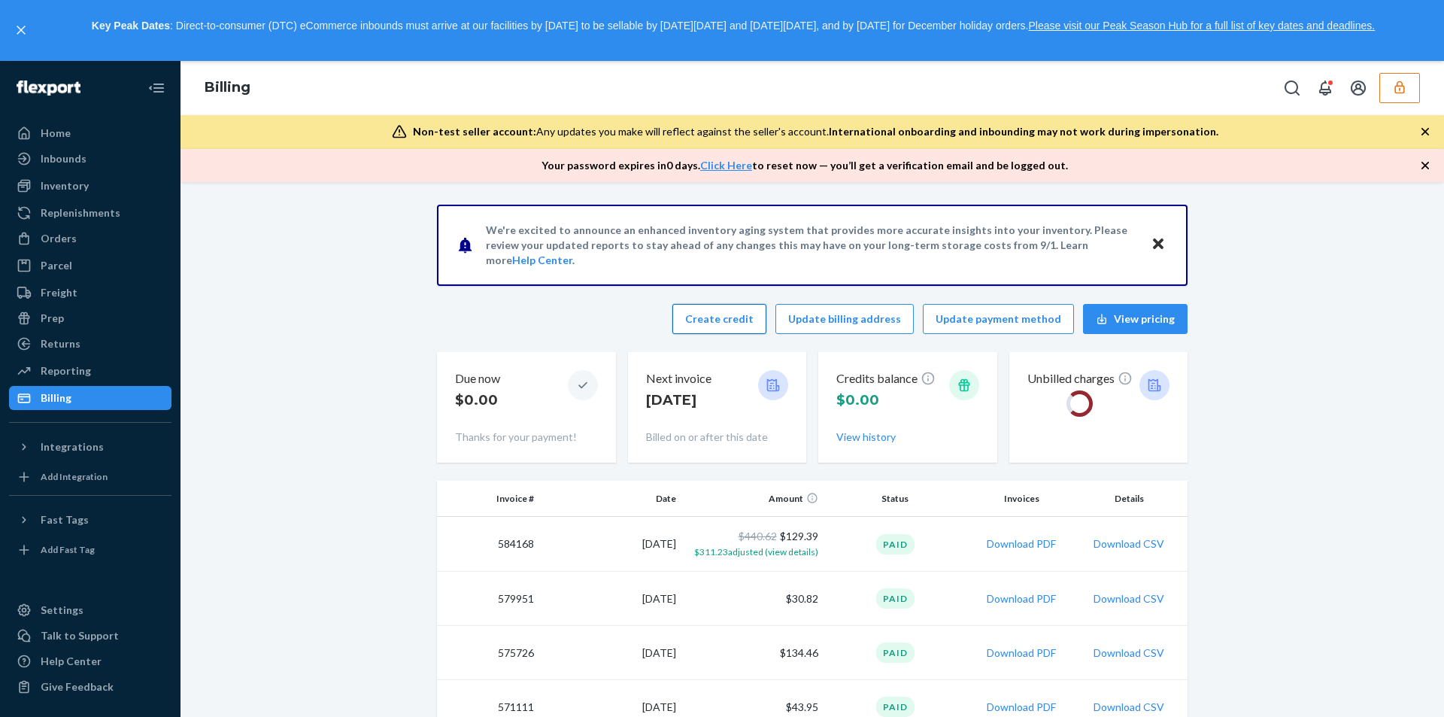
click at [735, 311] on button "Create credit" at bounding box center [719, 319] width 94 height 30
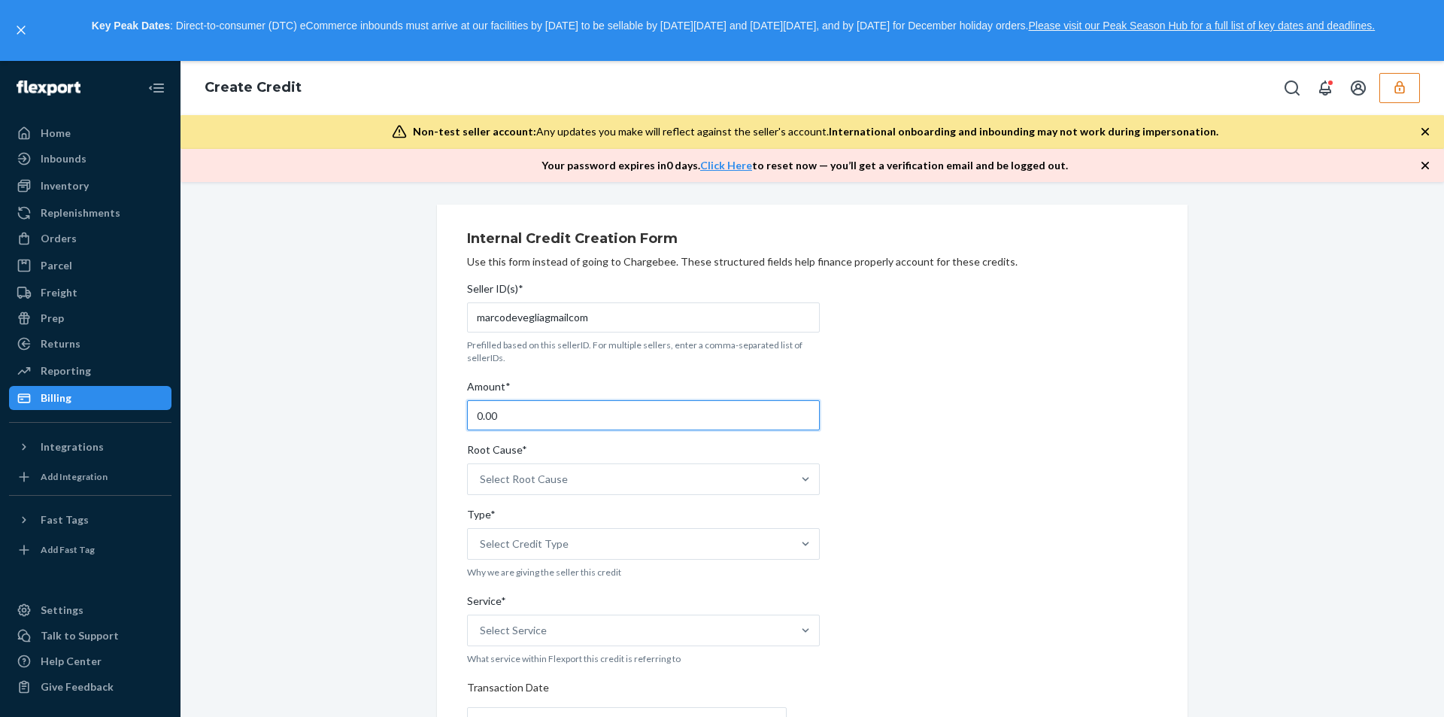
click at [537, 419] on input "0.00" at bounding box center [643, 415] width 353 height 30
type input "82.98"
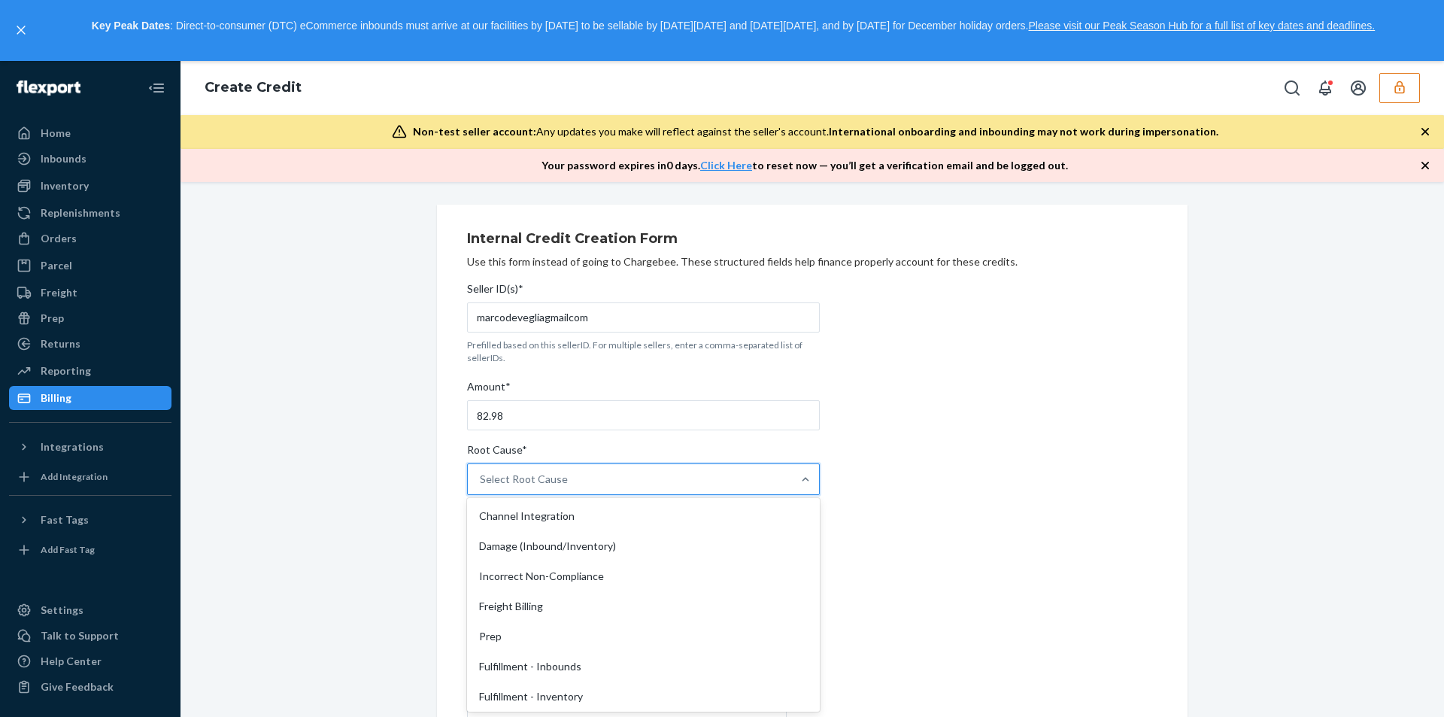
click at [524, 482] on div "Select Root Cause" at bounding box center [524, 478] width 88 height 15
click at [481, 482] on input "Root Cause* option Channel Integration focused, 1 of 29. 29 results available. …" at bounding box center [481, 478] width 2 height 15
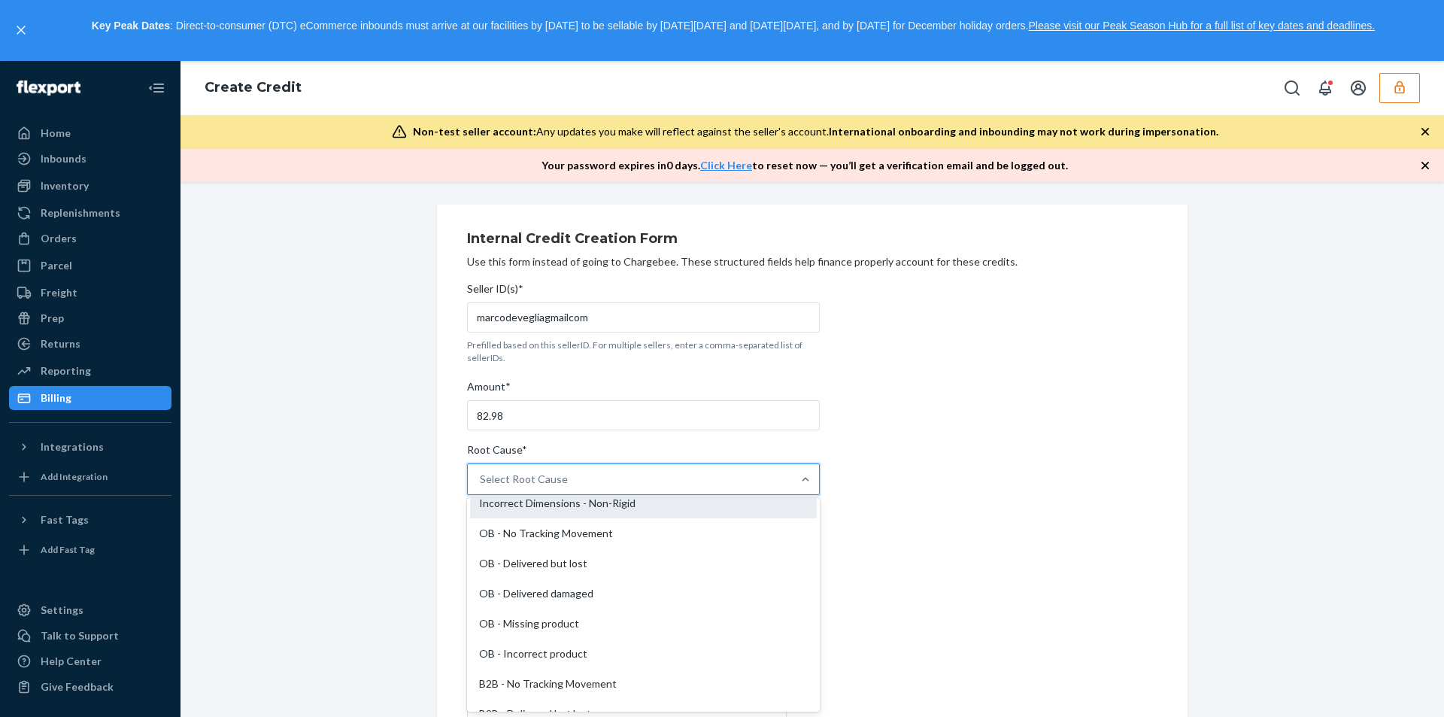
scroll to position [374, 0]
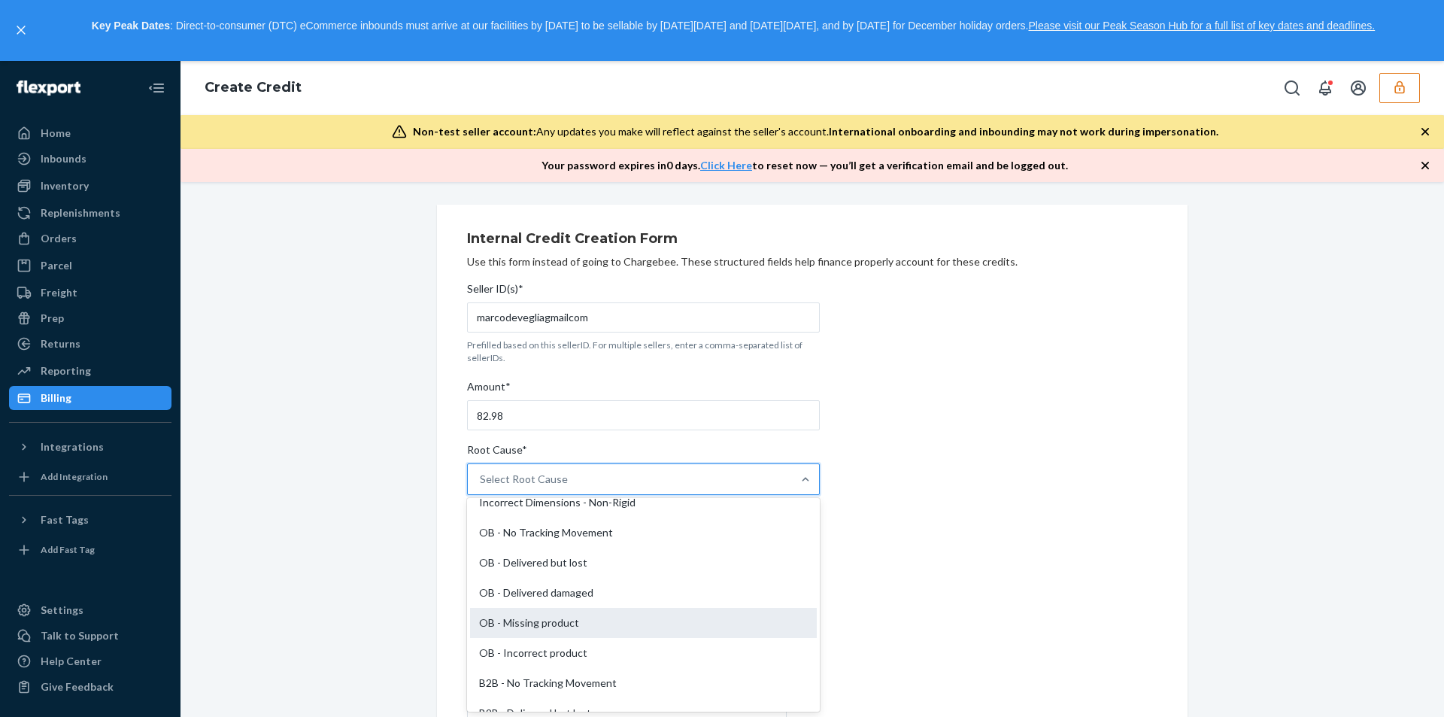
click at [543, 628] on div "OB - Missing product" at bounding box center [643, 623] width 347 height 30
click at [481, 486] on input "Root Cause* option OB - Missing product focused, 17 of 29. 29 results available…" at bounding box center [481, 478] width 2 height 15
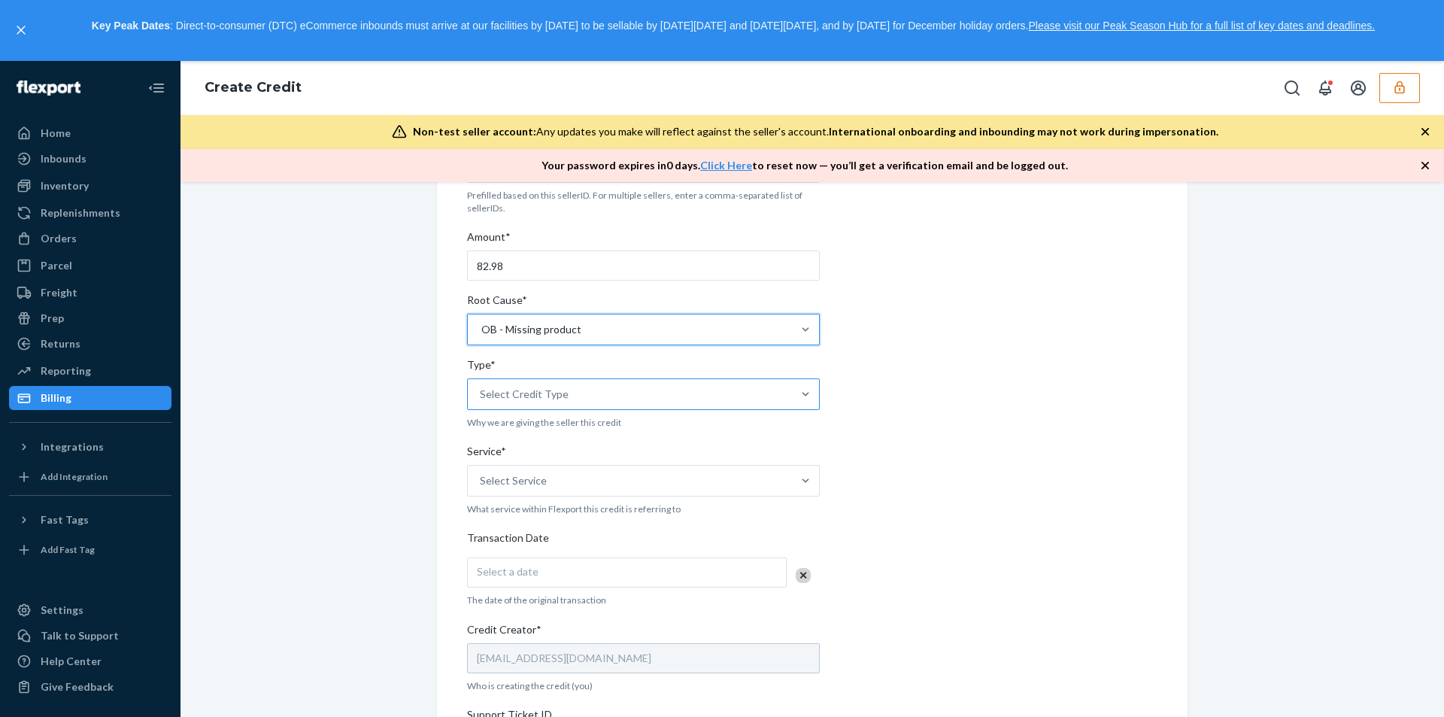
click at [519, 403] on div "Select Credit Type" at bounding box center [630, 394] width 324 height 30
click at [481, 401] on input "Type* Select Credit Type" at bounding box center [481, 393] width 2 height 15
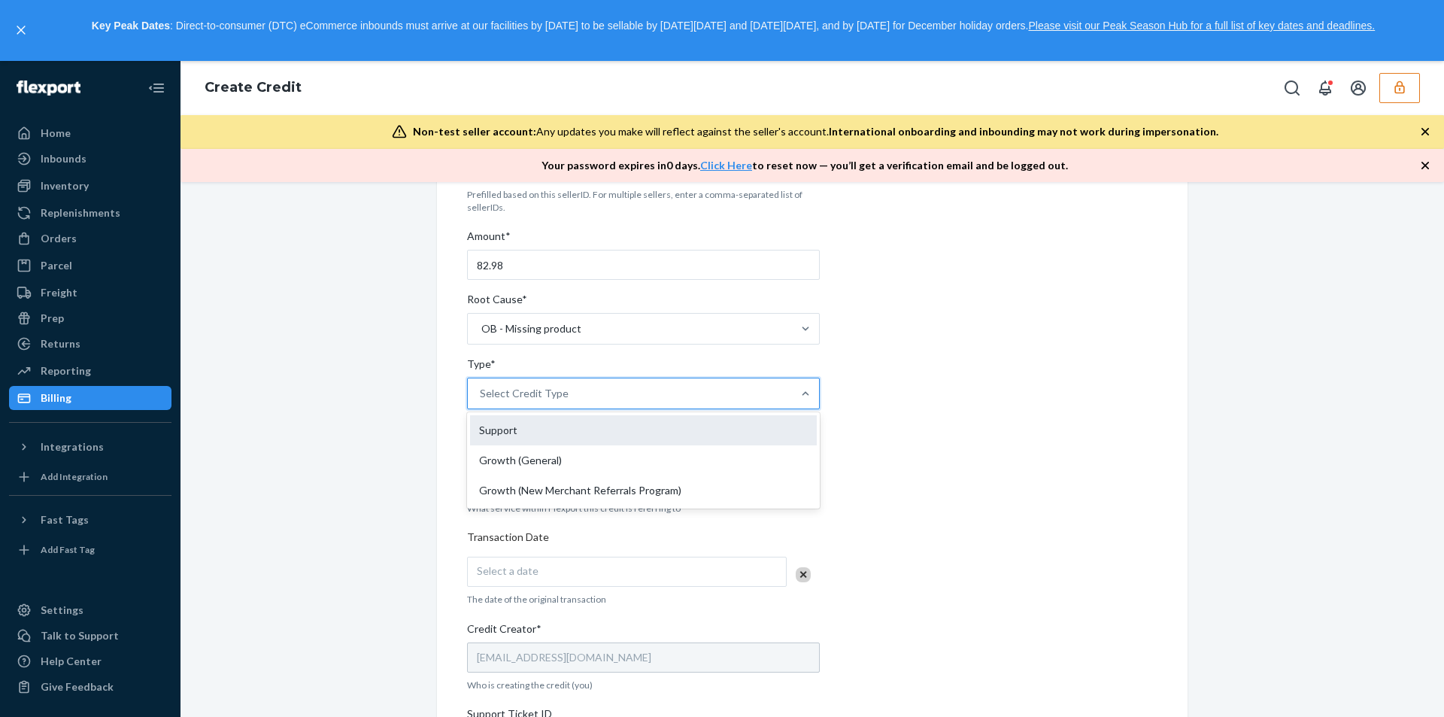
click at [508, 431] on div "Support" at bounding box center [643, 430] width 347 height 30
click at [481, 401] on input "Type* option Support focused, 1 of 3. 3 results available. Use Up and Down to c…" at bounding box center [481, 393] width 2 height 15
click at [533, 482] on div "Select Service" at bounding box center [513, 479] width 67 height 15
click at [481, 482] on input "Service* Select Service" at bounding box center [481, 479] width 2 height 15
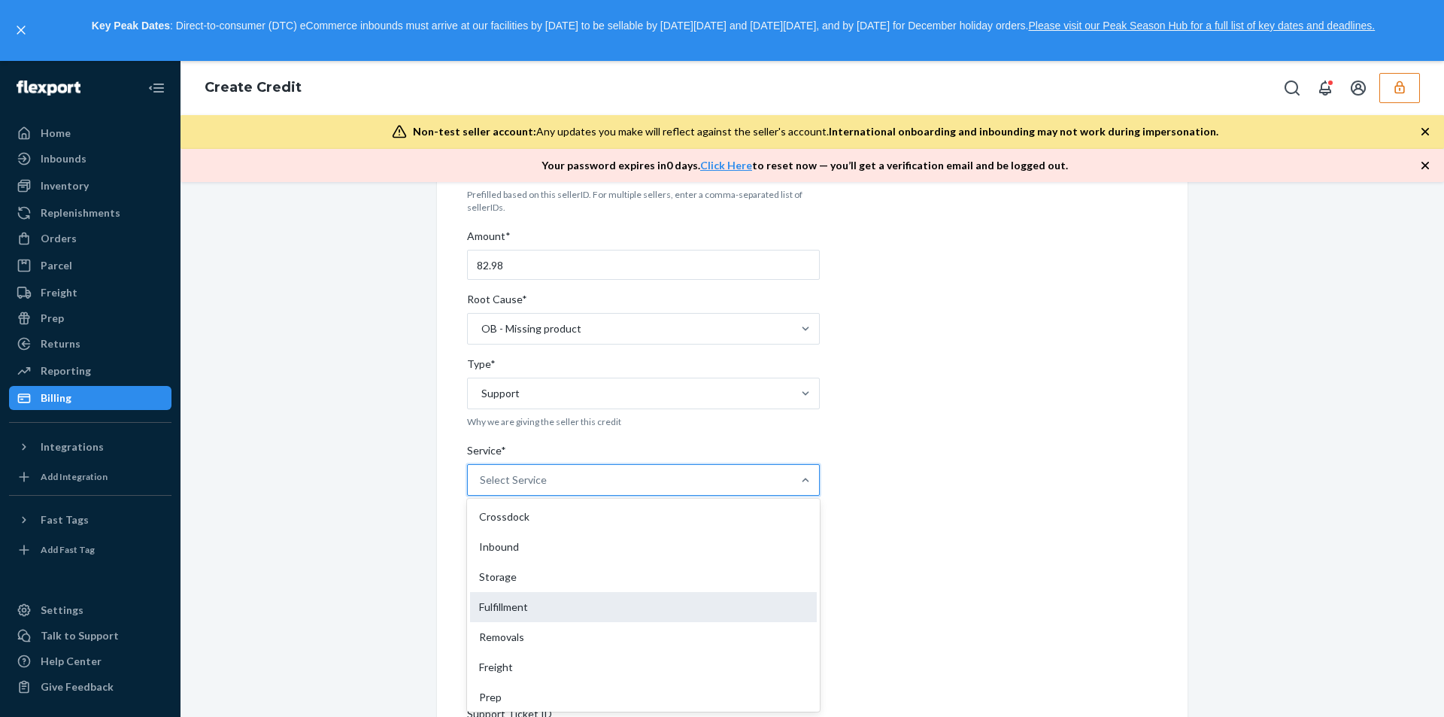
click at [497, 605] on div "Fulfillment" at bounding box center [643, 607] width 347 height 30
click at [481, 487] on input "Service* option Fulfillment focused, 4 of 10. 10 results available. Use Up and …" at bounding box center [481, 479] width 2 height 15
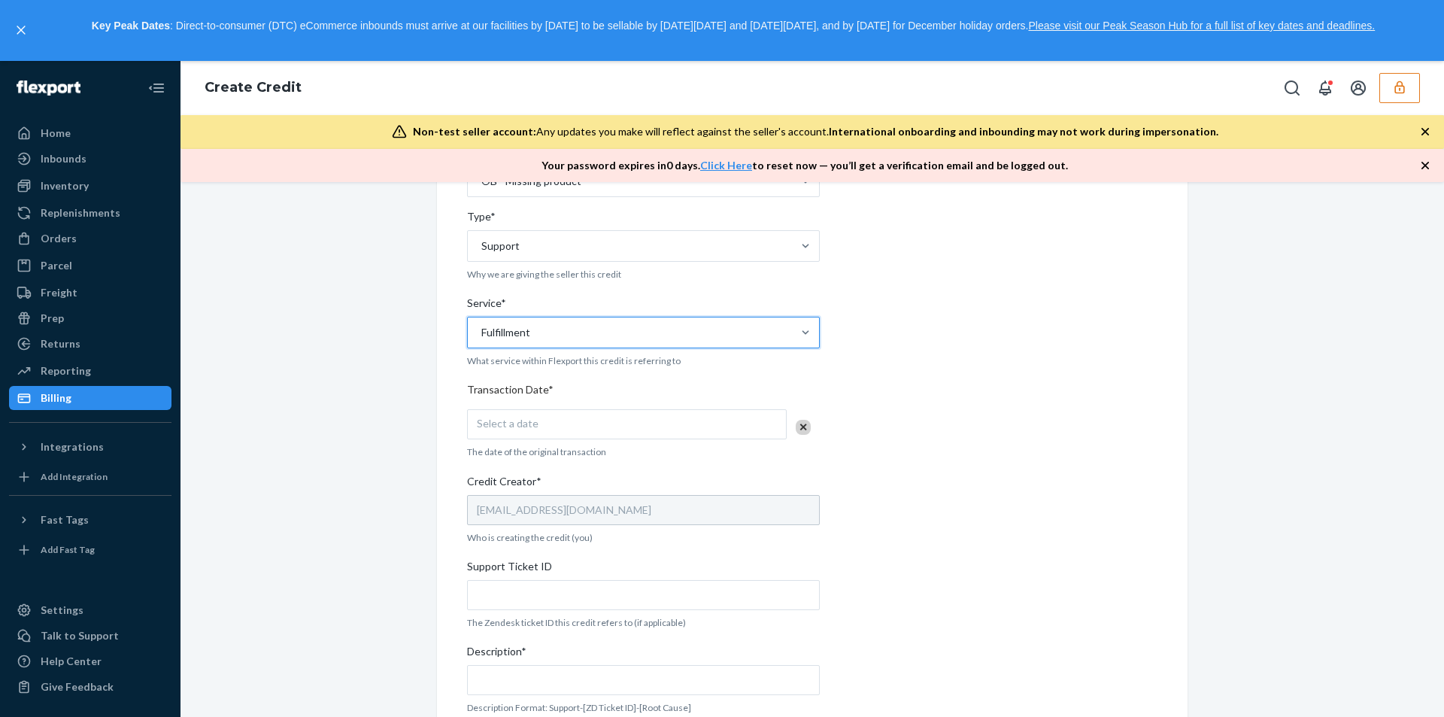
scroll to position [300, 0]
click at [492, 422] on span "Select a date" at bounding box center [508, 420] width 62 height 13
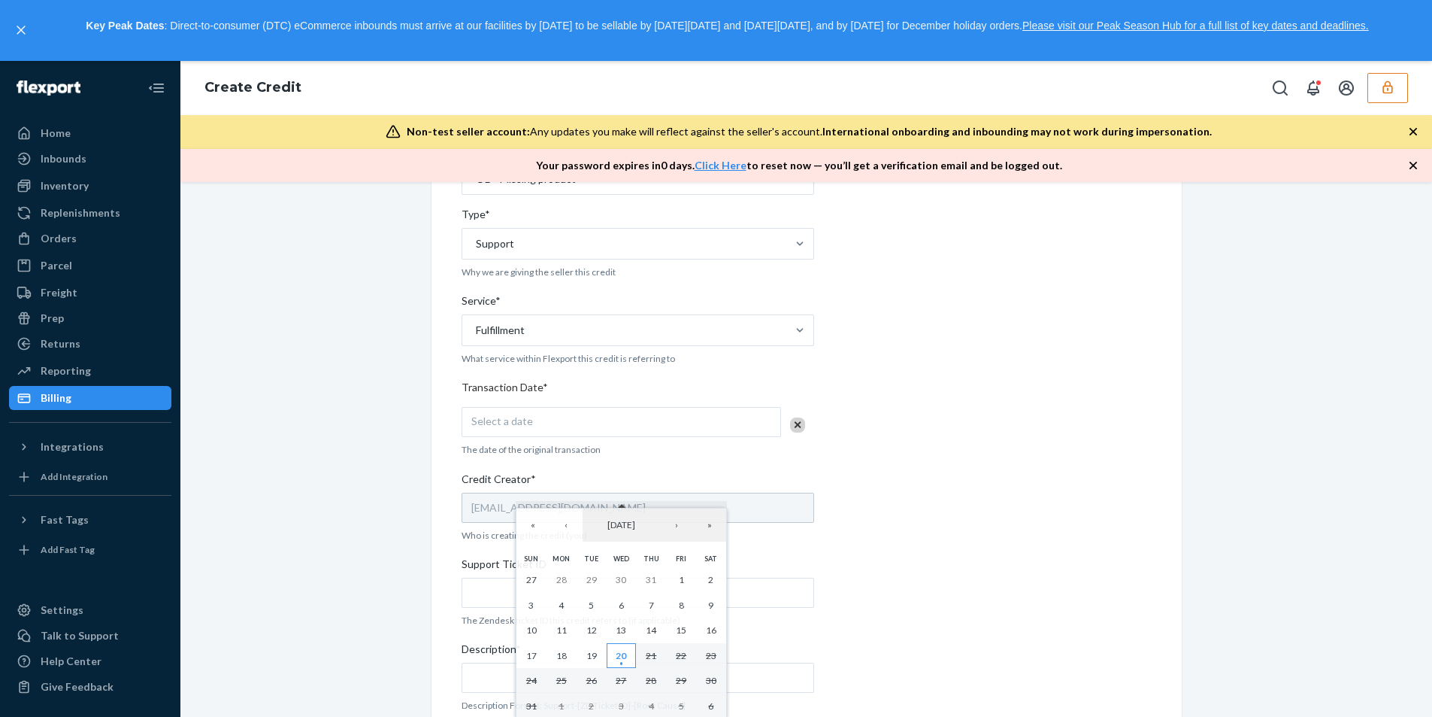
click at [617, 655] on abbr "20" at bounding box center [621, 655] width 11 height 11
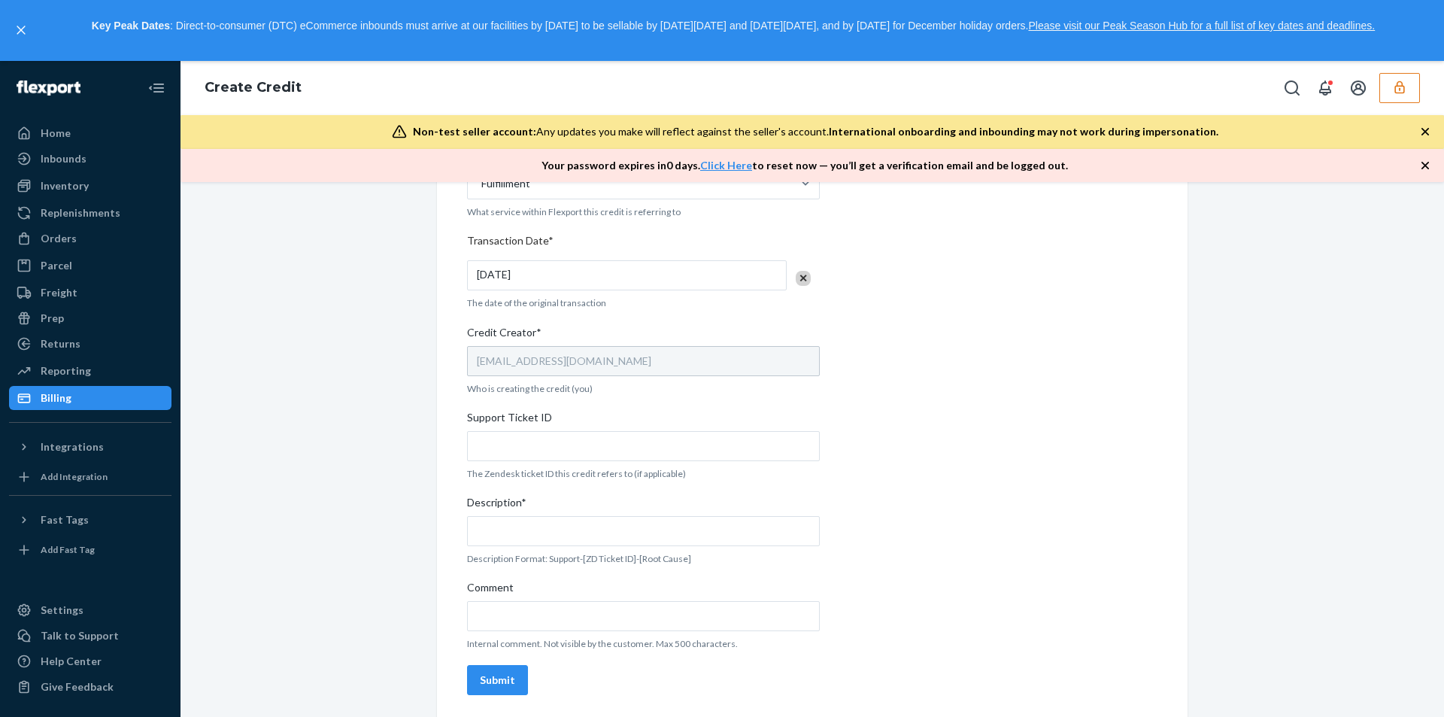
scroll to position [448, 0]
click at [511, 447] on input "Support Ticket ID" at bounding box center [643, 444] width 353 height 30
paste input "774882"
type input "774882"
click at [498, 532] on input "Description*" at bounding box center [643, 529] width 353 height 30
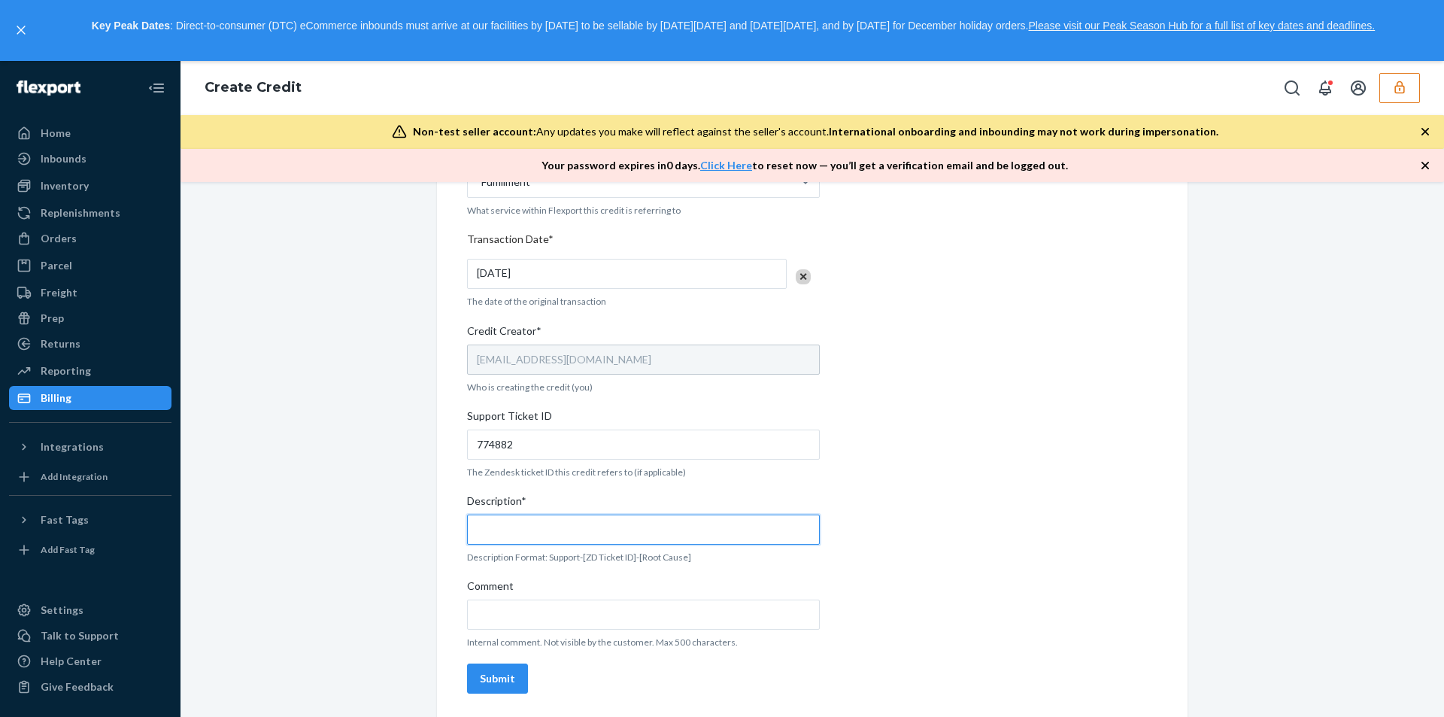
paste input "774882"
type input "774882-OB Missing Product"
click at [525, 624] on input "Comment" at bounding box center [643, 614] width 353 height 30
paste input "https://flexport-fulfillment.zendesk.com/agent/tickets/774882"
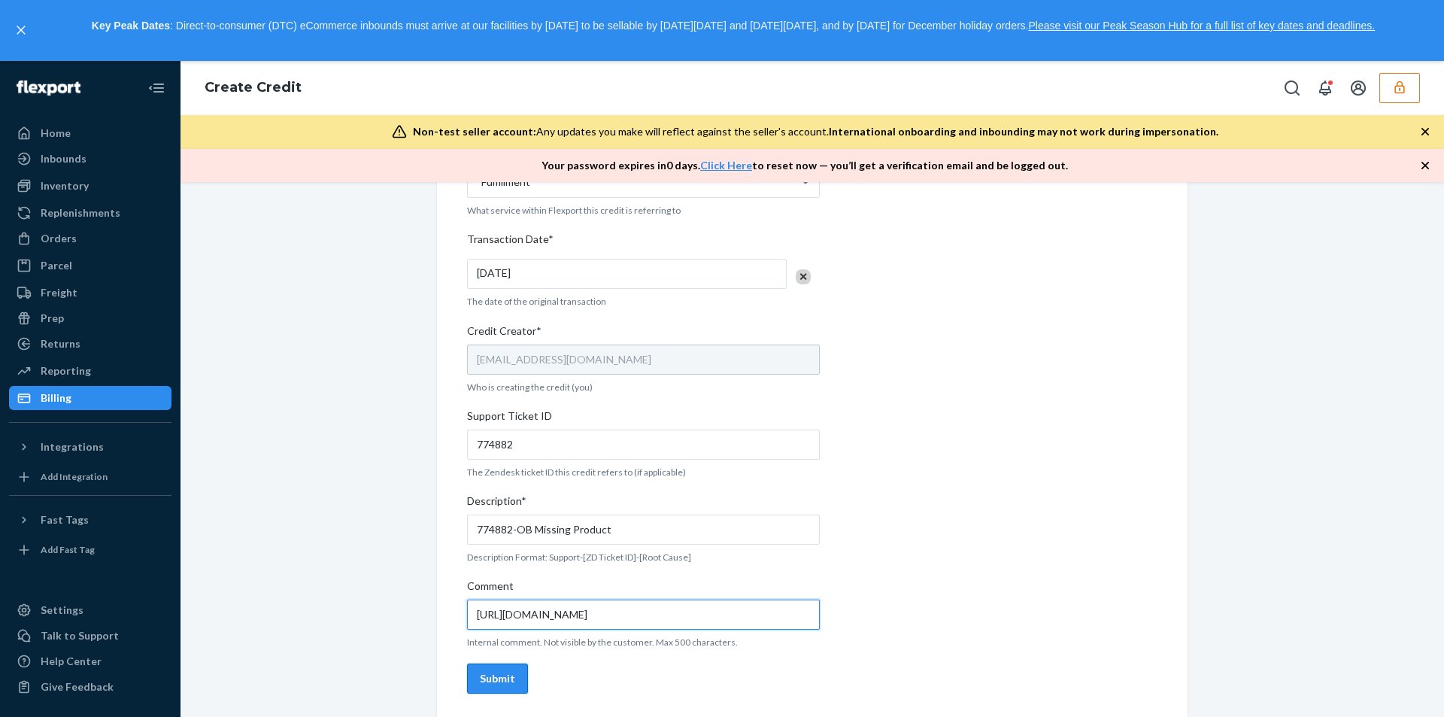
type input "https://flexport-fulfillment.zendesk.com/agent/tickets/774882"
click at [493, 682] on div "Submit" at bounding box center [497, 678] width 35 height 15
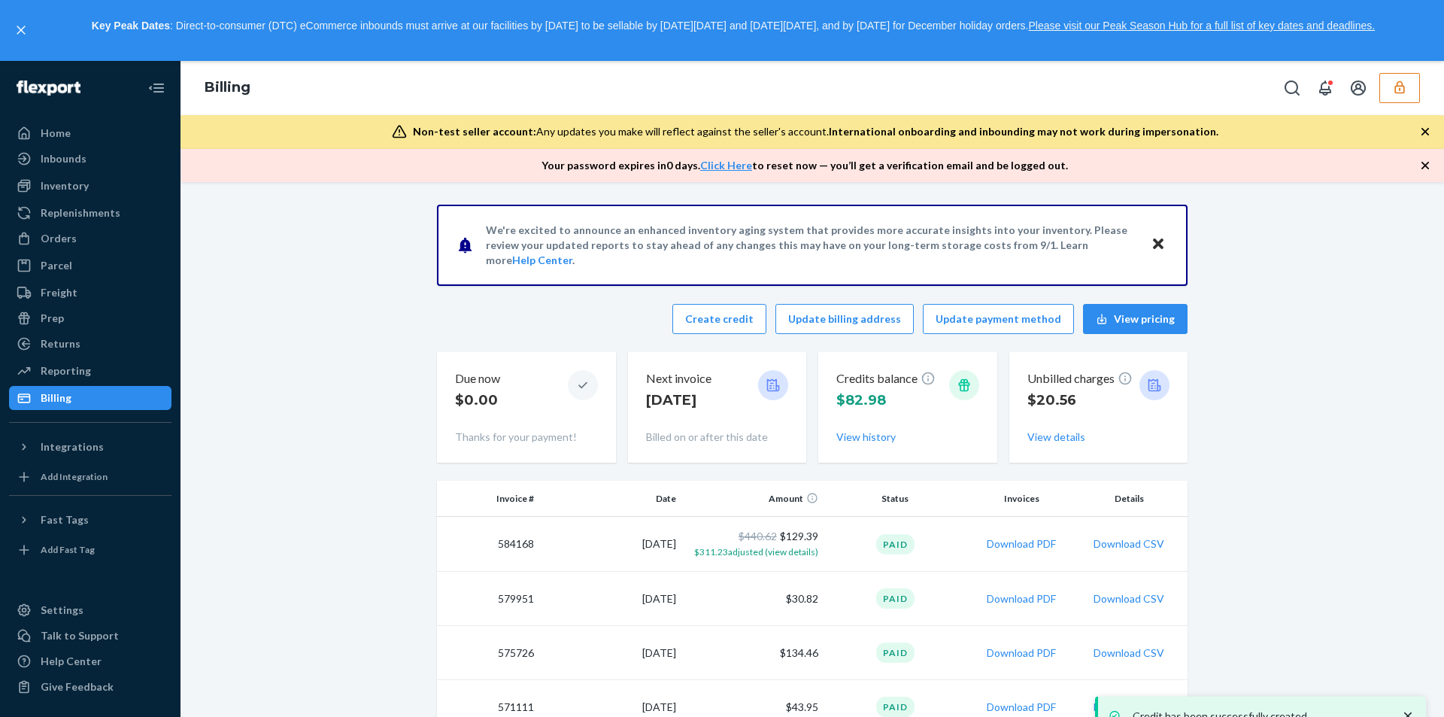
click at [869, 444] on div "Credits balance $82.98 View history" at bounding box center [907, 407] width 143 height 86
click at [877, 434] on button "View history" at bounding box center [865, 436] width 59 height 15
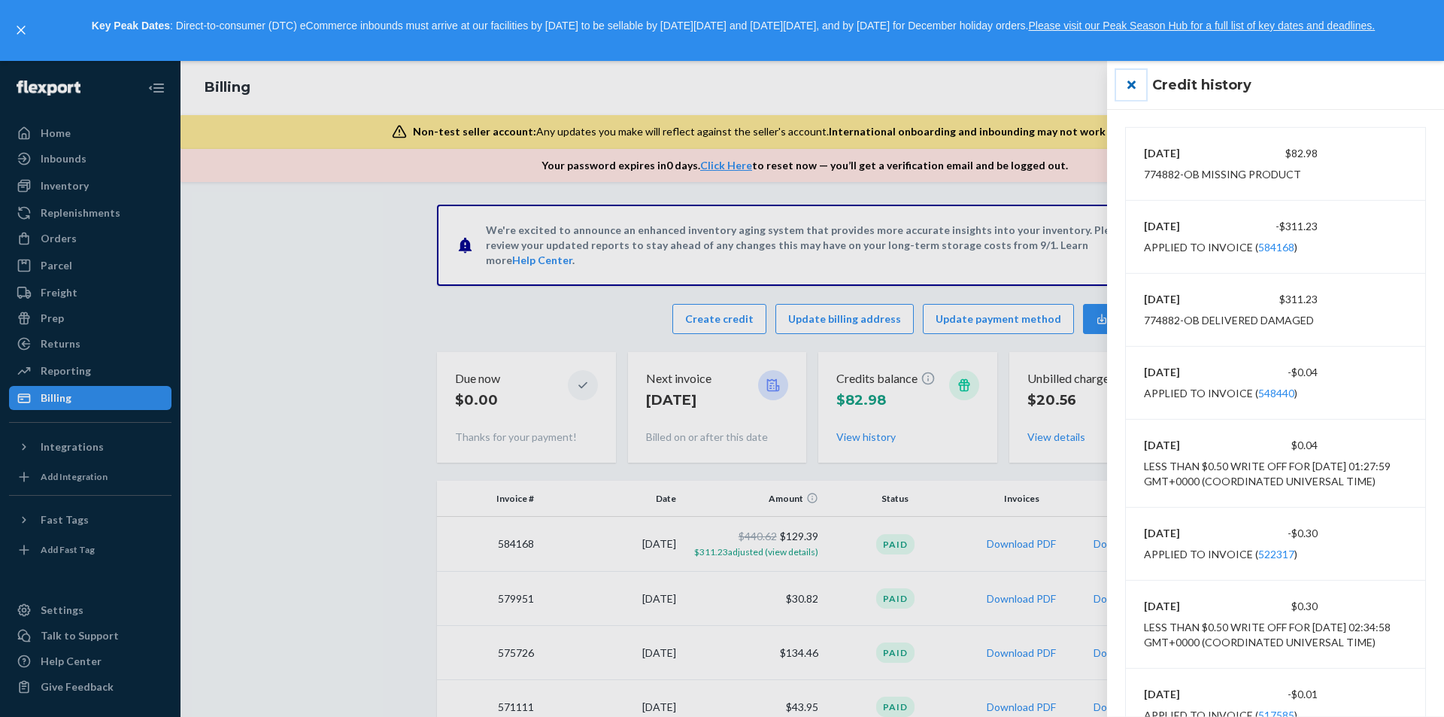
click at [1137, 87] on button "close" at bounding box center [1131, 85] width 30 height 30
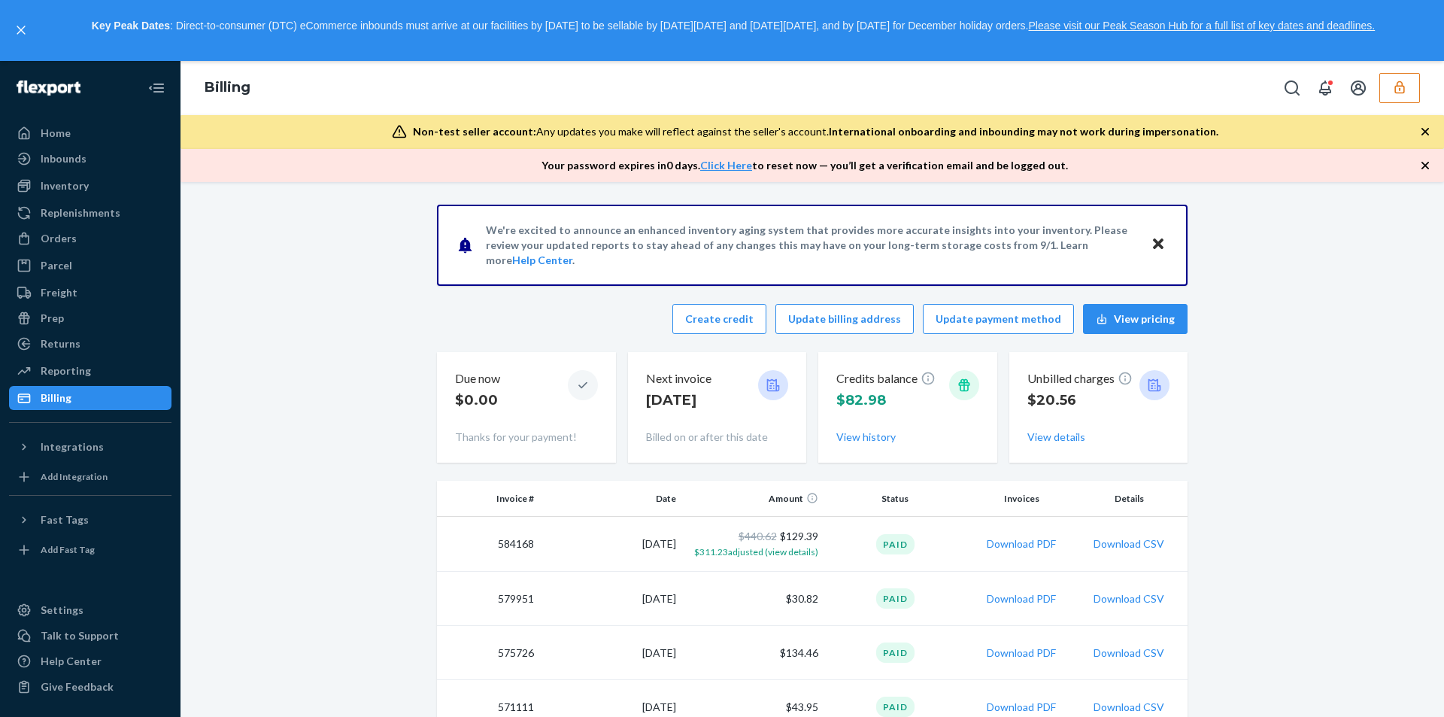
click at [1399, 91] on icon "button" at bounding box center [1399, 87] width 10 height 13
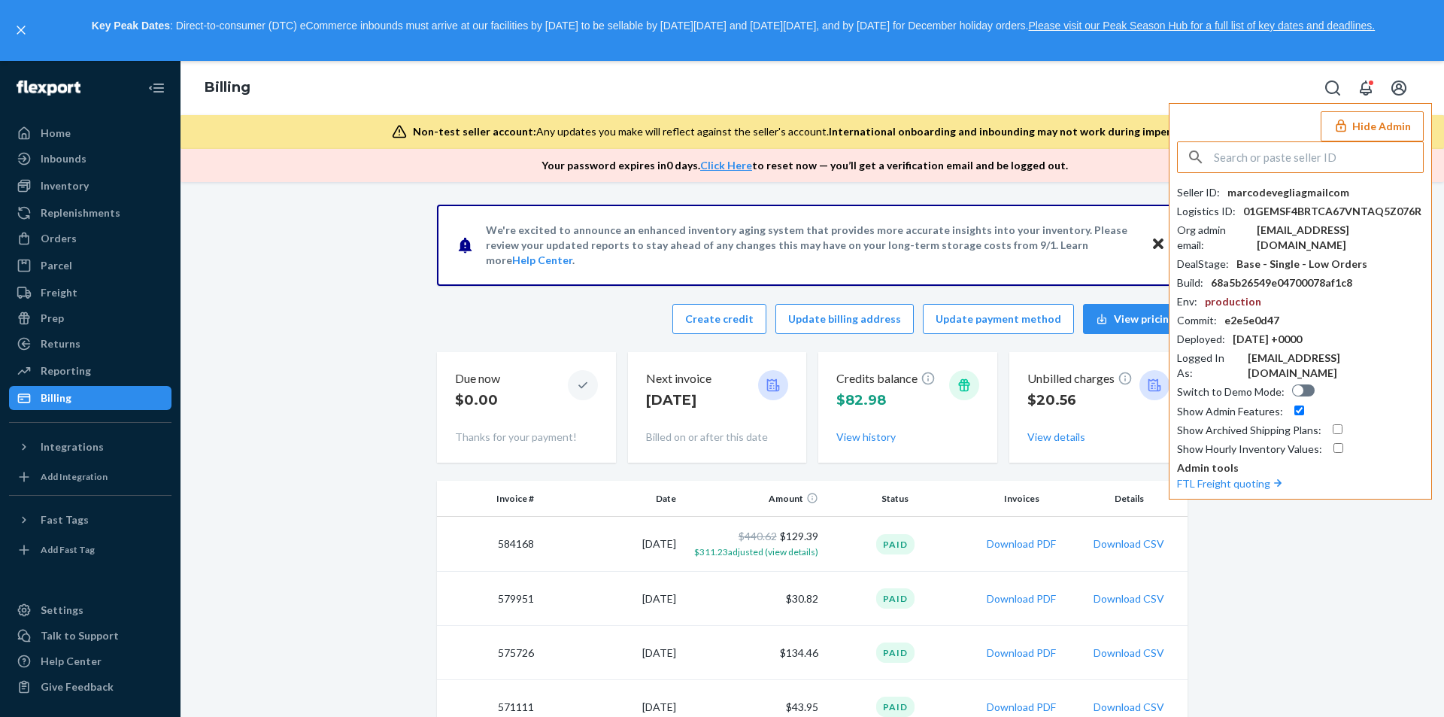
click at [1304, 154] on input "text" at bounding box center [1318, 157] width 209 height 30
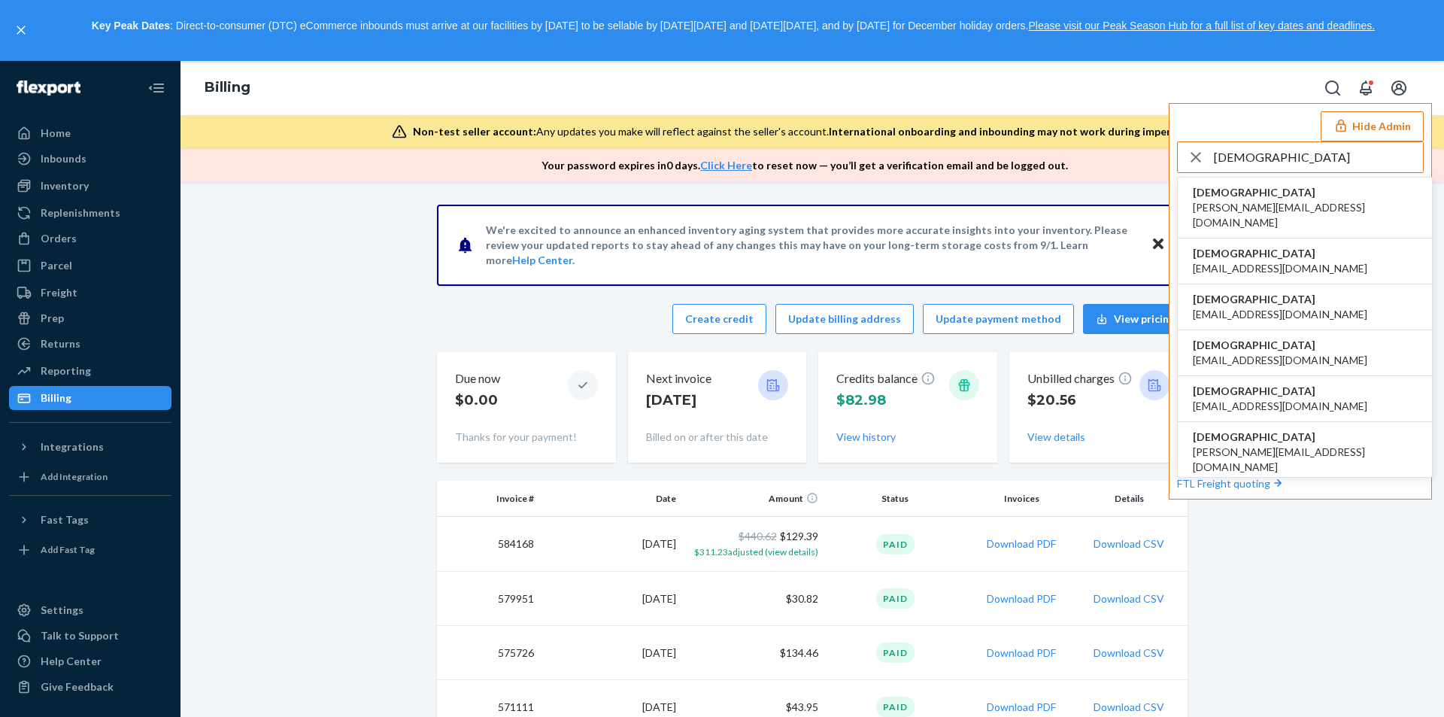
type input "hadisweetzzzmattresscom"
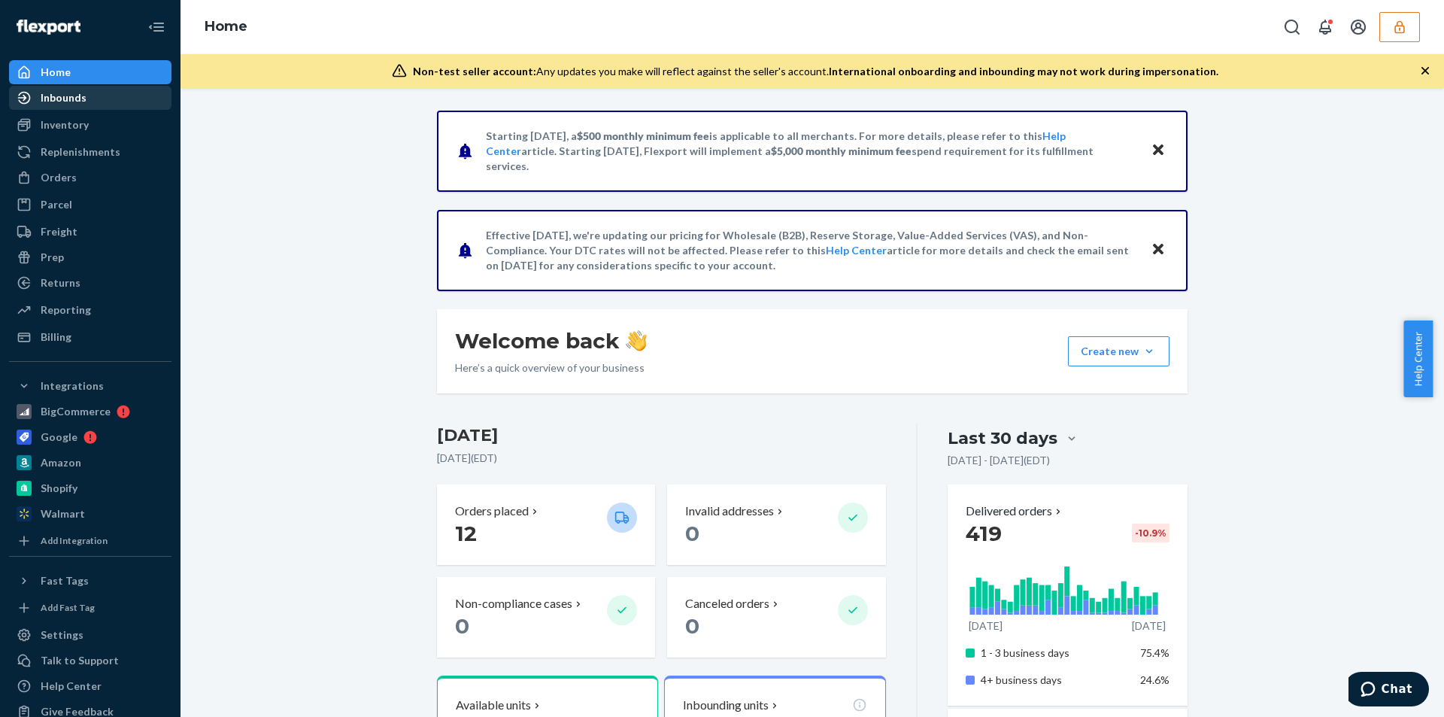
click at [76, 102] on div "Inbounds" at bounding box center [64, 97] width 46 height 15
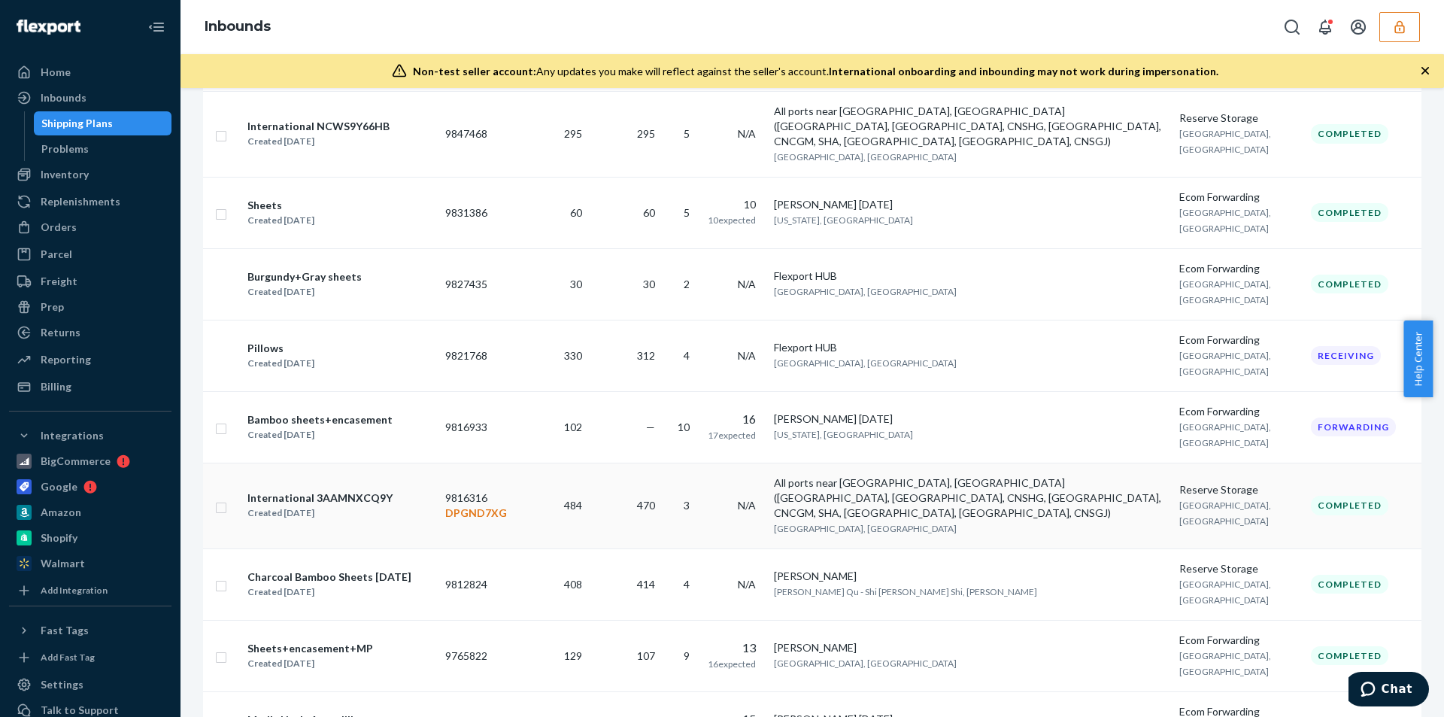
scroll to position [1454, 0]
click at [413, 489] on div "International 3AAMNXCQ9Y Created Jun 19, 2025" at bounding box center [340, 505] width 186 height 32
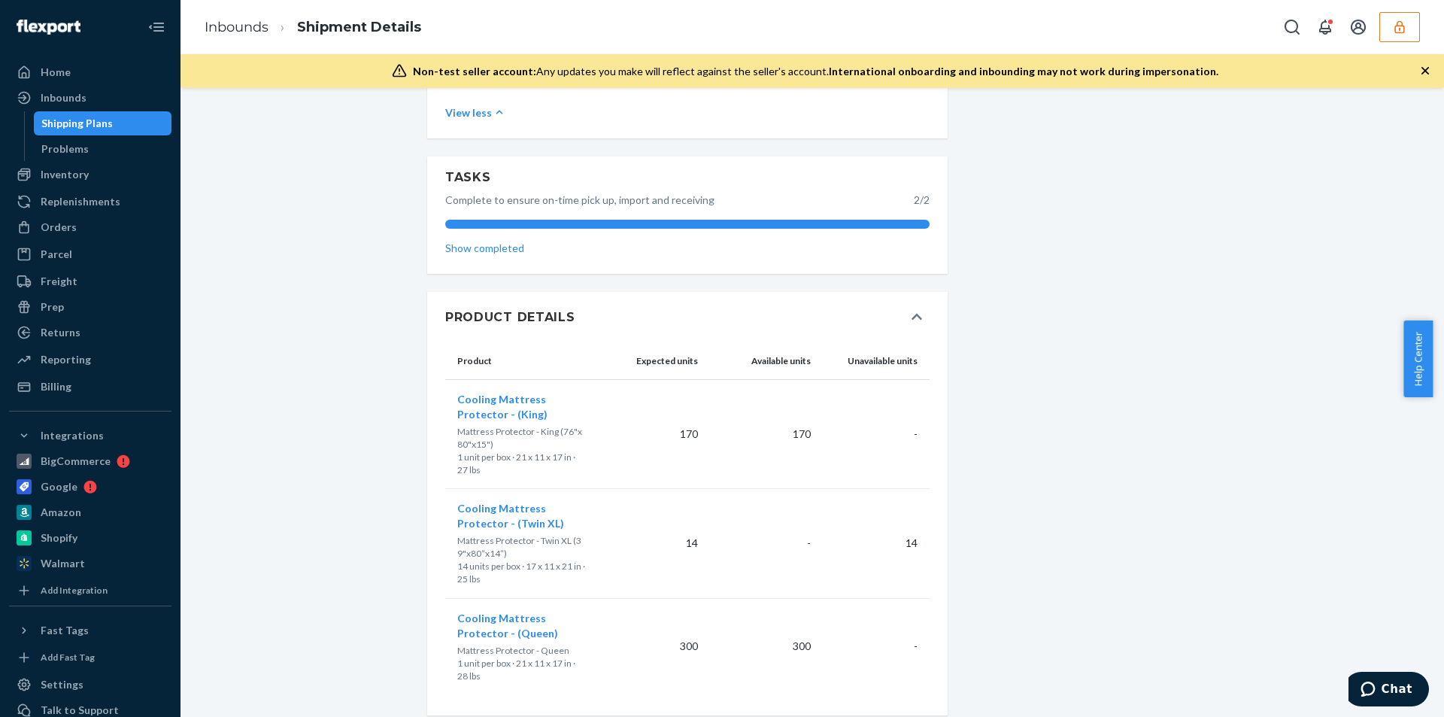
scroll to position [656, 0]
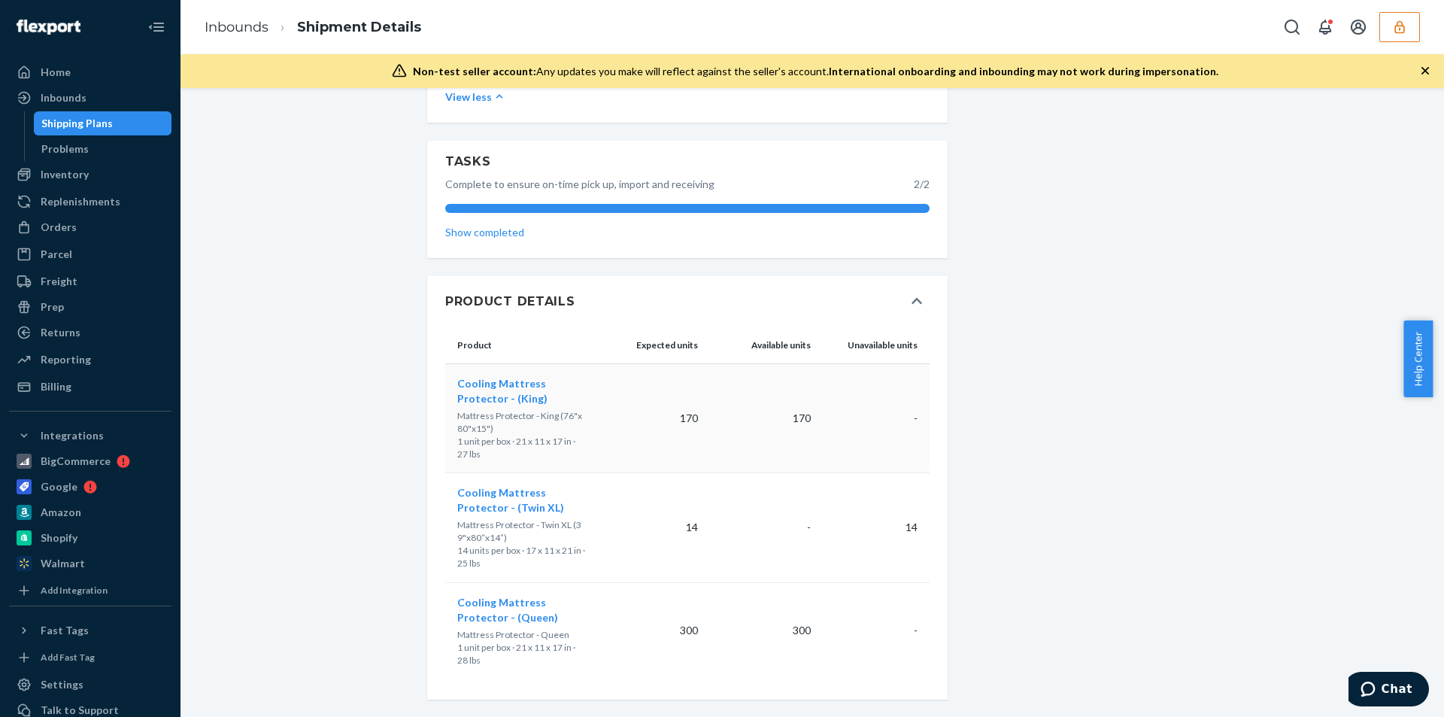
click at [508, 395] on span "Cooling Mattress Protector - (King)" at bounding box center [502, 391] width 90 height 28
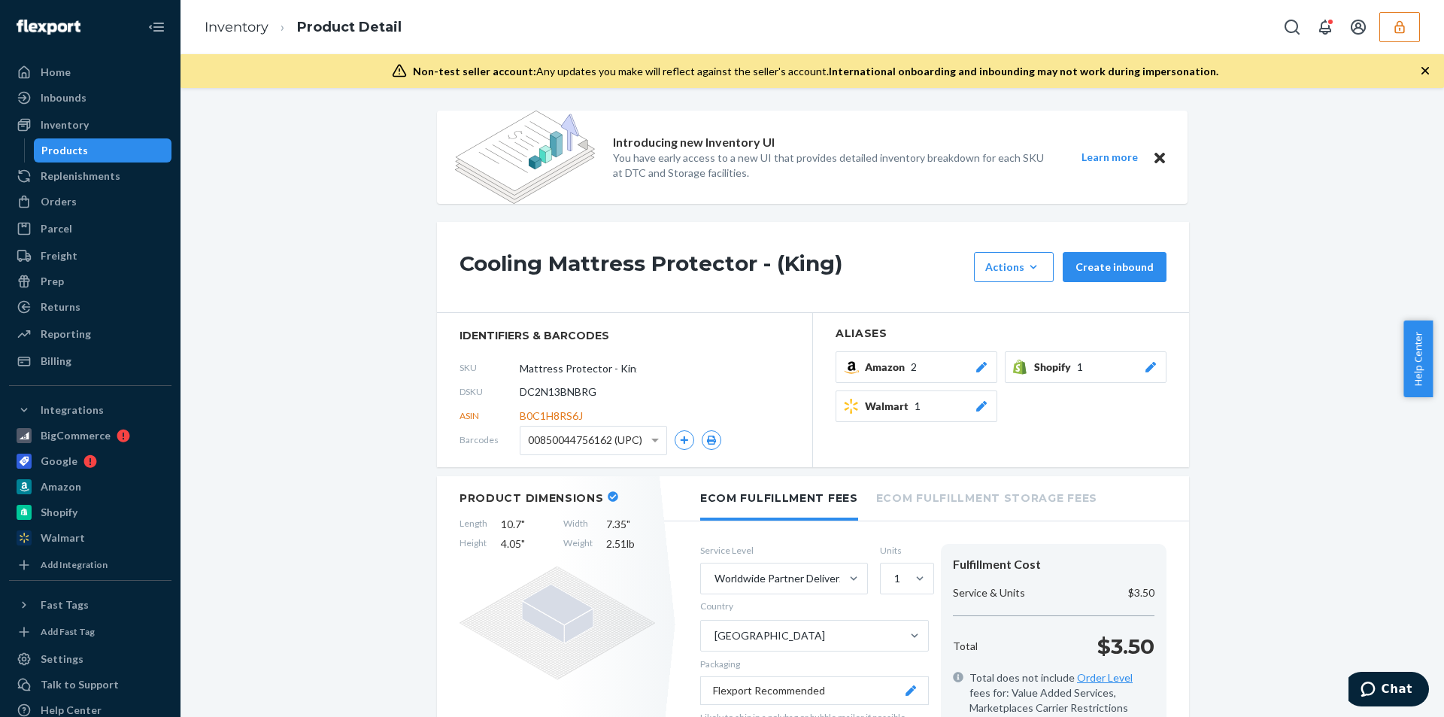
click at [561, 390] on span "DC2N13BNBRG" at bounding box center [558, 391] width 77 height 15
copy span "DC2N13BNBRG"
click at [56, 132] on div "Inventory" at bounding box center [65, 124] width 48 height 15
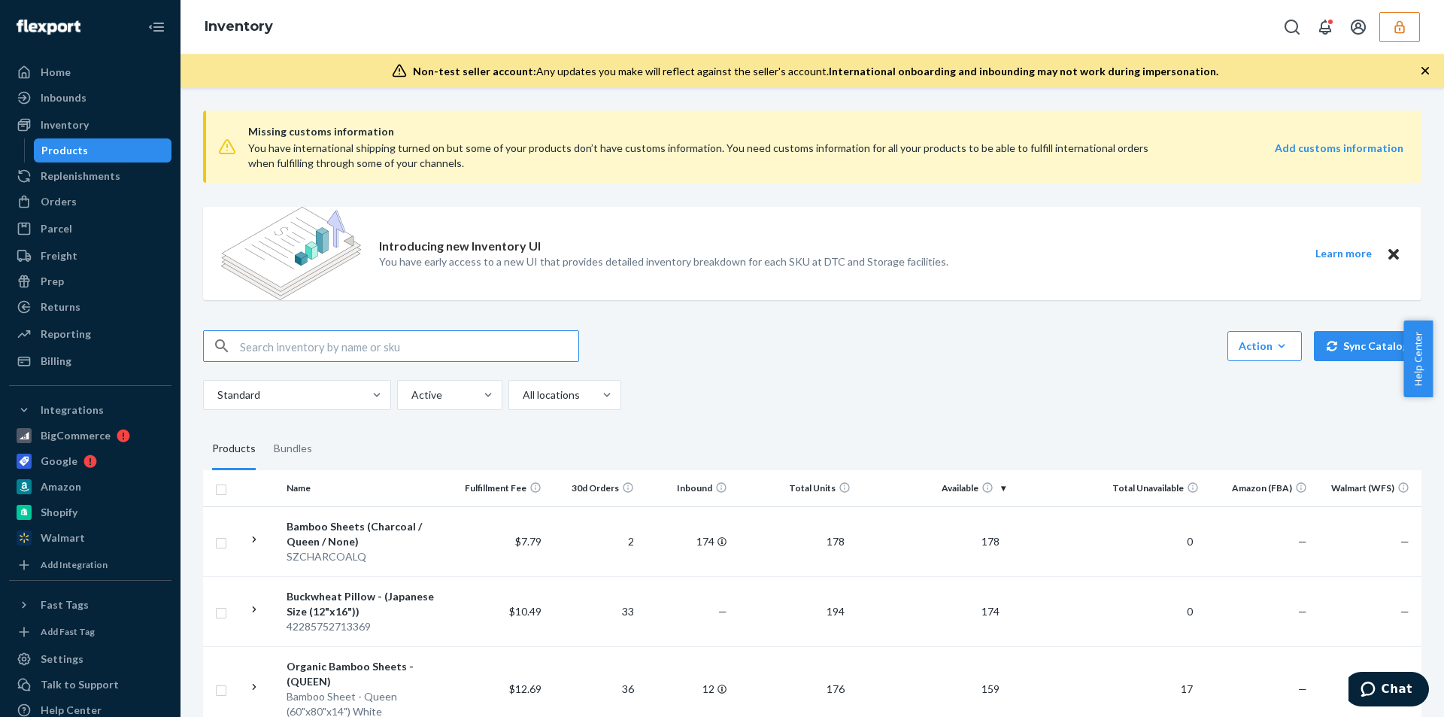
click at [309, 347] on input "text" at bounding box center [409, 346] width 338 height 30
type input "DC2N13BNBRG"
